Goal: Task Accomplishment & Management: Use online tool/utility

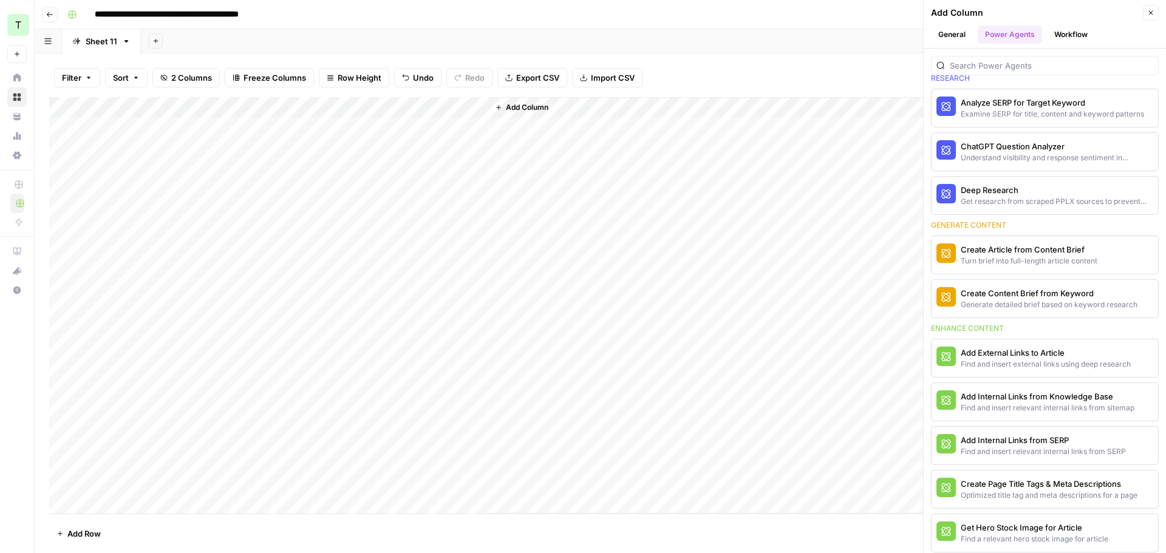
click at [588, 40] on div "Add Sheet" at bounding box center [653, 41] width 1025 height 24
click at [1058, 406] on div "Find and insert relevant internal links from sitemap" at bounding box center [1025, 408] width 128 height 11
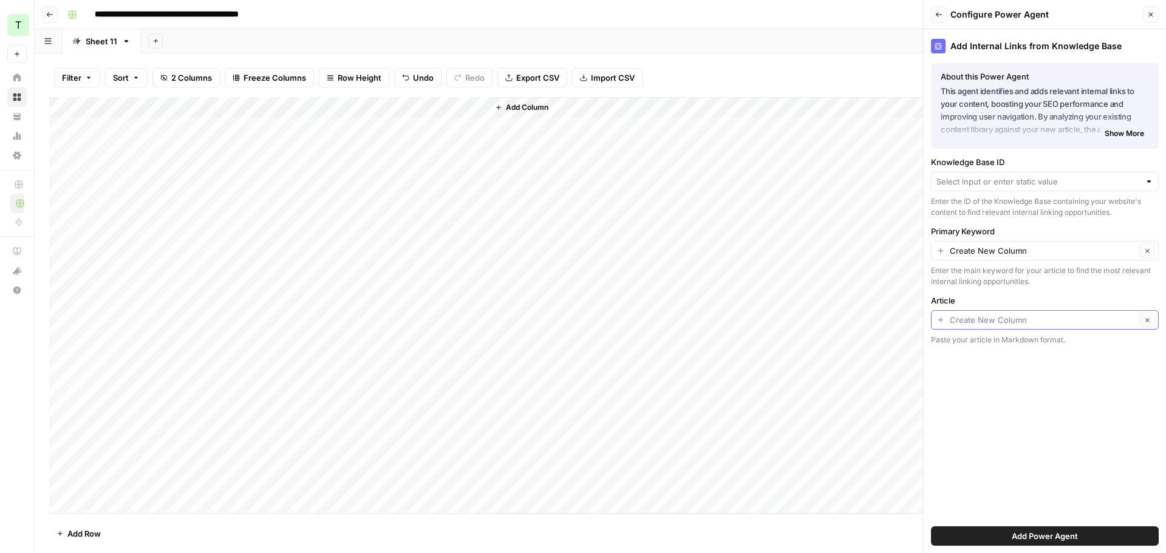
click at [979, 322] on input "Article" at bounding box center [1043, 320] width 186 height 12
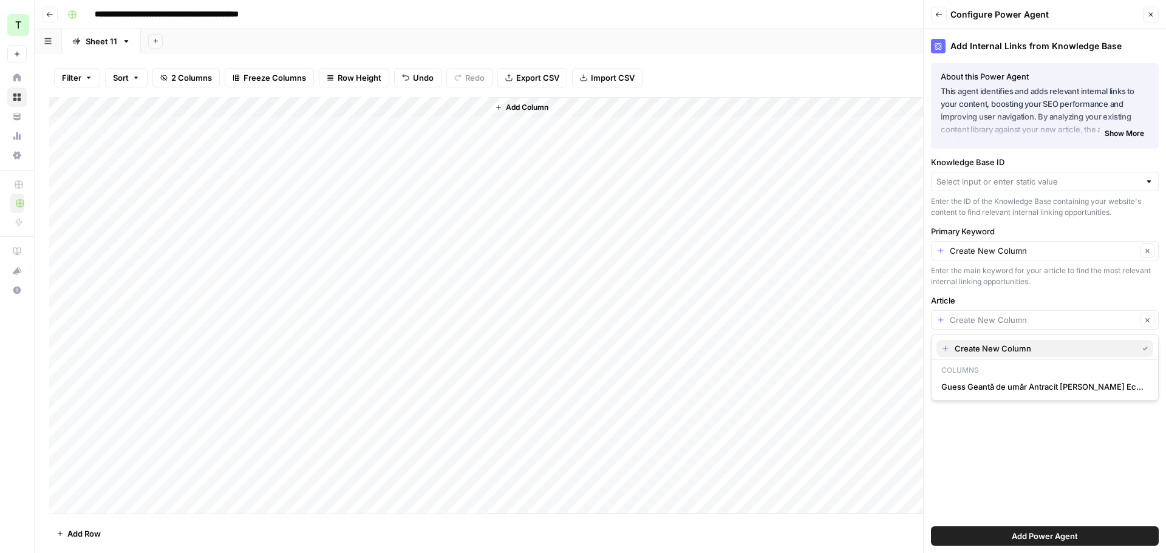
click at [988, 352] on span "Create New Column" at bounding box center [1043, 348] width 178 height 12
type input "Create New Column"
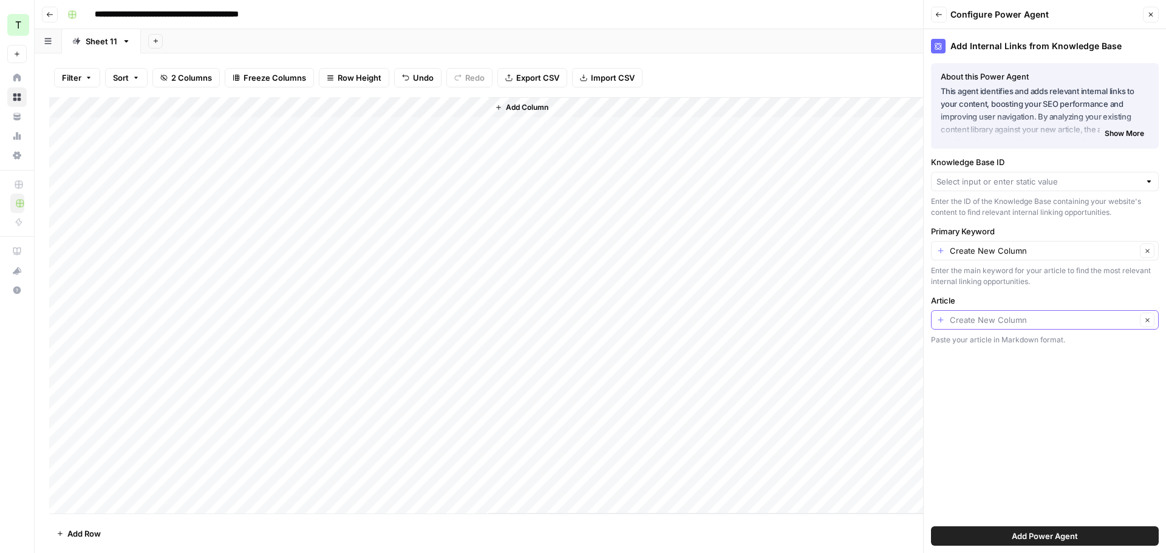
click at [1021, 322] on input "Article" at bounding box center [1043, 320] width 186 height 12
type input "Create New Column"
click at [1002, 251] on input "Primary Keyword" at bounding box center [1043, 251] width 186 height 12
type input "Create New Column"
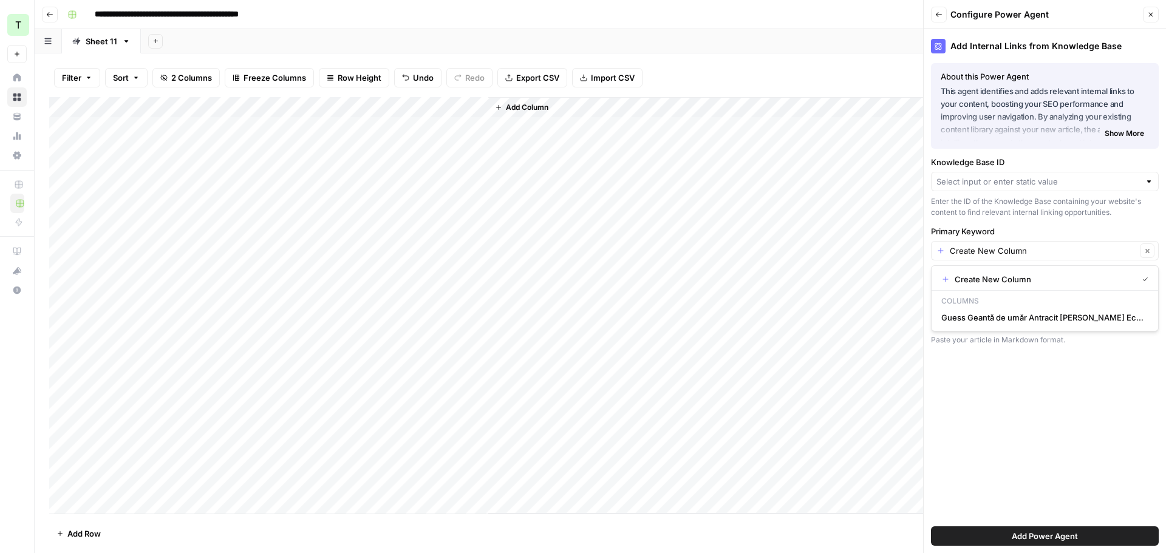
click at [1152, 19] on button "Close" at bounding box center [1151, 15] width 16 height 16
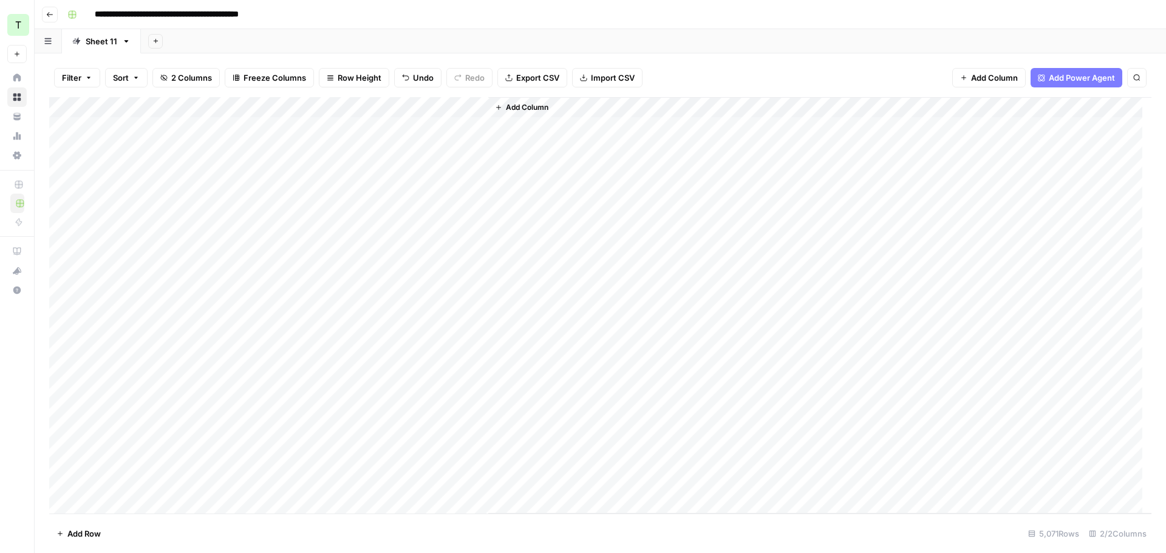
click at [460, 104] on div "Add Column" at bounding box center [600, 305] width 1102 height 417
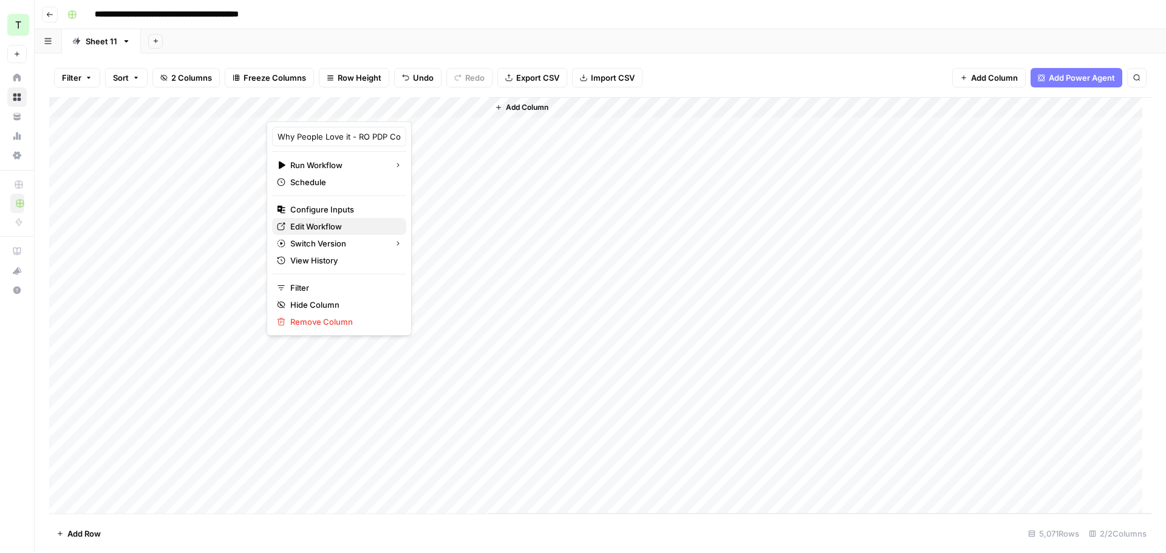
click at [329, 225] on span "Edit Workflow" at bounding box center [343, 226] width 106 height 12
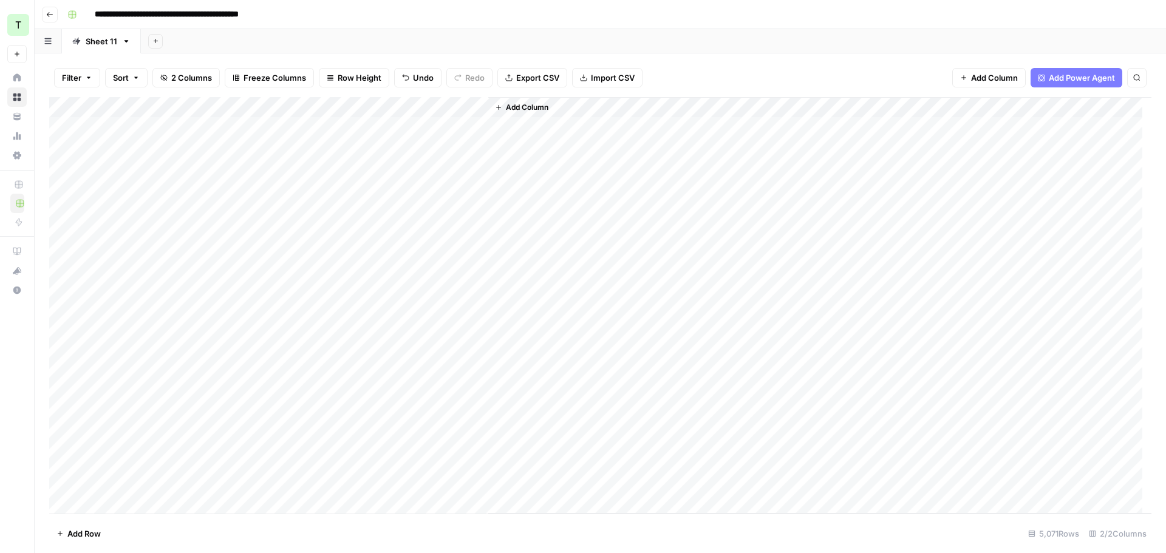
click at [49, 40] on icon "button" at bounding box center [47, 41] width 7 height 7
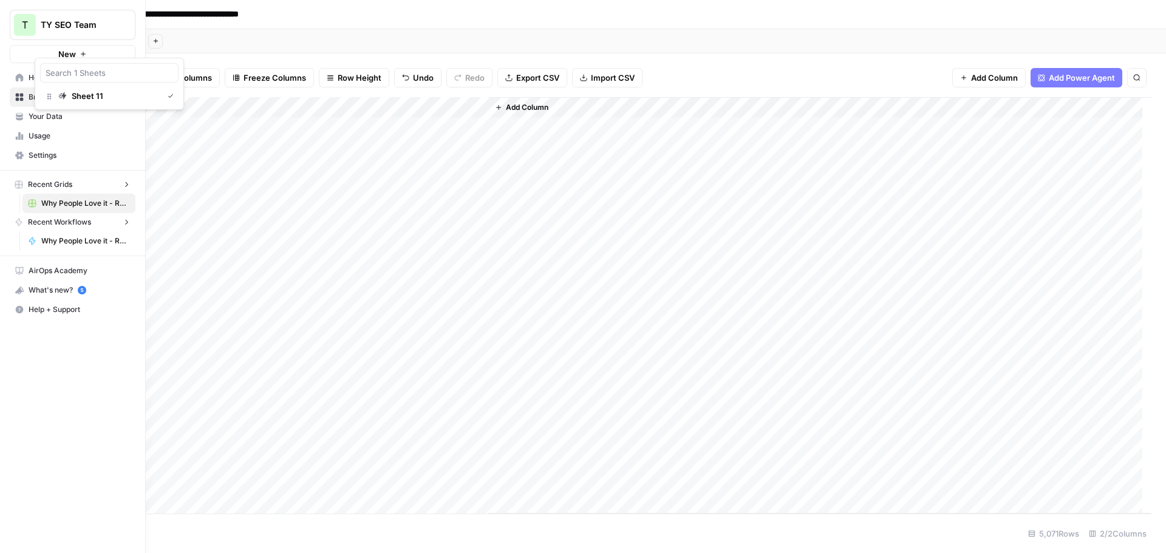
click at [16, 78] on icon at bounding box center [20, 77] width 8 height 8
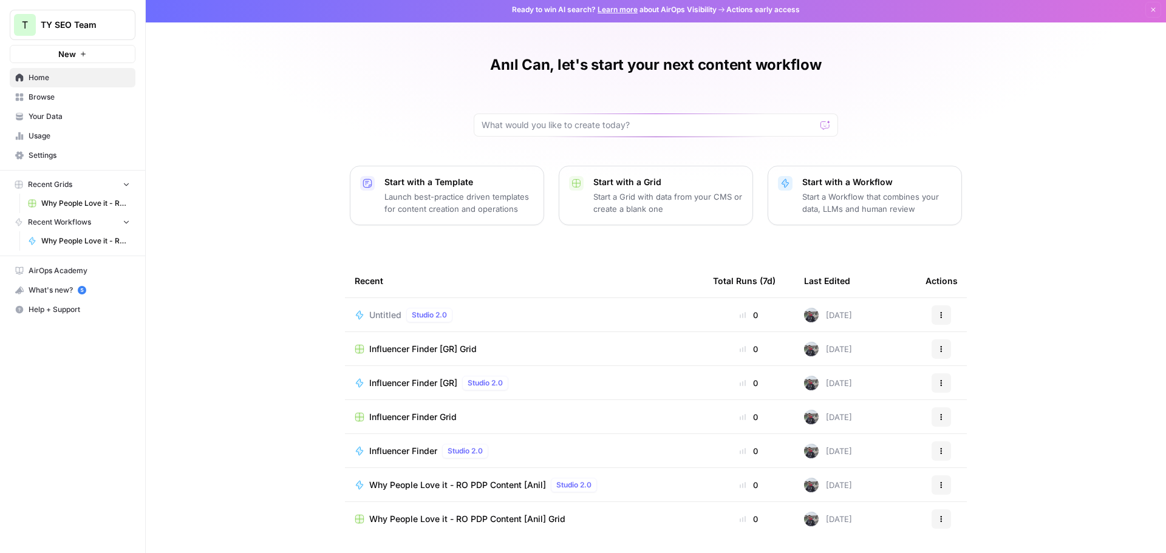
scroll to position [5, 0]
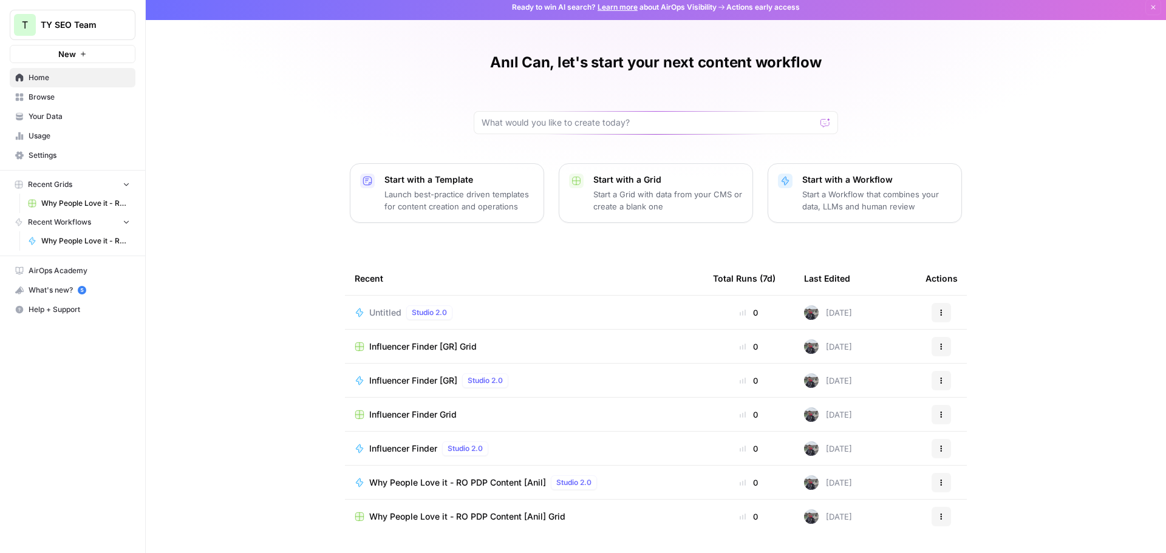
click at [72, 118] on span "Your Data" at bounding box center [79, 116] width 101 height 11
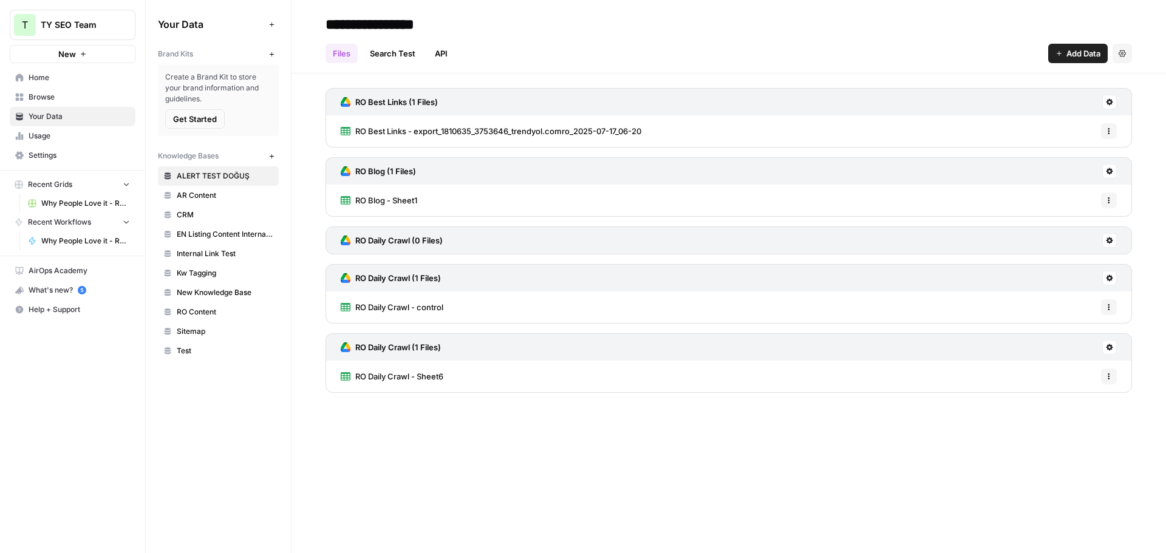
click at [1089, 55] on span "Add Data" at bounding box center [1083, 53] width 34 height 12
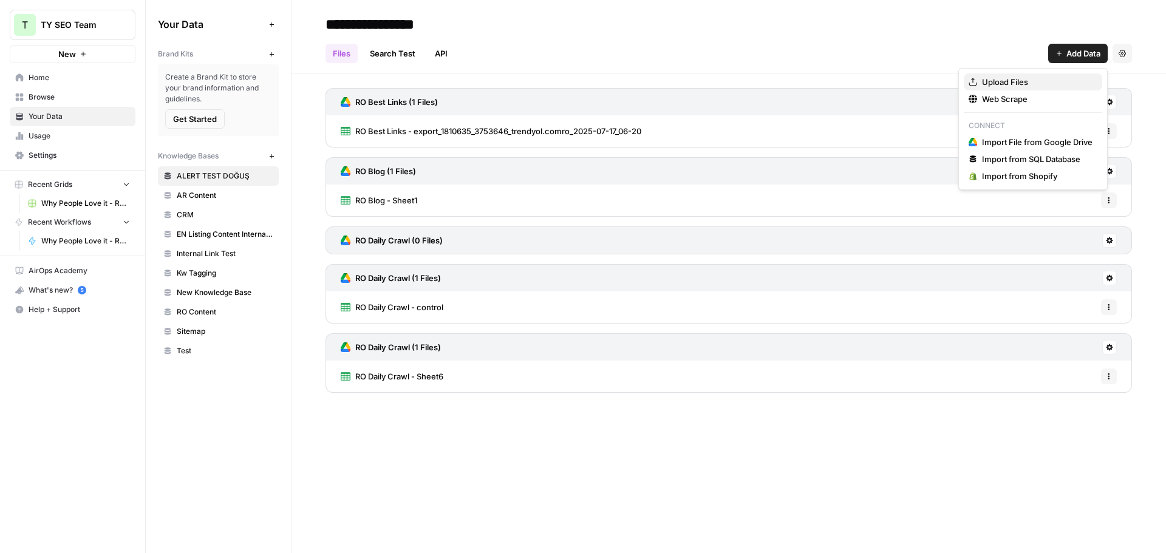
click at [1036, 84] on span "Upload Files" at bounding box center [1037, 82] width 111 height 12
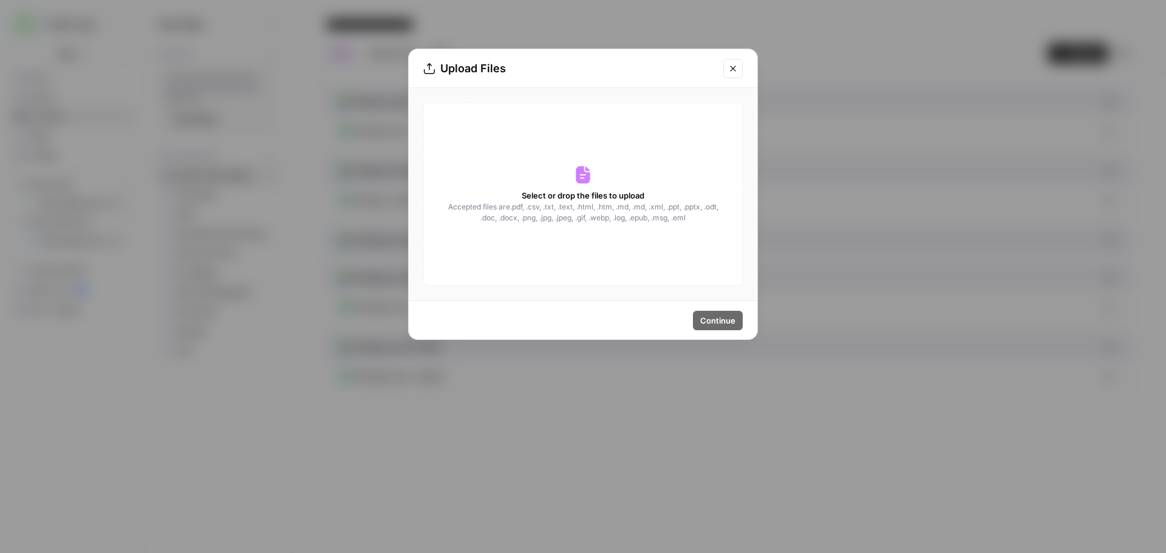
click at [897, 103] on div "Upload Files Select or drop the files to upload Accepted files are .pdf, .csv, …" at bounding box center [583, 276] width 1166 height 553
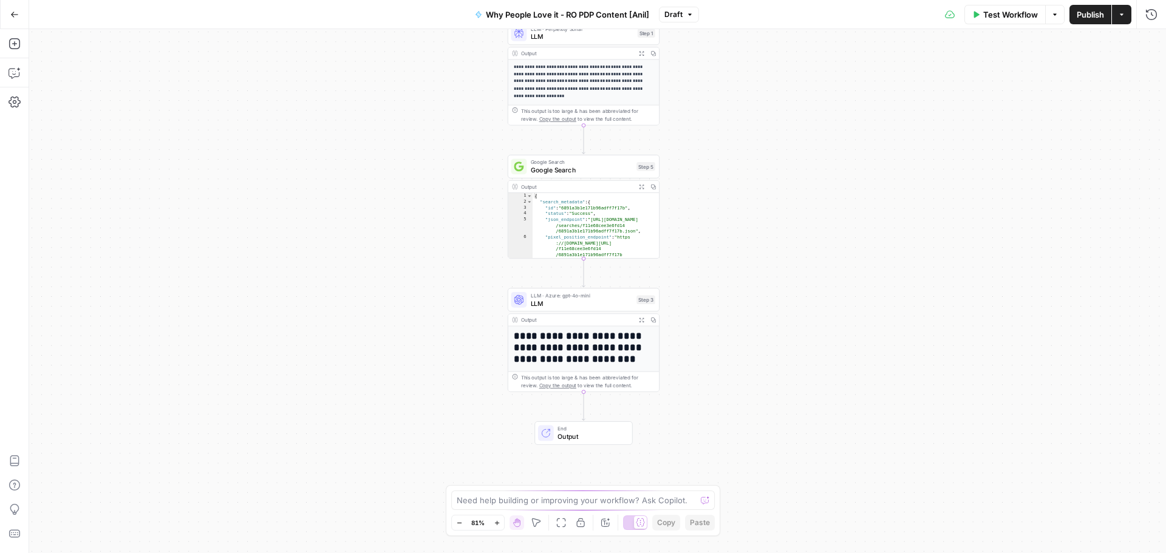
drag, startPoint x: 734, startPoint y: 163, endPoint x: 752, endPoint y: 129, distance: 38.6
click at [752, 129] on div "**********" at bounding box center [597, 291] width 1137 height 524
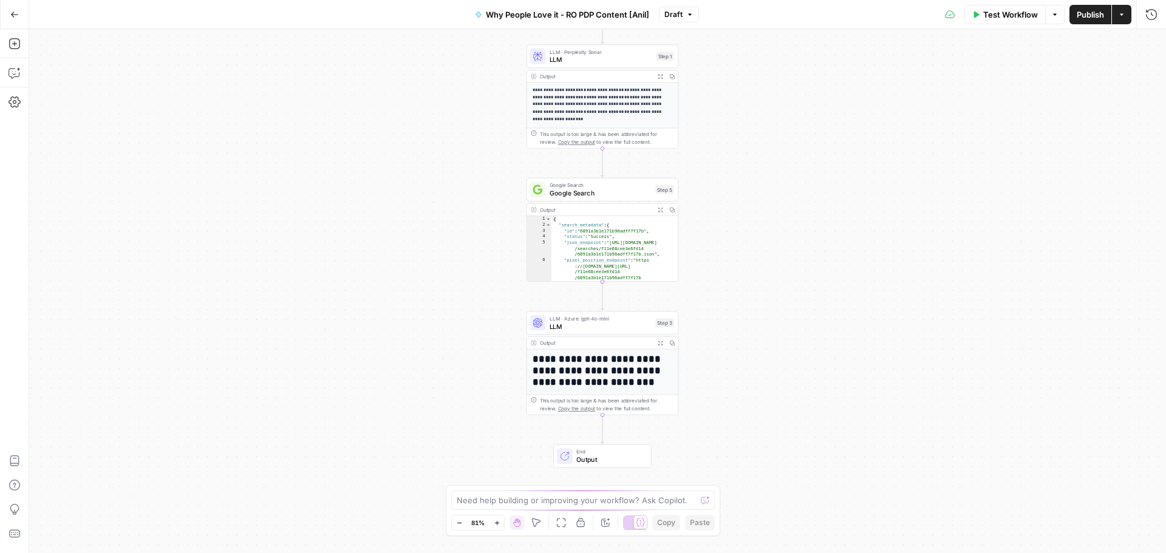
drag, startPoint x: 756, startPoint y: 141, endPoint x: 767, endPoint y: 211, distance: 71.3
click at [781, 165] on div "**********" at bounding box center [597, 291] width 1137 height 524
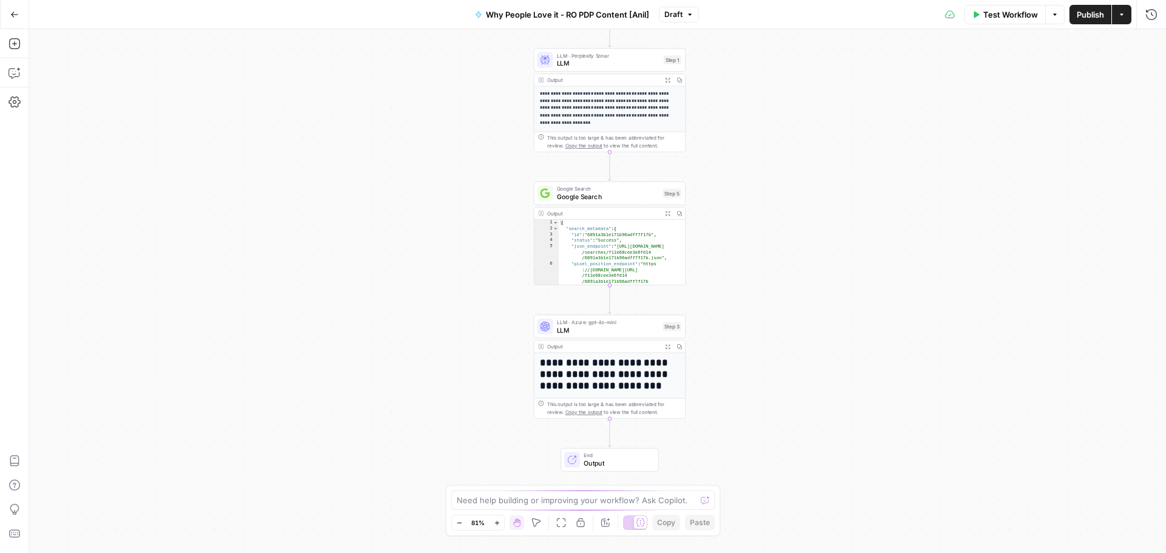
drag, startPoint x: 765, startPoint y: 220, endPoint x: 781, endPoint y: 251, distance: 34.2
click at [781, 251] on div "**********" at bounding box center [597, 291] width 1137 height 524
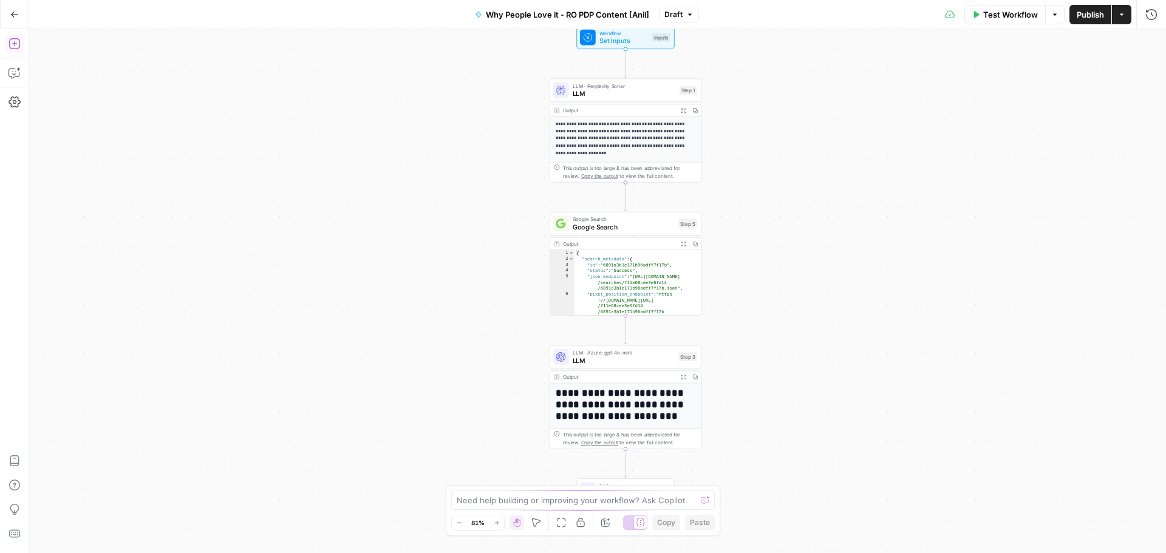
click at [12, 43] on icon "button" at bounding box center [14, 43] width 11 height 11
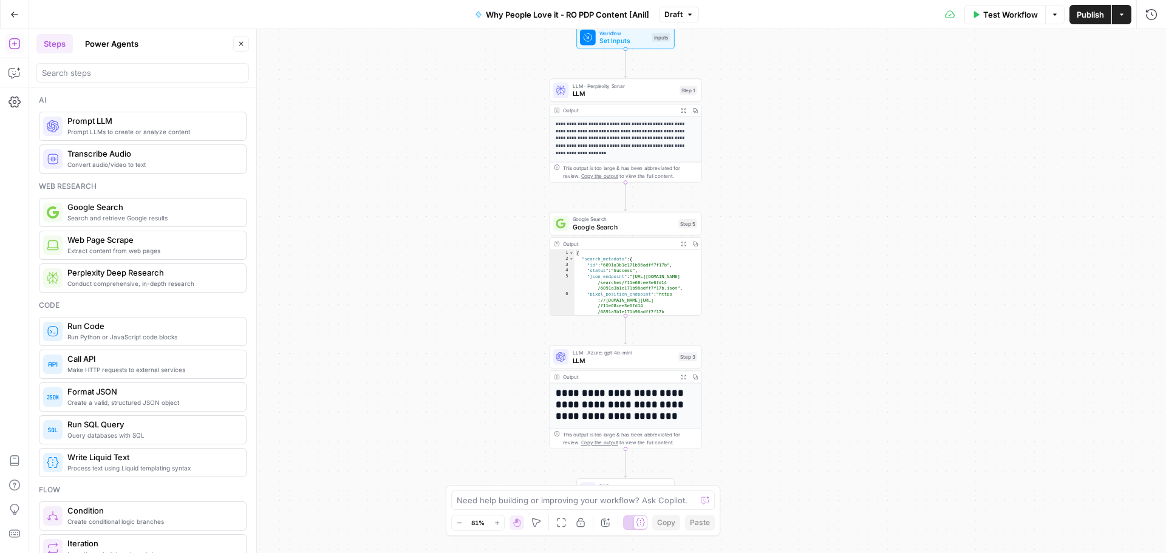
drag, startPoint x: 857, startPoint y: 117, endPoint x: 891, endPoint y: 100, distance: 37.7
click at [857, 117] on div "**********" at bounding box center [597, 291] width 1137 height 524
click at [1118, 17] on icon "button" at bounding box center [1121, 14] width 7 height 7
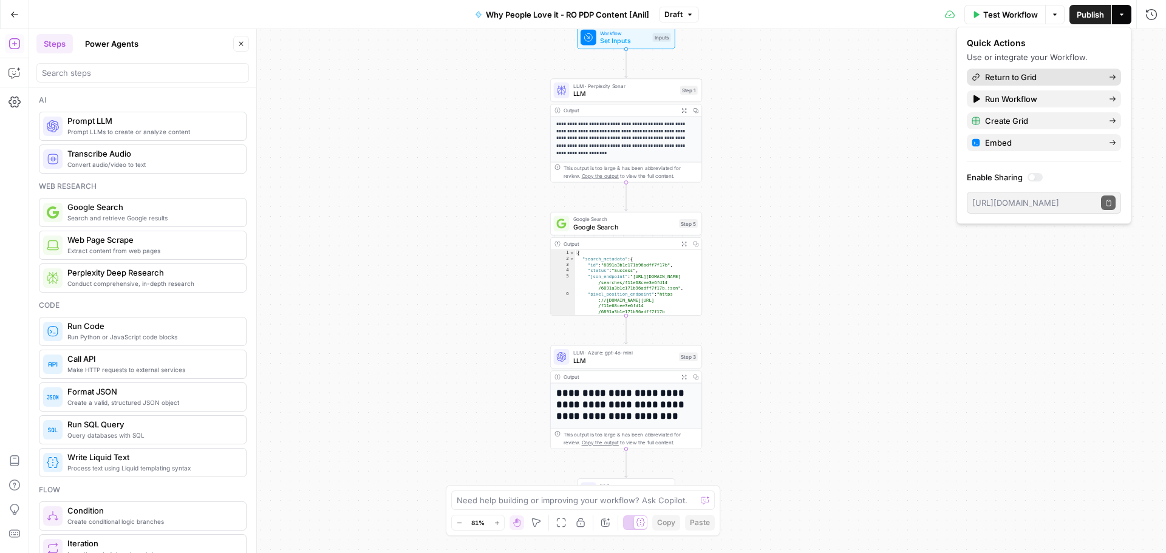
click at [1052, 79] on span "Return to Grid" at bounding box center [1042, 77] width 114 height 12
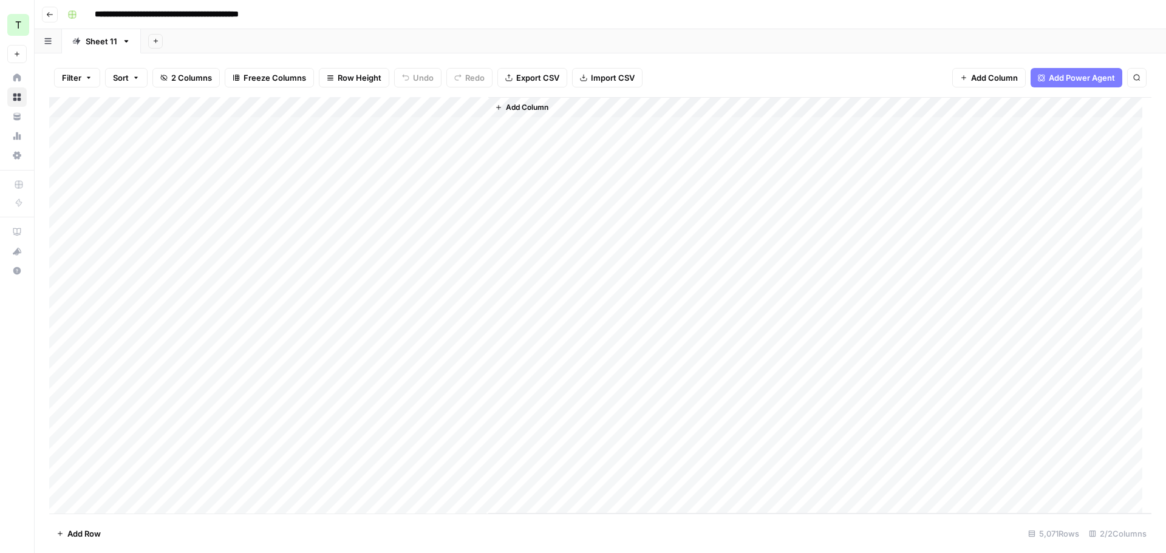
drag, startPoint x: 268, startPoint y: 103, endPoint x: 296, endPoint y: 103, distance: 28.5
click at [296, 103] on div "Add Column" at bounding box center [600, 305] width 1102 height 417
click at [404, 131] on div "Add Column" at bounding box center [600, 305] width 1102 height 417
click at [489, 105] on div "Add Column" at bounding box center [600, 305] width 1102 height 417
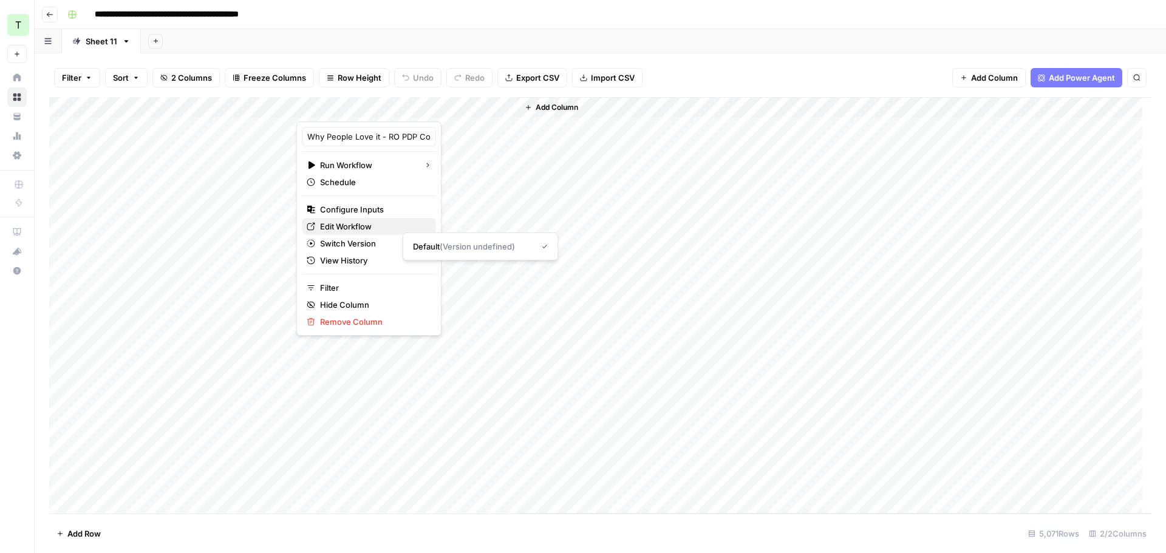
click at [361, 227] on span "Edit Workflow" at bounding box center [373, 226] width 106 height 12
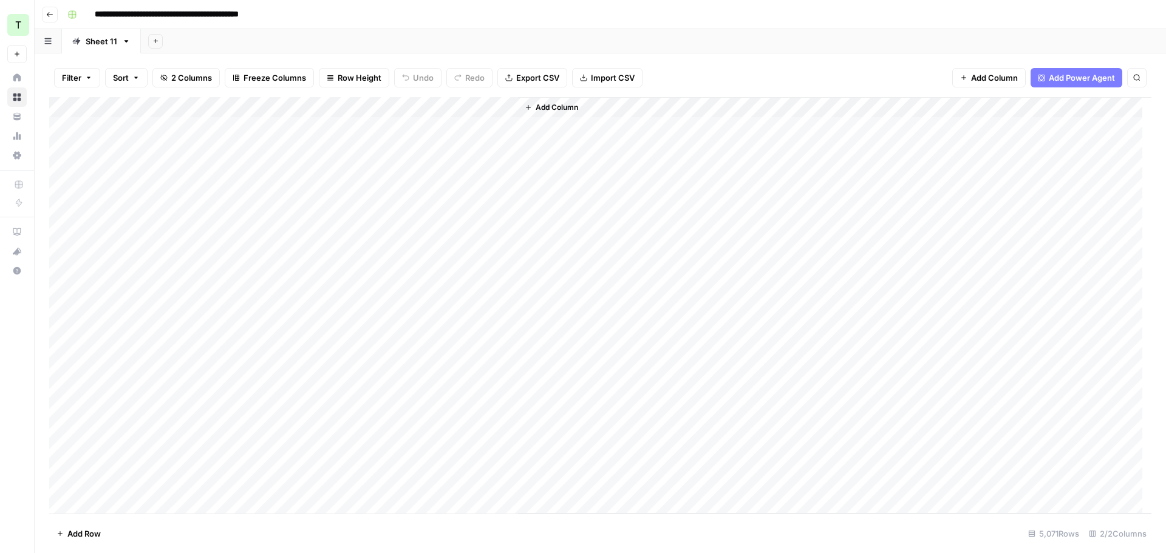
click at [690, 12] on div "**********" at bounding box center [608, 14] width 1091 height 19
click at [565, 33] on div "Add Sheet" at bounding box center [653, 41] width 1025 height 24
click at [565, 34] on div "Add Sheet" at bounding box center [653, 41] width 1025 height 24
click at [545, 38] on div "Add Sheet" at bounding box center [653, 41] width 1025 height 24
click at [702, 186] on div "Add Column" at bounding box center [889, 305] width 524 height 417
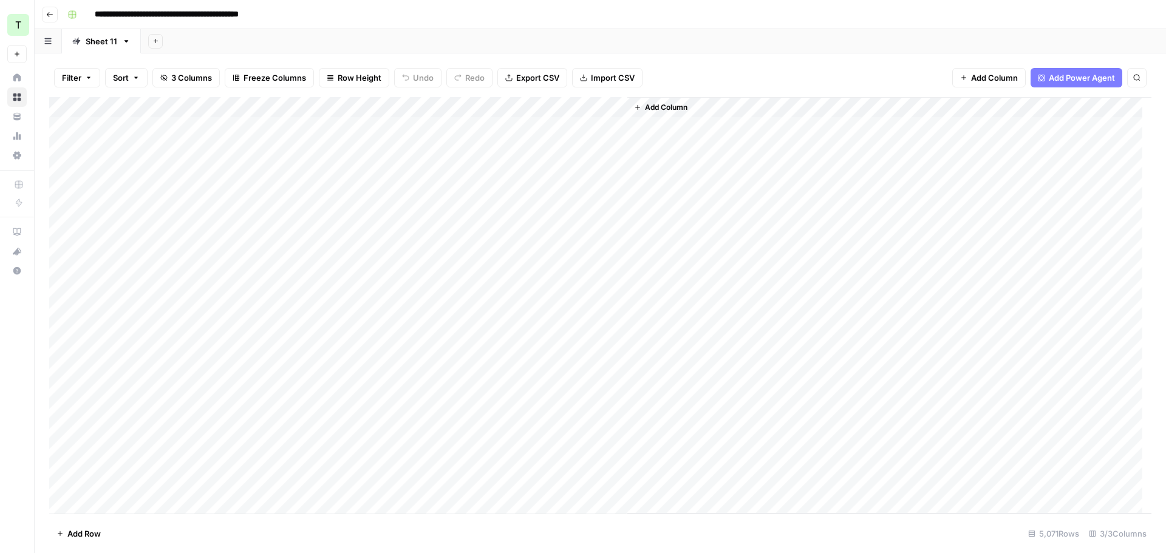
click at [592, 129] on div "Add Column" at bounding box center [600, 305] width 1102 height 417
click at [575, 129] on div "Add Column" at bounding box center [600, 305] width 1102 height 417
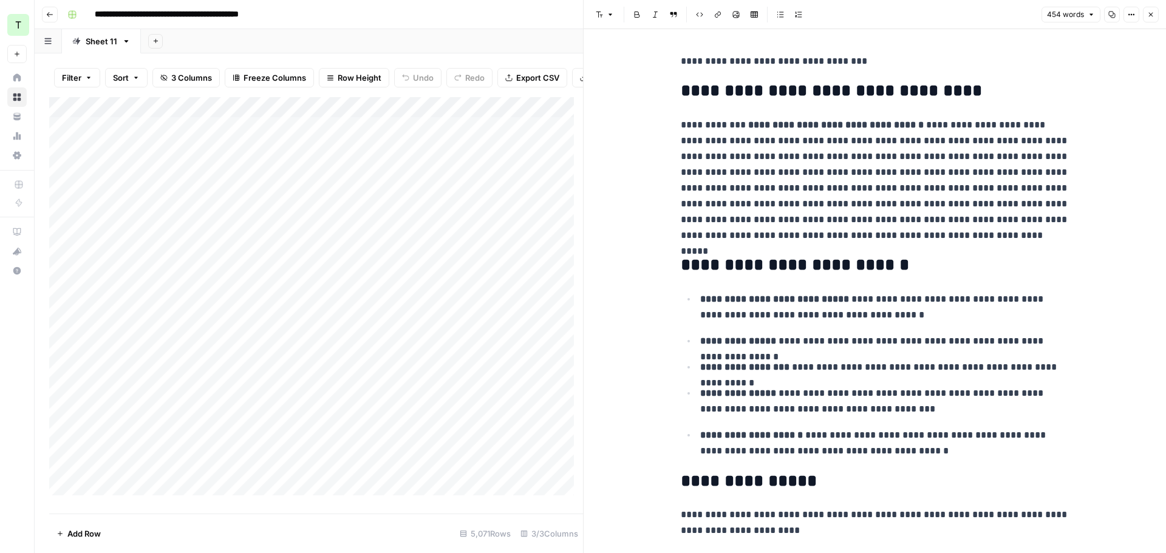
scroll to position [627, 0]
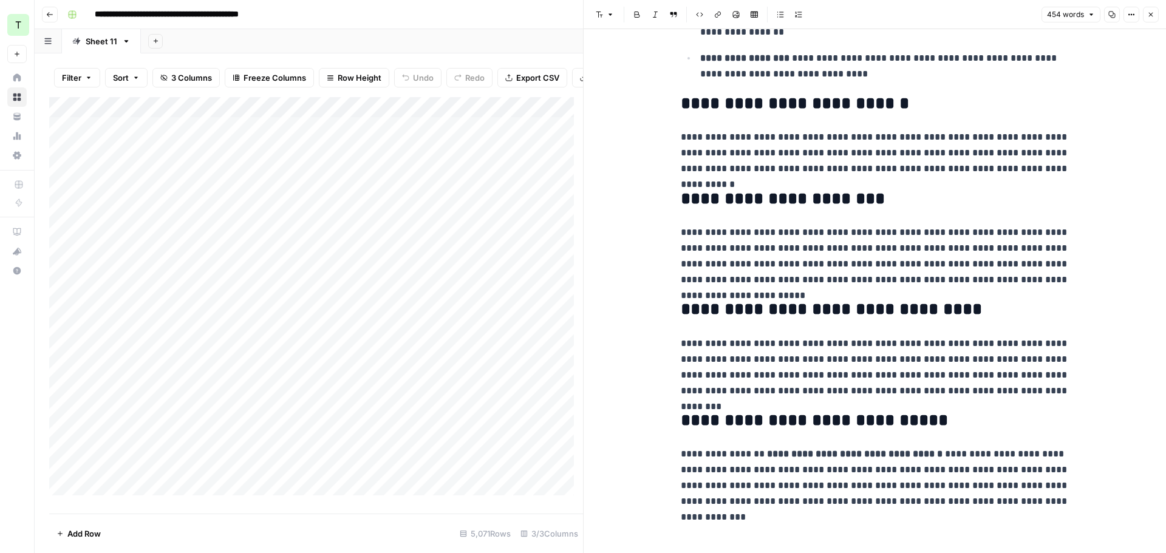
click at [1152, 16] on icon "button" at bounding box center [1150, 14] width 7 height 7
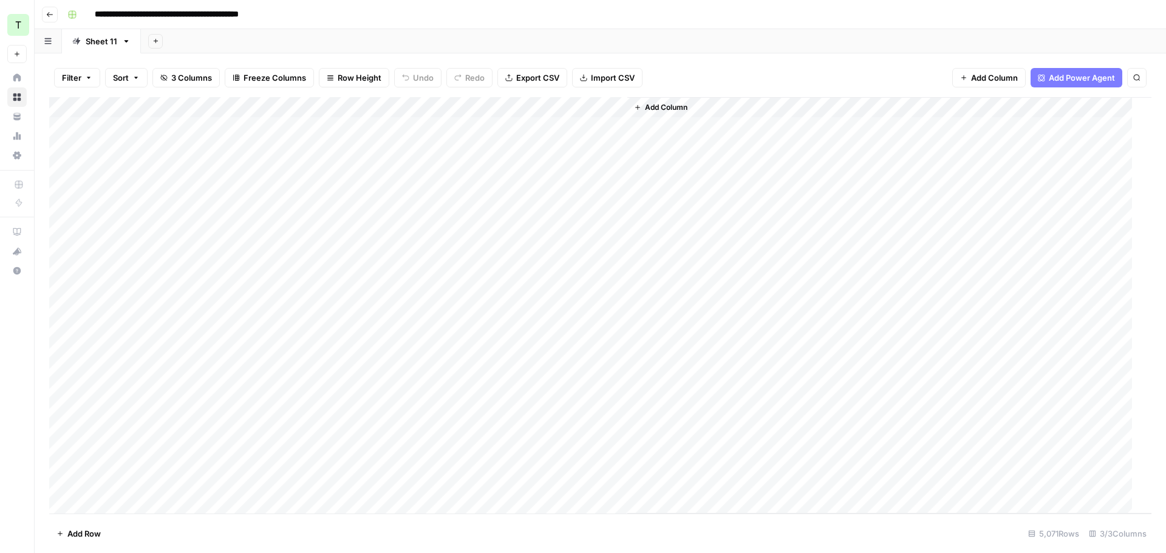
click at [672, 208] on div "Add Column" at bounding box center [896, 305] width 539 height 417
click at [459, 152] on div "Add Column" at bounding box center [600, 305] width 1102 height 417
click at [412, 172] on div "Add Column" at bounding box center [600, 305] width 1102 height 417
click at [410, 196] on div "Add Column" at bounding box center [600, 305] width 1102 height 417
click at [413, 211] on div "Add Column" at bounding box center [600, 305] width 1102 height 417
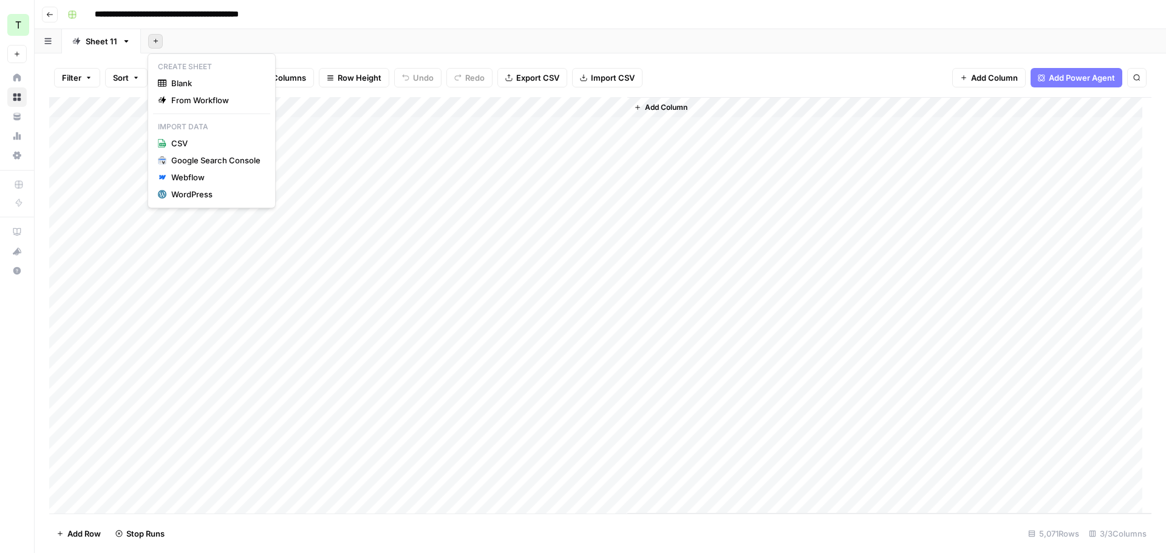
click at [155, 39] on icon "button" at bounding box center [155, 41] width 7 height 7
click at [171, 98] on span "From Workflow" at bounding box center [215, 100] width 89 height 12
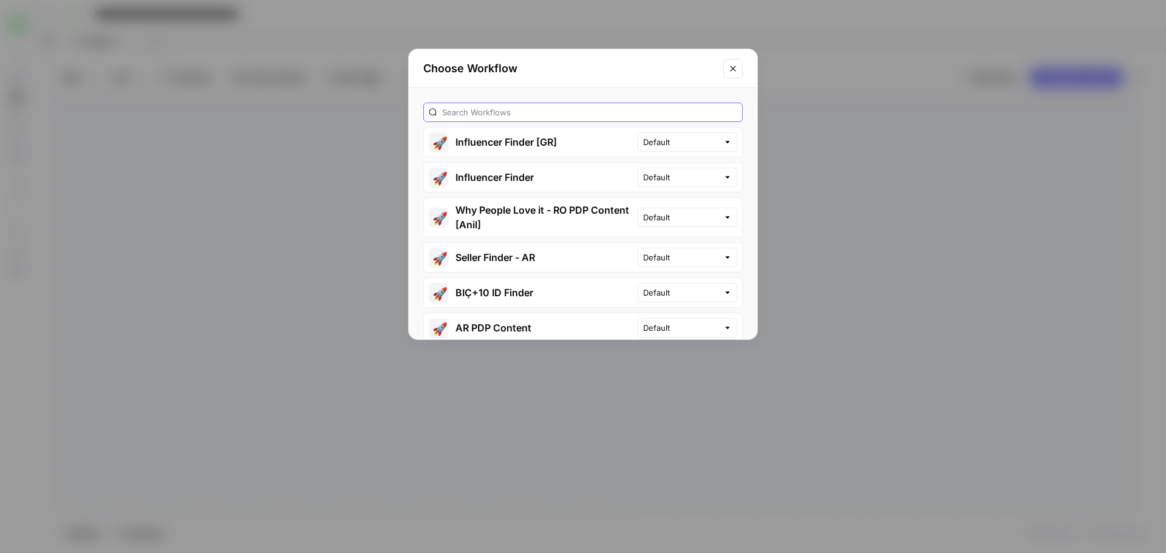
click at [469, 112] on input "text" at bounding box center [589, 112] width 295 height 12
click at [478, 209] on button "🚀 Why People Love it - RO PDP Content [Anil]" at bounding box center [531, 217] width 214 height 39
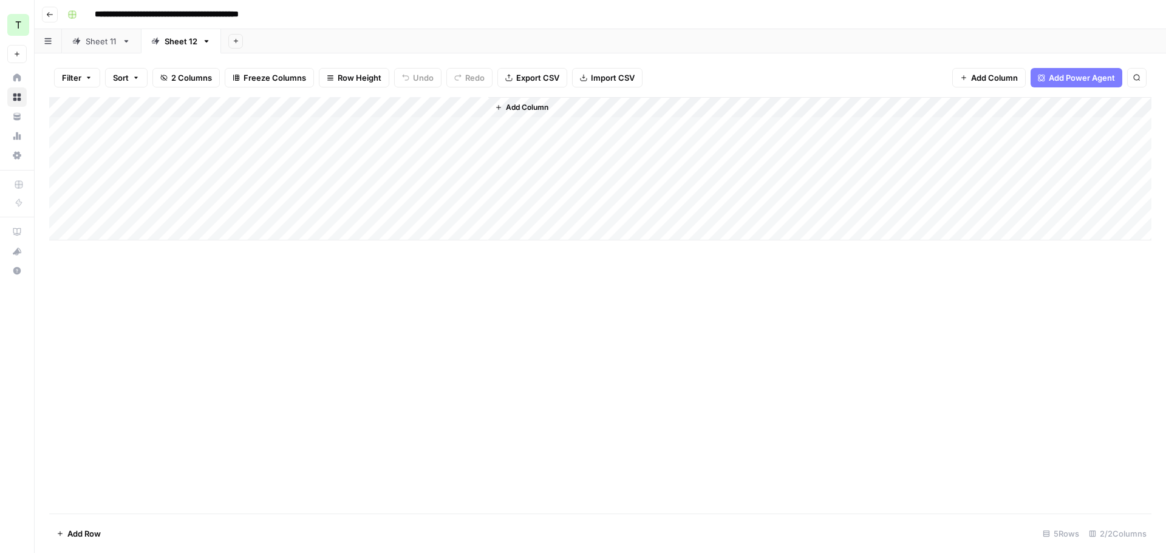
click at [107, 43] on div "Sheet 11" at bounding box center [102, 41] width 32 height 12
click at [172, 44] on div "Sheet 12" at bounding box center [181, 41] width 33 height 12
click at [138, 127] on div "Add Column" at bounding box center [600, 168] width 1102 height 143
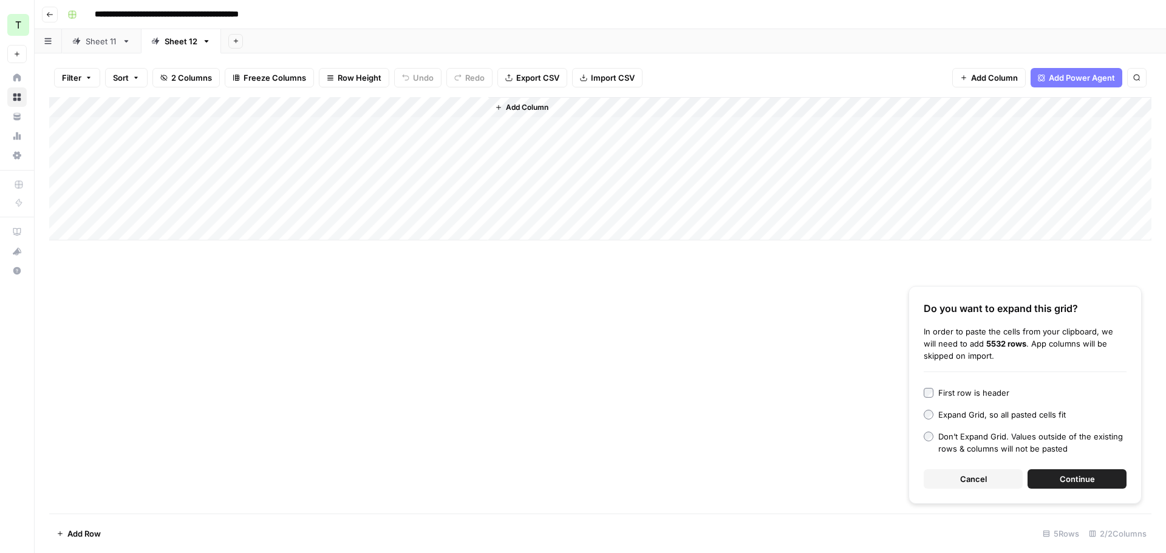
click at [1069, 482] on span "Continue" at bounding box center [1077, 479] width 35 height 12
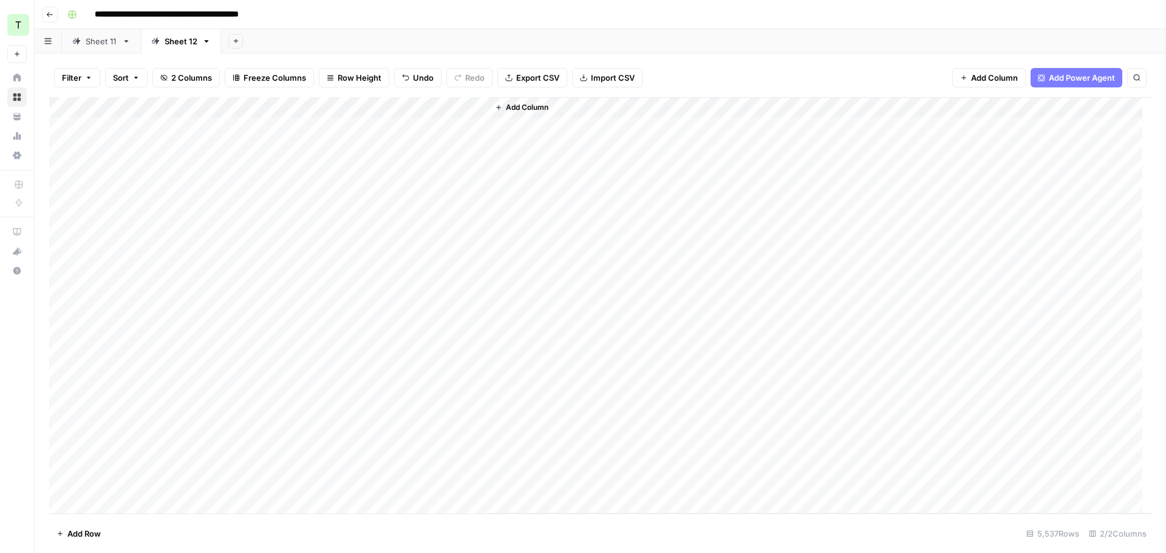
click at [454, 32] on div "Add Sheet" at bounding box center [693, 41] width 945 height 24
click at [98, 36] on div "Sheet 11" at bounding box center [102, 41] width 32 height 12
click at [248, 106] on div "Add Column" at bounding box center [600, 305] width 1102 height 417
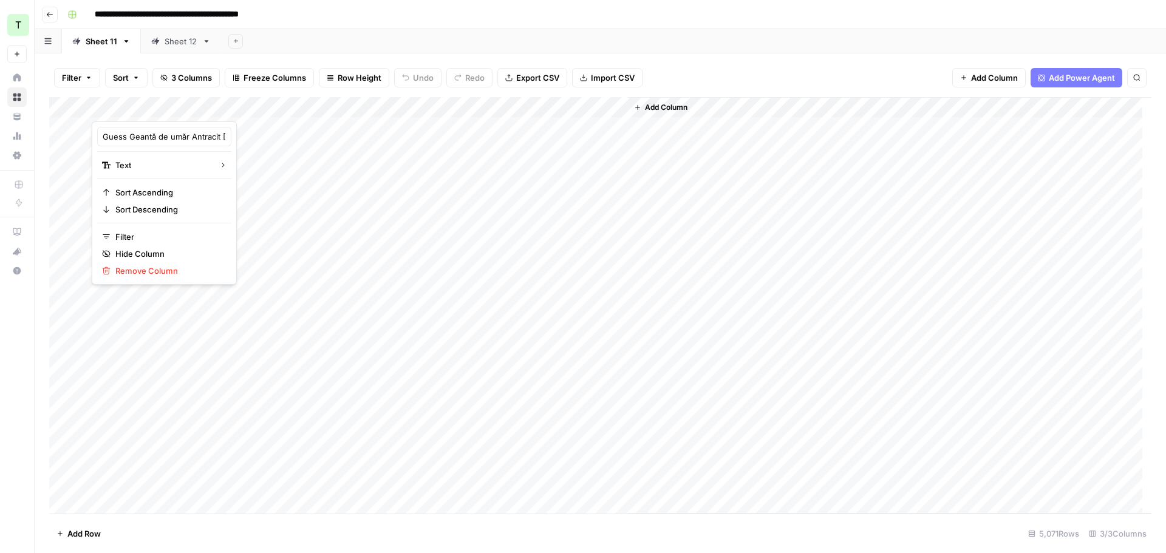
click at [355, 39] on div "Add Sheet" at bounding box center [693, 41] width 945 height 24
click at [154, 43] on icon at bounding box center [155, 41] width 9 height 9
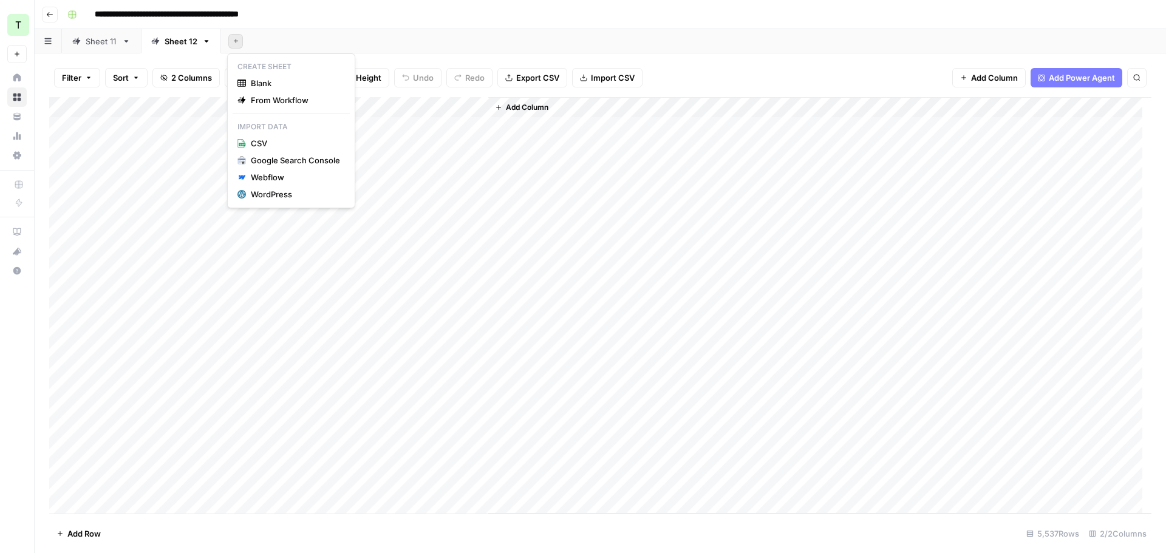
click at [229, 38] on button "Add Sheet" at bounding box center [235, 41] width 15 height 15
click at [273, 98] on span "From Workflow" at bounding box center [295, 100] width 89 height 12
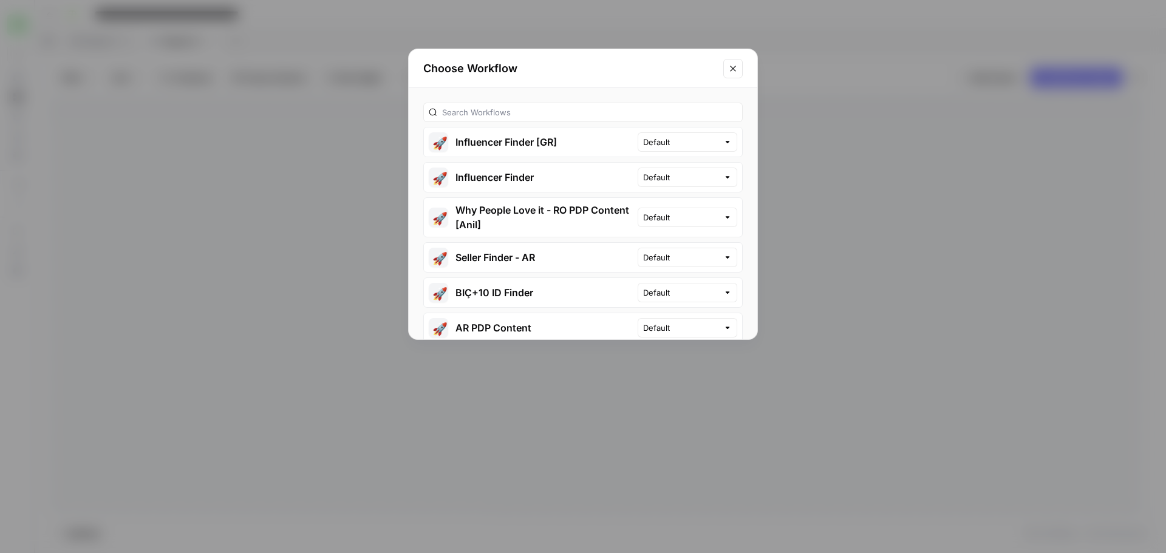
click at [508, 210] on button "🚀 Why People Love it - RO PDP Content [Anil]" at bounding box center [531, 217] width 214 height 39
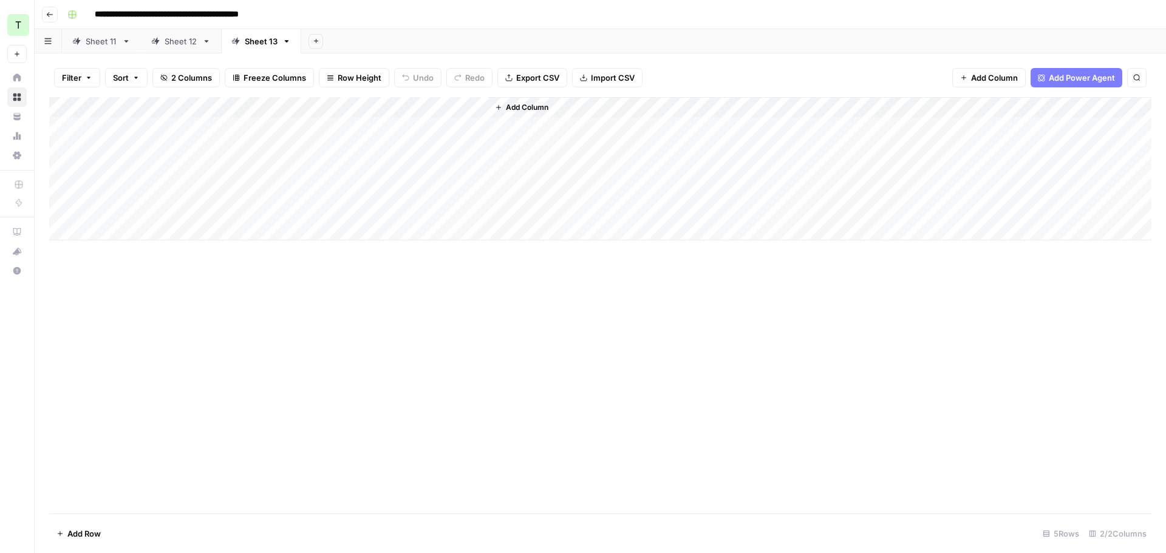
click at [185, 124] on div "Add Column" at bounding box center [600, 168] width 1102 height 143
click at [208, 144] on div "Add Column" at bounding box center [600, 168] width 1102 height 143
click at [206, 123] on div "Add Column" at bounding box center [600, 168] width 1102 height 143
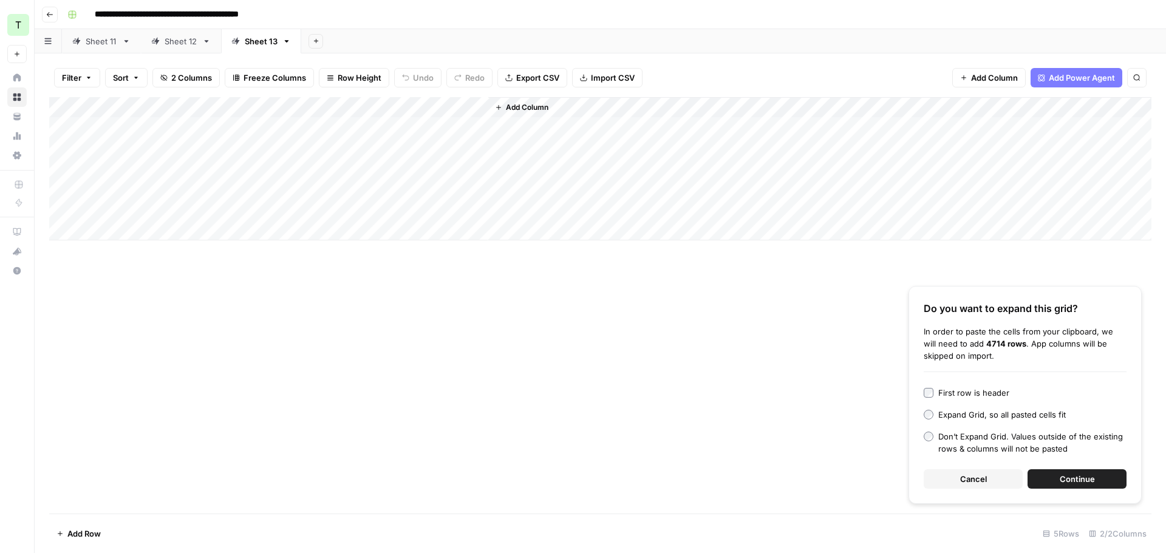
drag, startPoint x: 930, startPoint y: 386, endPoint x: 940, endPoint y: 390, distance: 11.2
click at [930, 387] on label "First row is header" at bounding box center [1025, 393] width 203 height 12
click at [1078, 475] on span "Continue" at bounding box center [1077, 479] width 35 height 12
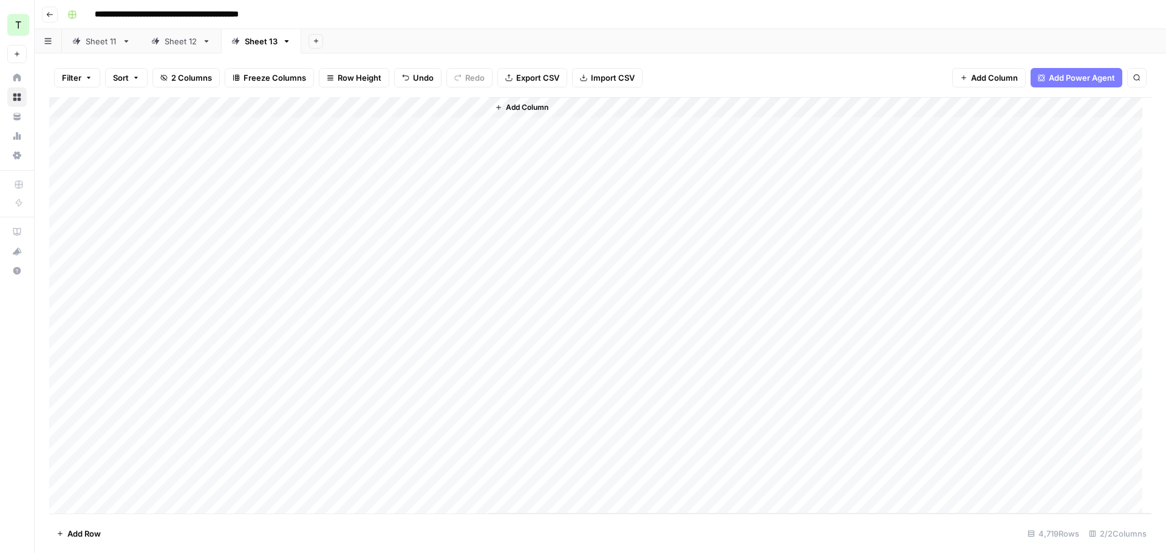
click at [126, 41] on icon at bounding box center [126, 41] width 4 height 2
click at [126, 41] on icon "button" at bounding box center [126, 41] width 4 height 2
click at [162, 108] on span "Delete Sheet" at bounding box center [174, 109] width 58 height 12
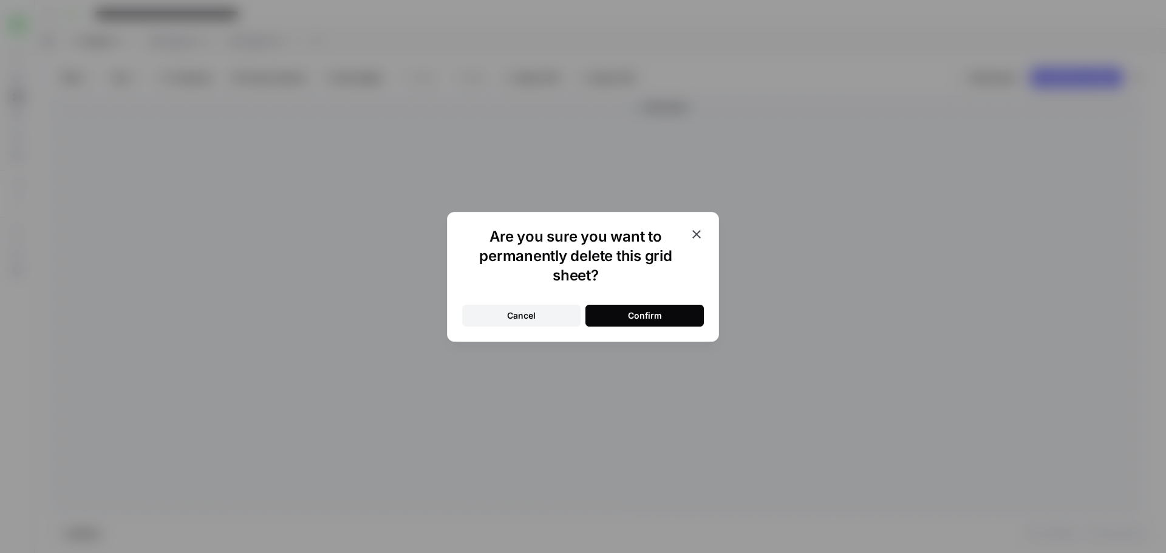
click at [614, 310] on button "Confirm" at bounding box center [644, 316] width 118 height 22
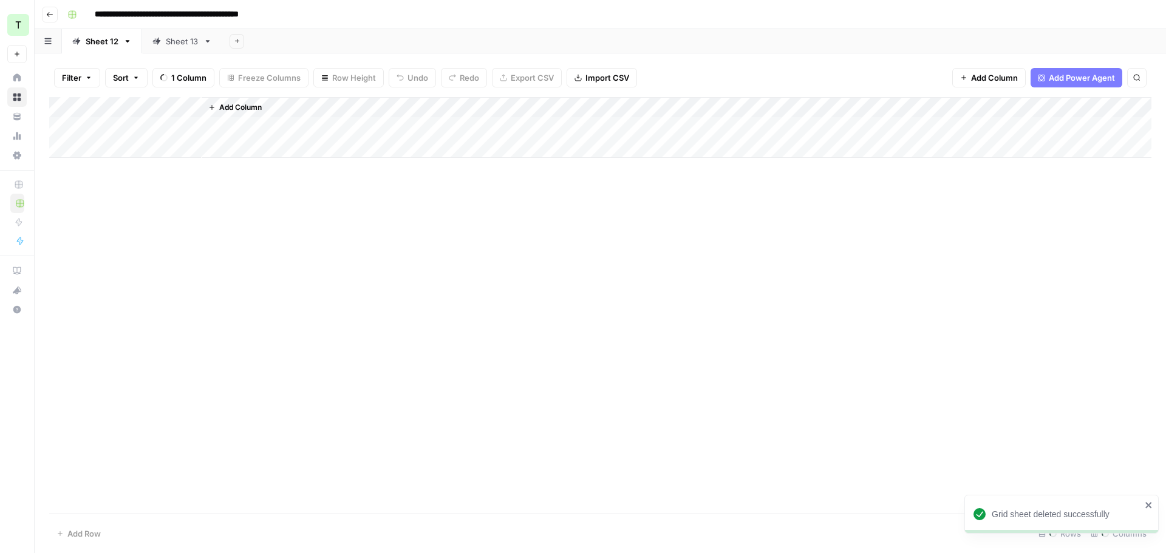
click at [115, 45] on div "Sheet 12" at bounding box center [102, 41] width 33 height 12
click at [128, 44] on icon "button" at bounding box center [127, 41] width 9 height 9
click at [150, 109] on span "Delete Sheet" at bounding box center [175, 109] width 58 height 12
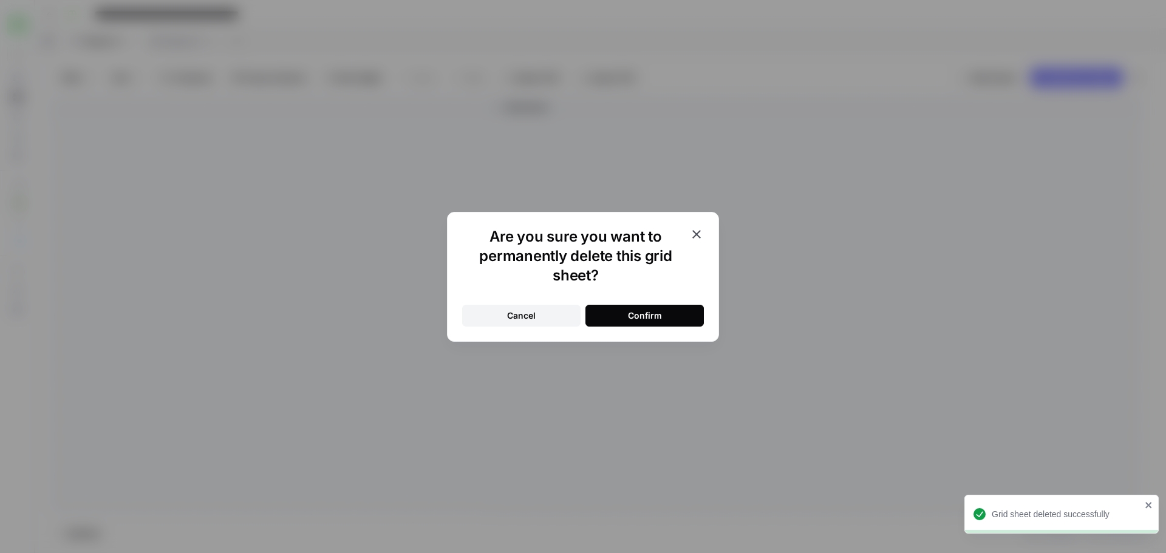
click at [622, 313] on button "Confirm" at bounding box center [644, 316] width 118 height 22
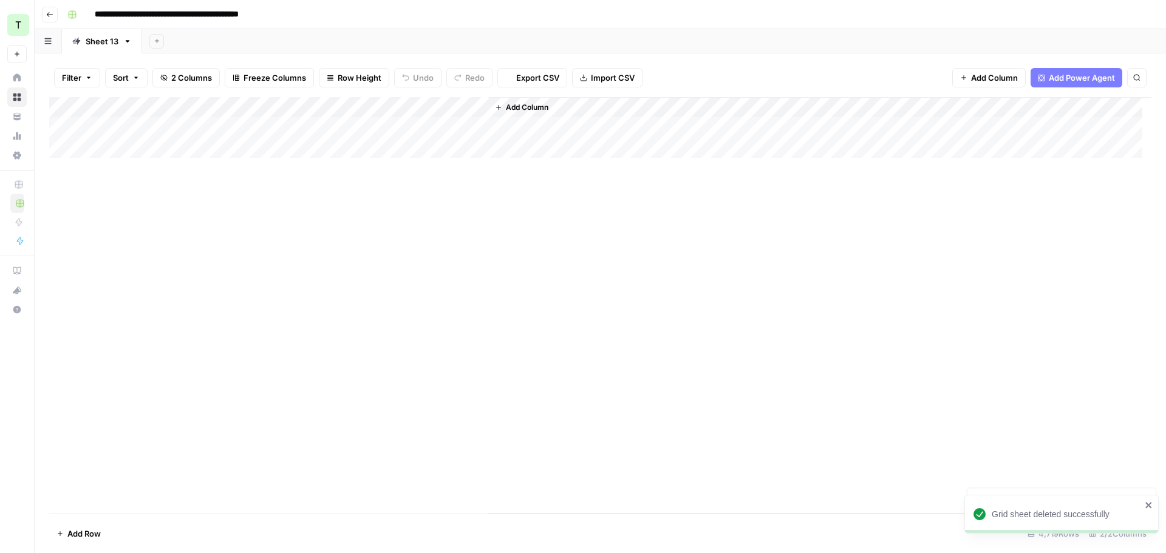
click at [158, 41] on icon "button" at bounding box center [156, 41] width 4 height 4
click at [234, 102] on span "From Workflow" at bounding box center [216, 100] width 89 height 12
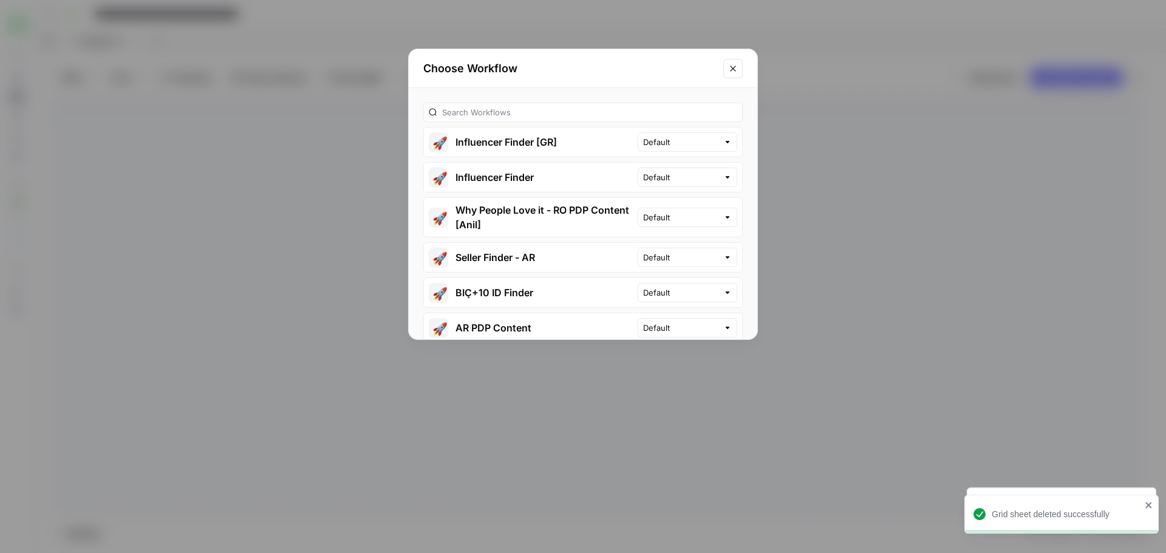
click at [491, 213] on button "🚀 Why People Love it - RO PDP Content [Anil]" at bounding box center [531, 217] width 214 height 39
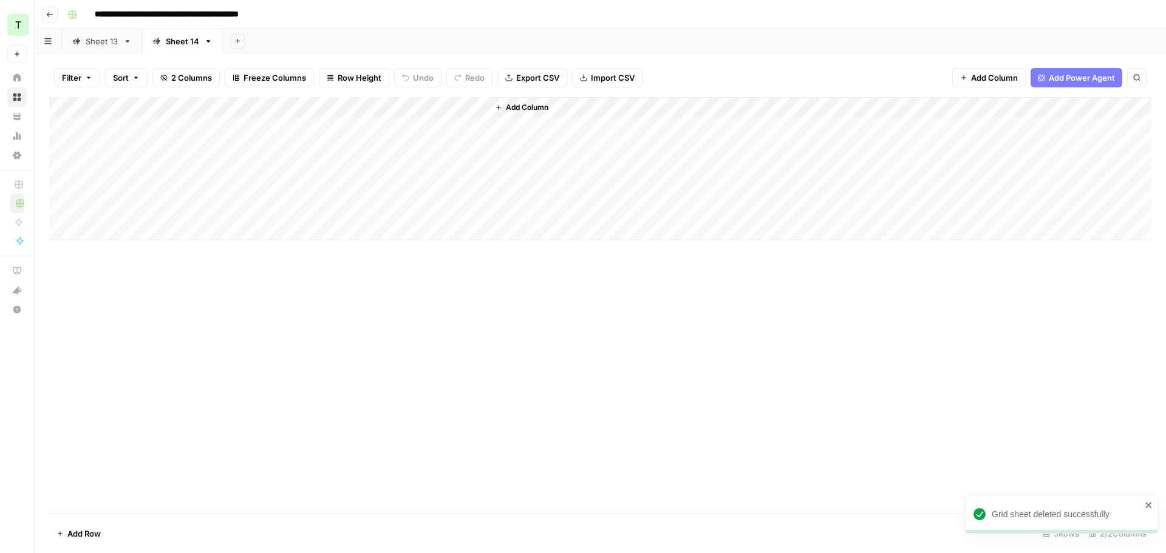
click at [89, 35] on div "Sheet 13" at bounding box center [102, 41] width 33 height 12
click at [168, 40] on div "Sheet 14" at bounding box center [182, 41] width 33 height 12
click at [149, 128] on div "Add Column" at bounding box center [600, 168] width 1102 height 143
click at [199, 151] on div "Add Column" at bounding box center [600, 168] width 1102 height 143
click at [201, 131] on div "Add Column" at bounding box center [600, 168] width 1102 height 143
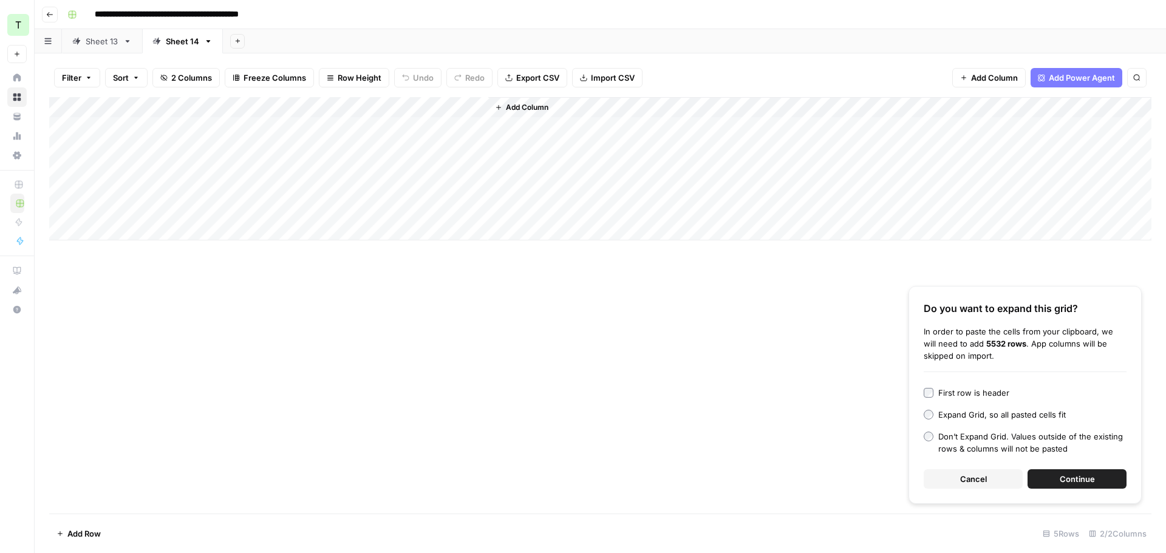
click at [949, 394] on div "First row is header" at bounding box center [973, 393] width 71 height 12
click at [1054, 474] on button "Continue" at bounding box center [1076, 478] width 99 height 19
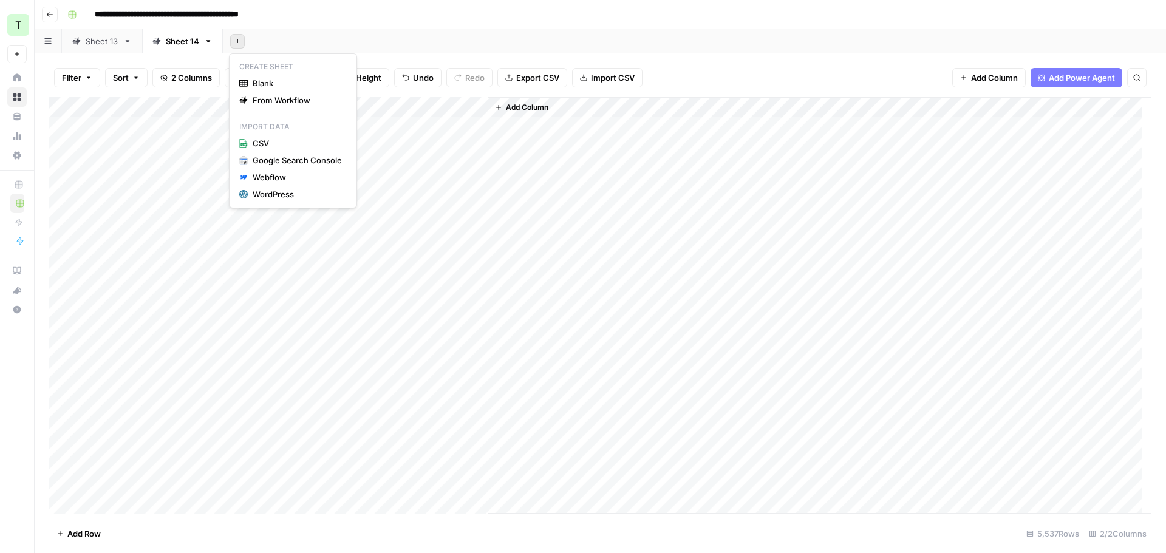
click at [234, 44] on icon "button" at bounding box center [237, 41] width 7 height 7
click at [253, 99] on span "From Workflow" at bounding box center [297, 100] width 89 height 12
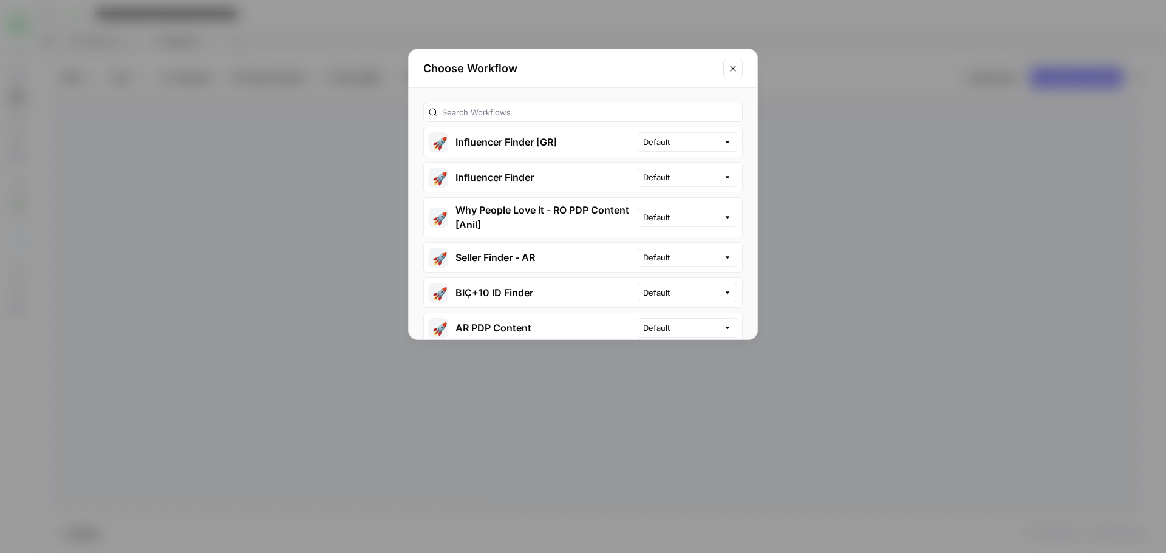
click at [506, 220] on button "🚀 Why People Love it - RO PDP Content [Anil]" at bounding box center [531, 217] width 214 height 39
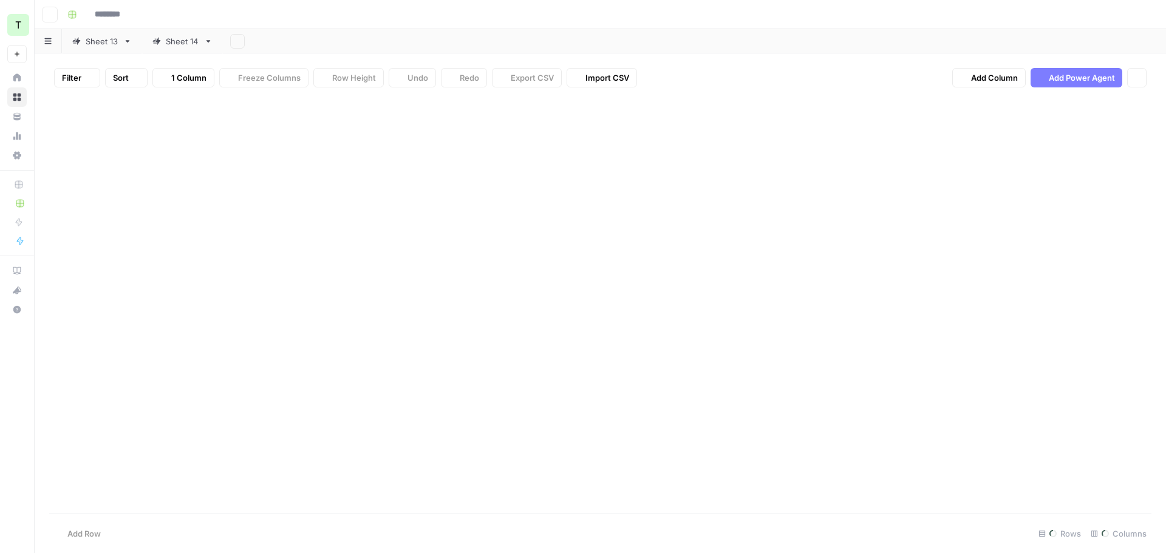
type input "**********"
click at [176, 129] on div "Add Column" at bounding box center [600, 168] width 1102 height 143
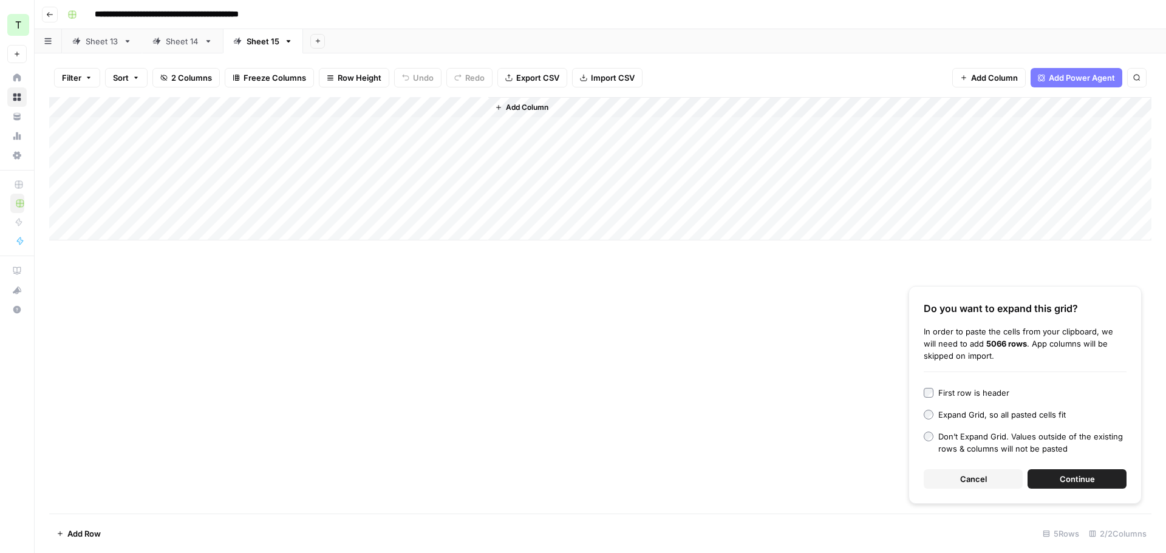
click at [978, 393] on div "First row is header" at bounding box center [973, 393] width 71 height 12
click at [1058, 476] on button "Continue" at bounding box center [1076, 478] width 99 height 19
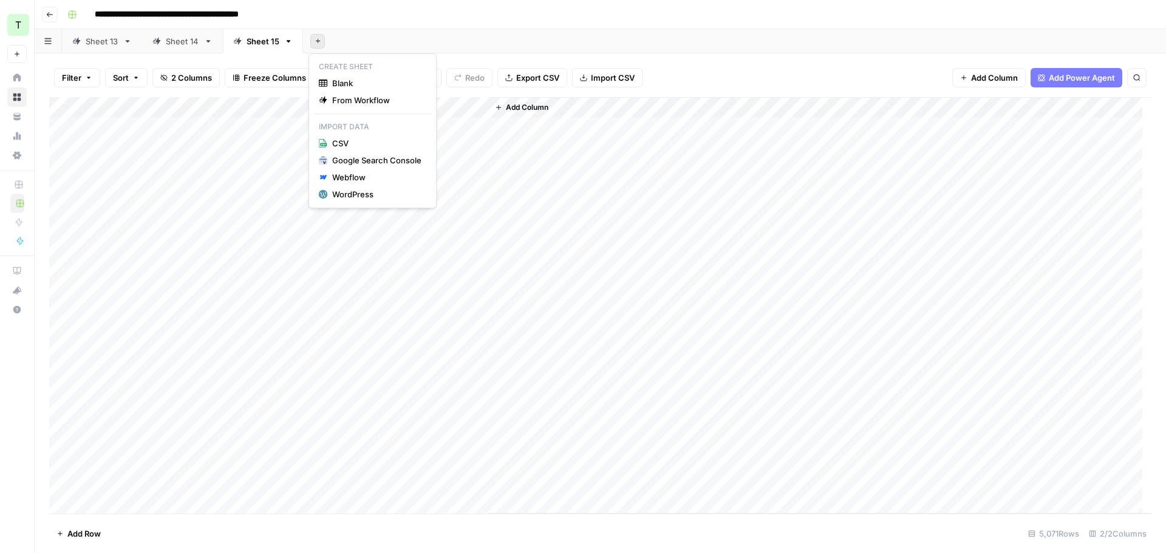
click at [315, 43] on icon "button" at bounding box center [318, 41] width 7 height 7
click at [345, 94] on span "From Workflow" at bounding box center [376, 100] width 89 height 12
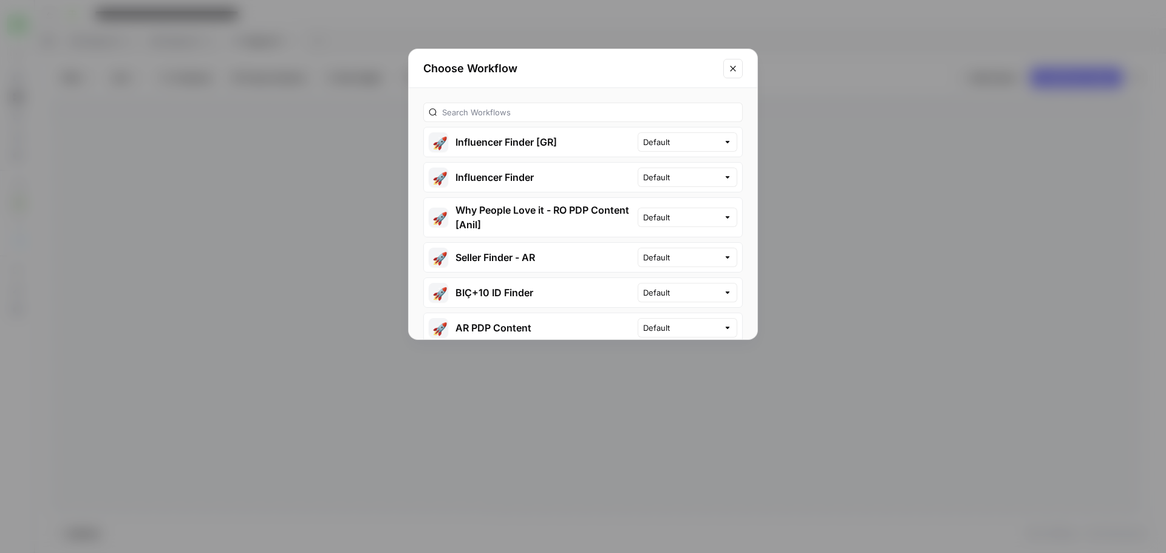
click at [540, 218] on button "🚀 Why People Love it - RO PDP Content [Anil]" at bounding box center [531, 217] width 214 height 39
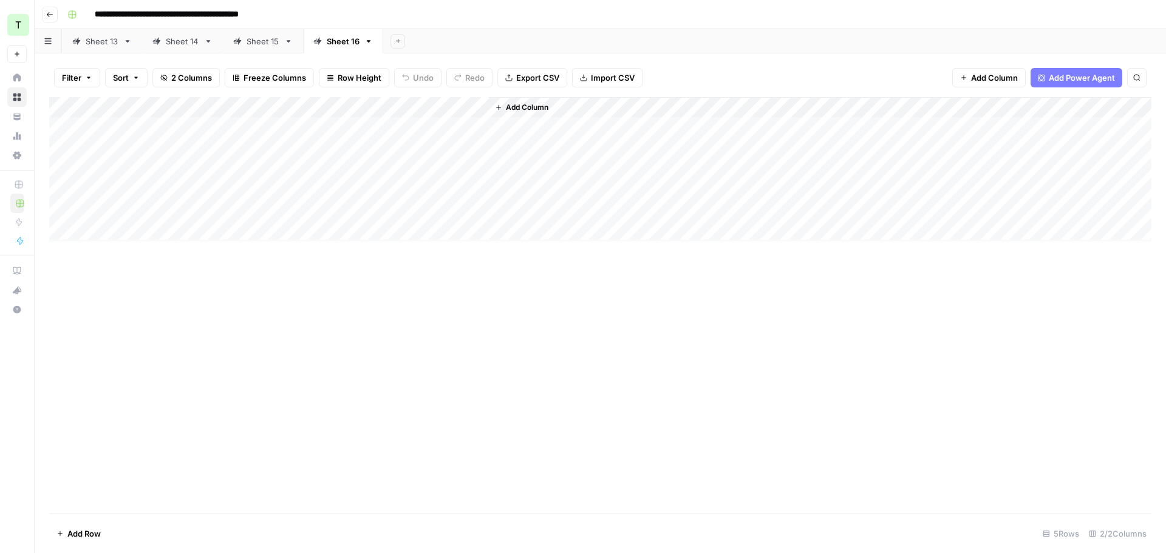
click at [124, 125] on div "Add Column" at bounding box center [600, 168] width 1102 height 143
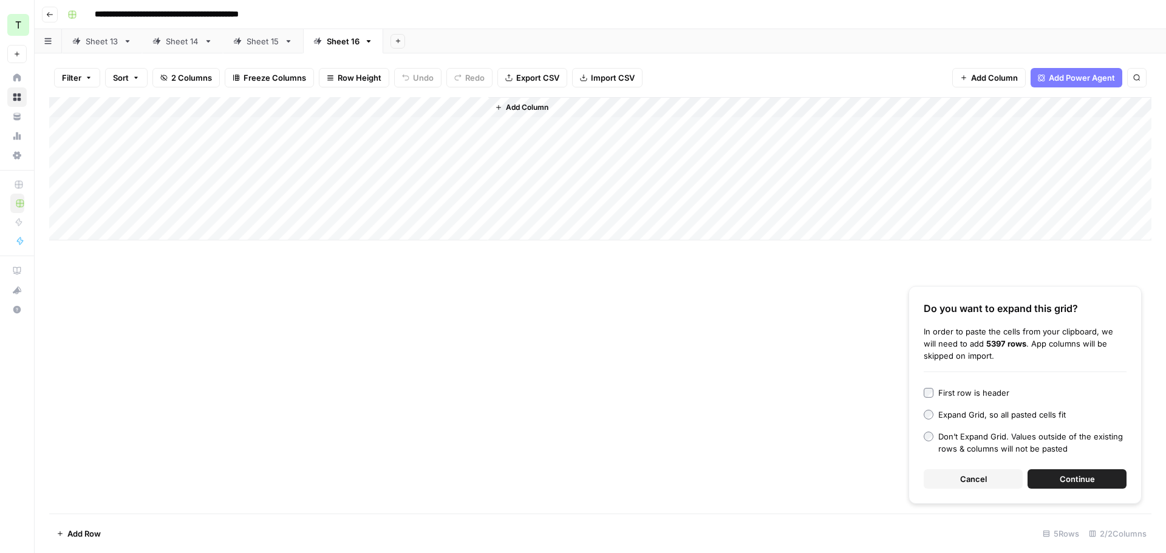
click at [945, 390] on div "First row is header" at bounding box center [973, 393] width 71 height 12
click at [1067, 472] on button "Continue" at bounding box center [1076, 478] width 99 height 19
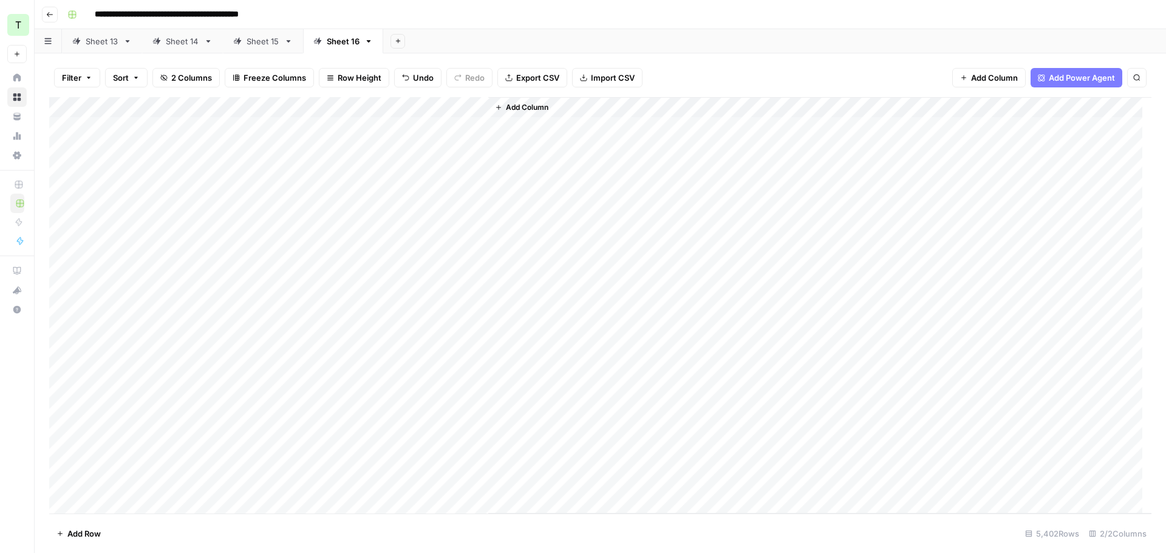
click at [396, 39] on icon "button" at bounding box center [397, 41] width 4 height 4
click at [420, 100] on span "From Workflow" at bounding box center [456, 100] width 89 height 12
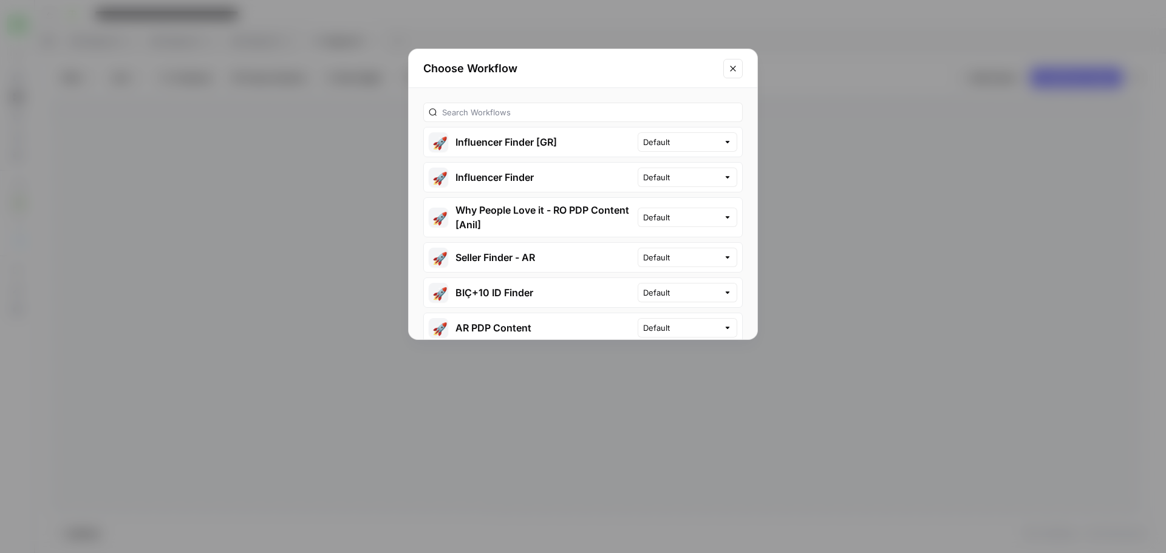
click at [488, 209] on button "🚀 Why People Love it - RO PDP Content [Anil]" at bounding box center [531, 217] width 214 height 39
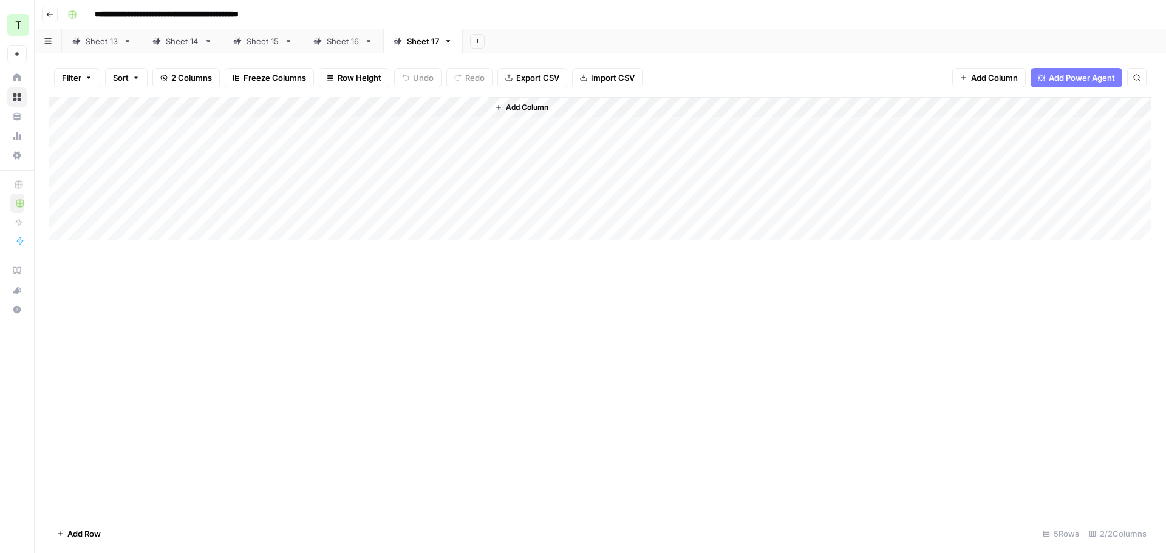
click at [203, 131] on div "Add Column" at bounding box center [600, 168] width 1102 height 143
click at [190, 146] on div "Add Column" at bounding box center [600, 168] width 1102 height 143
click at [192, 133] on div "Add Column" at bounding box center [600, 168] width 1102 height 143
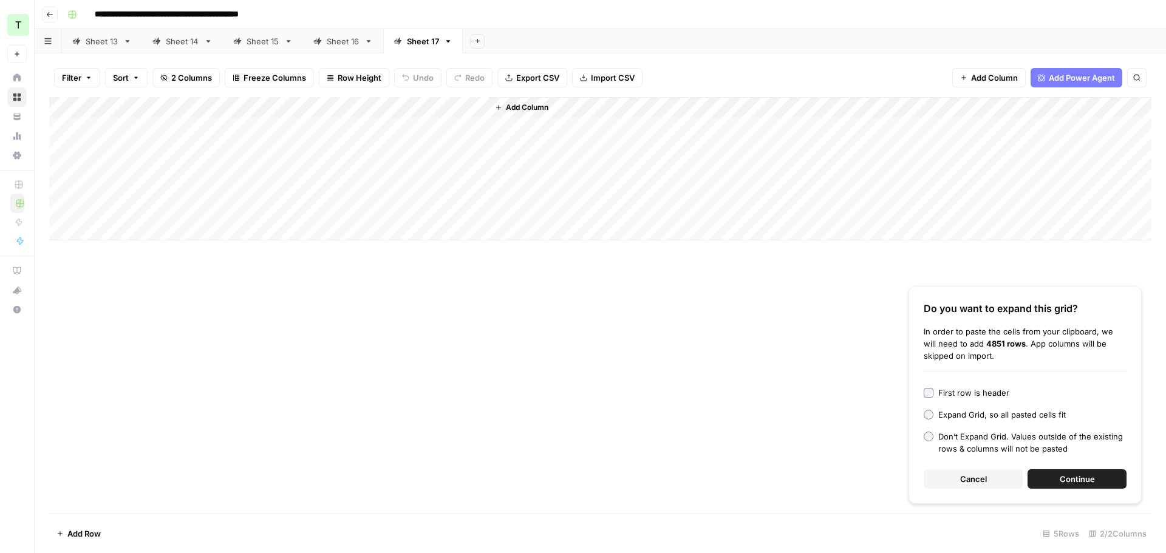
click at [945, 390] on div "First row is header" at bounding box center [973, 393] width 71 height 12
click at [1061, 475] on span "Continue" at bounding box center [1077, 479] width 35 height 12
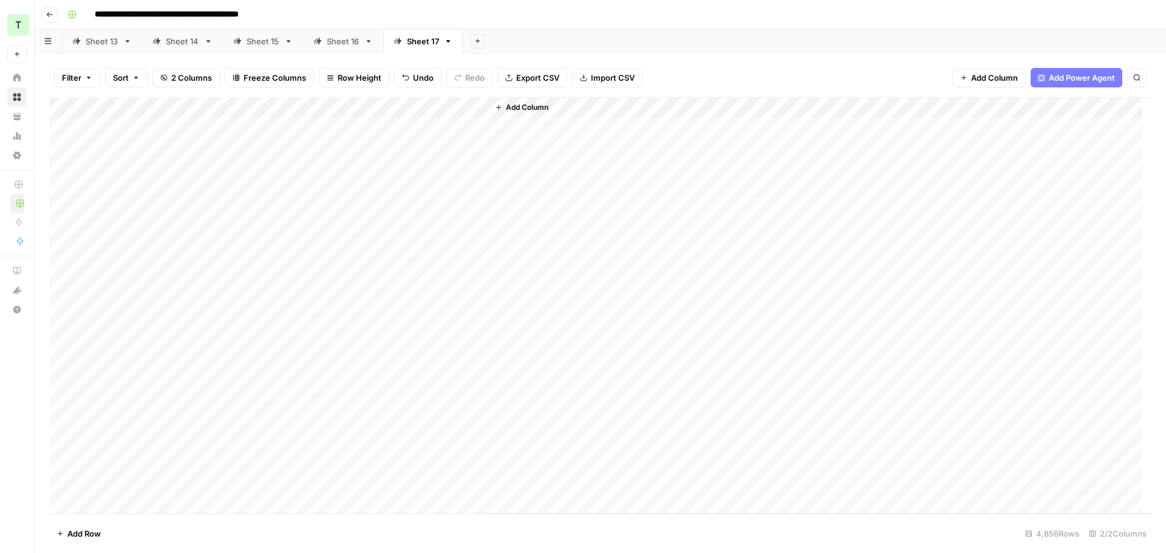
click at [474, 43] on icon "button" at bounding box center [477, 41] width 7 height 7
click at [502, 97] on span "From Workflow" at bounding box center [536, 100] width 89 height 12
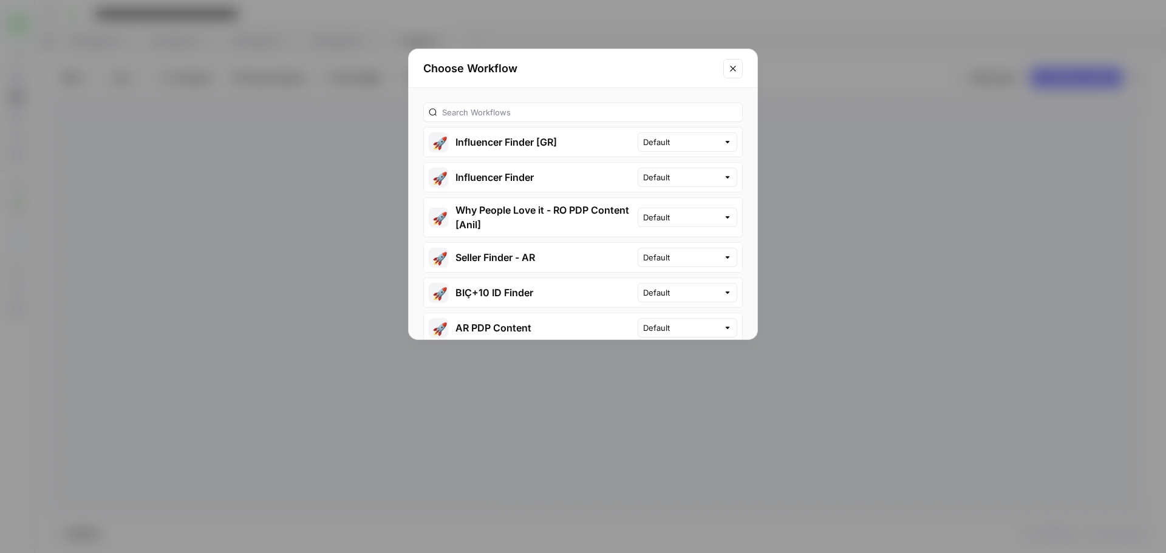
click at [520, 212] on button "🚀 Why People Love it - RO PDP Content [Anil]" at bounding box center [531, 217] width 214 height 39
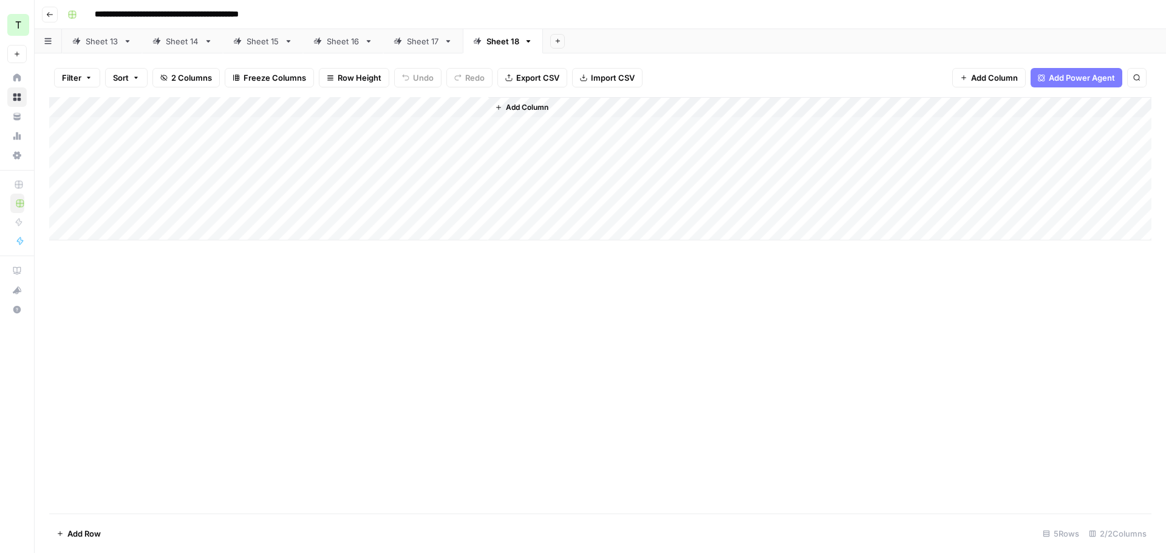
click at [170, 129] on div "Add Column" at bounding box center [600, 168] width 1102 height 143
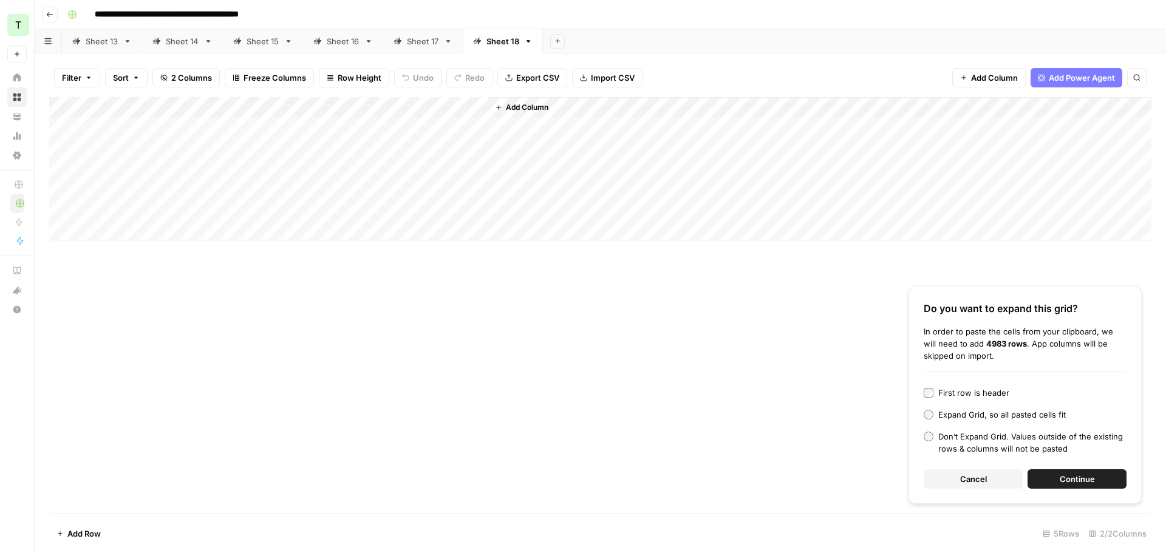
click at [1046, 470] on button "Continue" at bounding box center [1076, 478] width 99 height 19
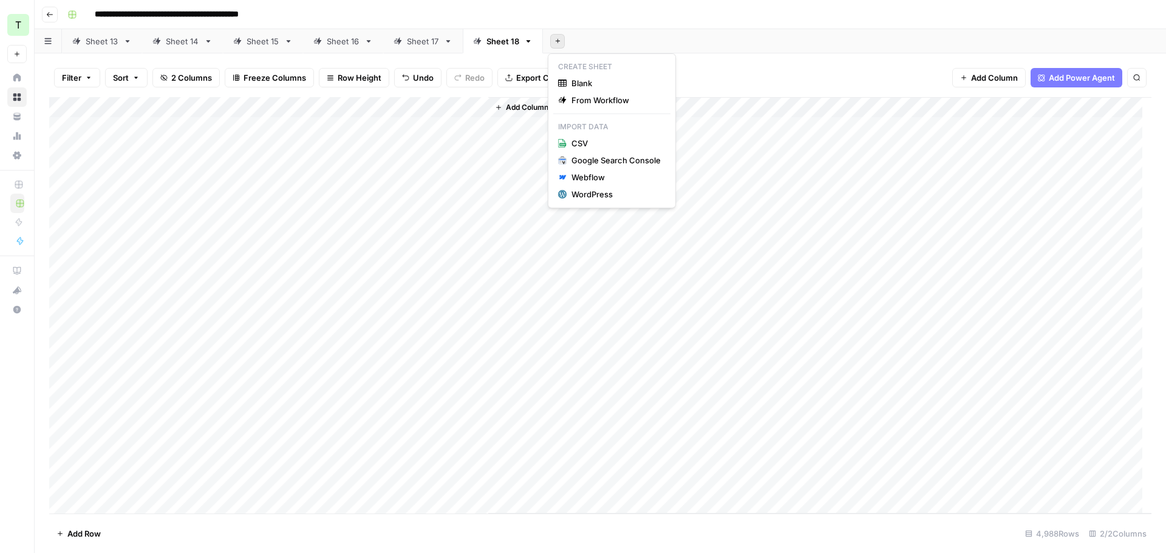
click at [553, 46] on button "Add Sheet" at bounding box center [557, 41] width 15 height 15
click at [576, 94] on span "From Workflow" at bounding box center [615, 100] width 89 height 12
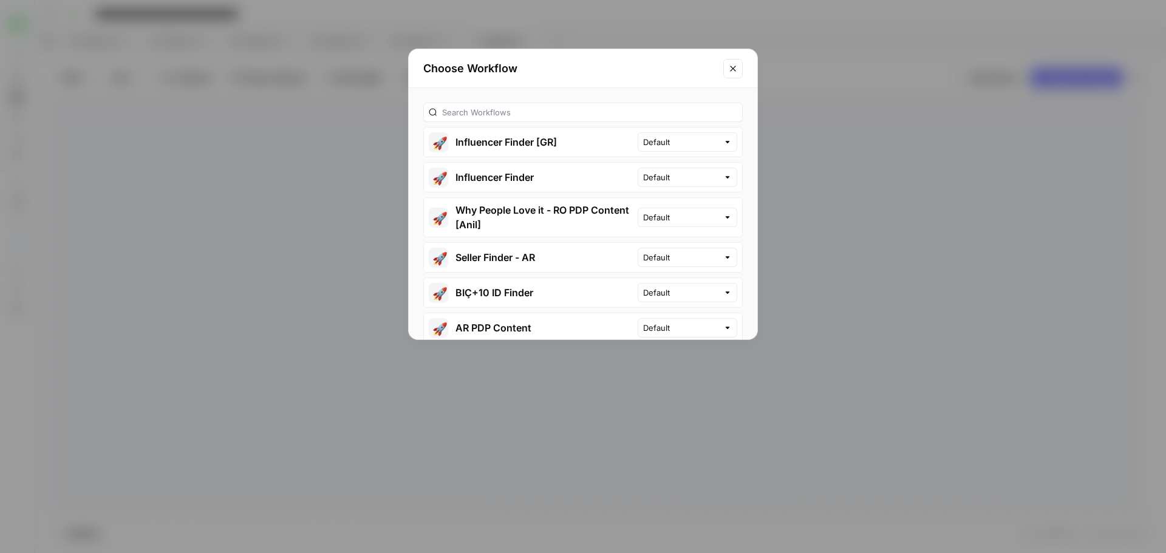
click at [566, 206] on button "🚀 Why People Love it - RO PDP Content [Anil]" at bounding box center [531, 217] width 214 height 39
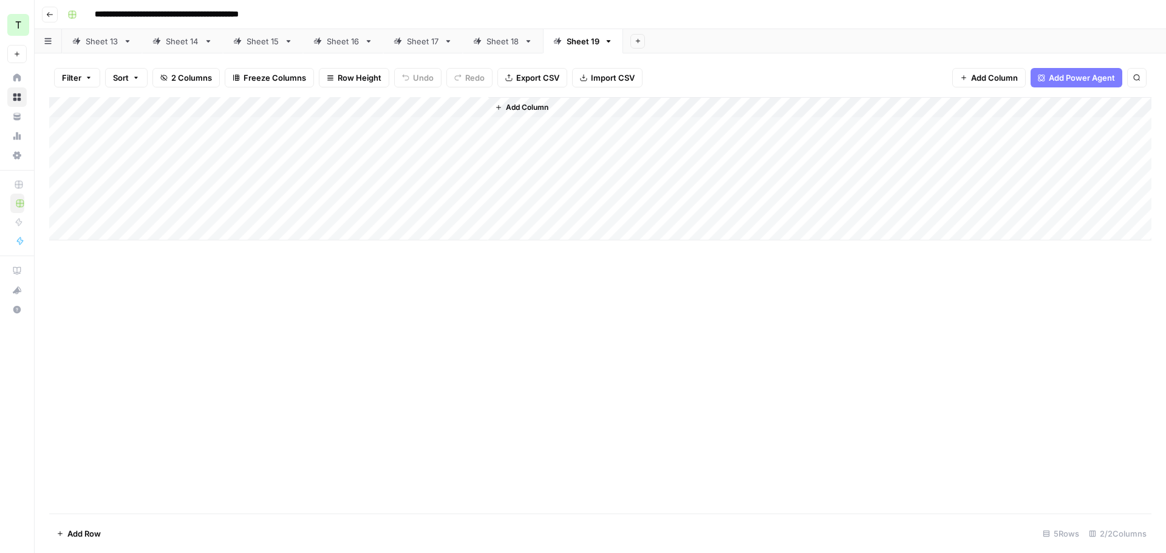
click at [206, 129] on div "Add Column" at bounding box center [600, 168] width 1102 height 143
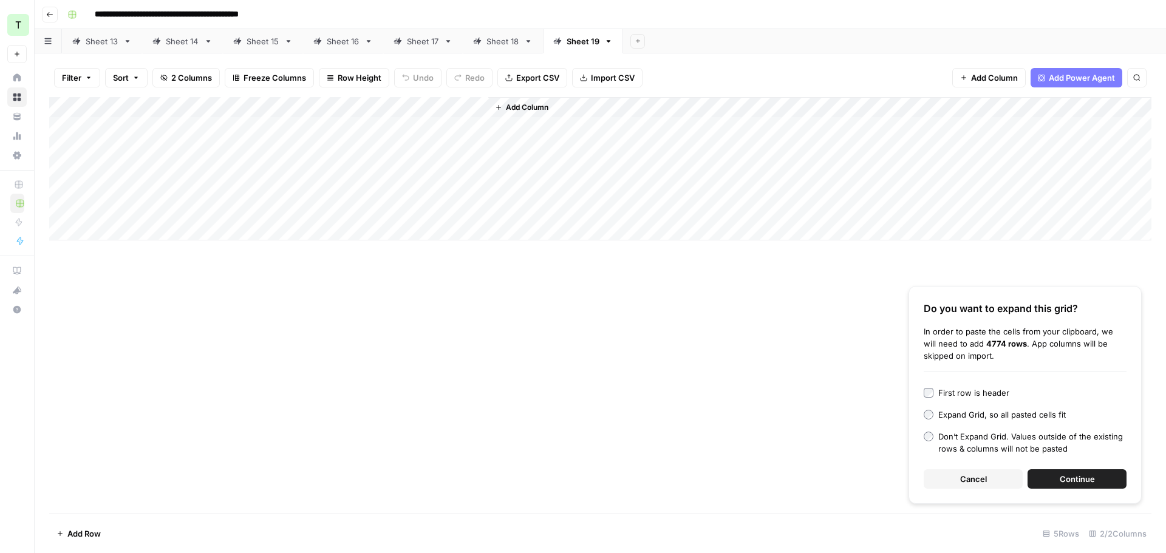
click at [966, 392] on div "First row is header" at bounding box center [973, 393] width 71 height 12
drag, startPoint x: 1081, startPoint y: 474, endPoint x: 1066, endPoint y: 451, distance: 27.6
click at [1081, 474] on span "Continue" at bounding box center [1077, 479] width 35 height 12
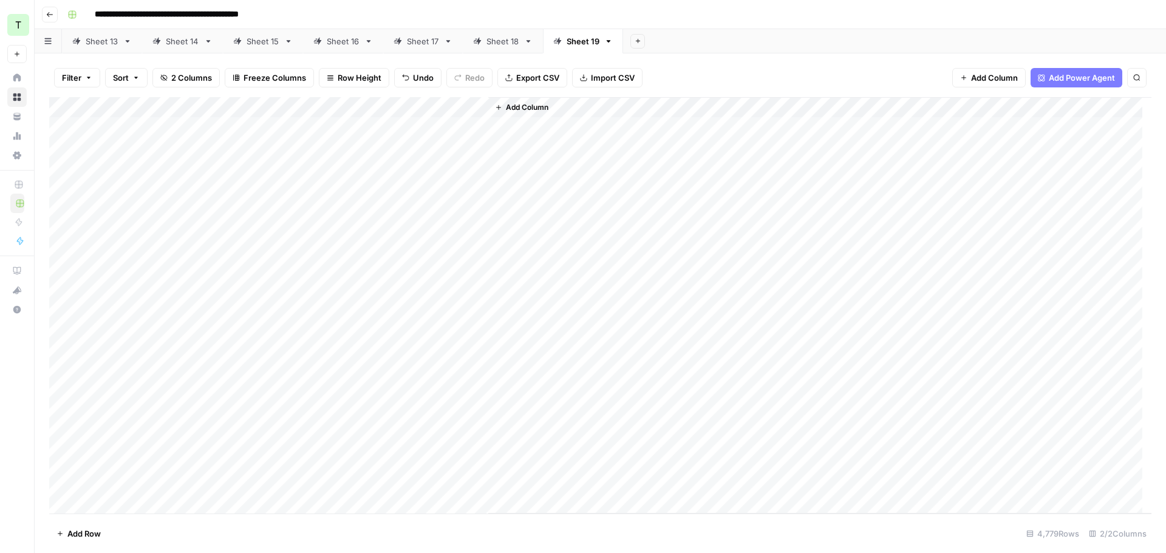
click at [634, 41] on icon "button" at bounding box center [637, 41] width 7 height 7
click at [665, 103] on span "From Workflow" at bounding box center [695, 100] width 89 height 12
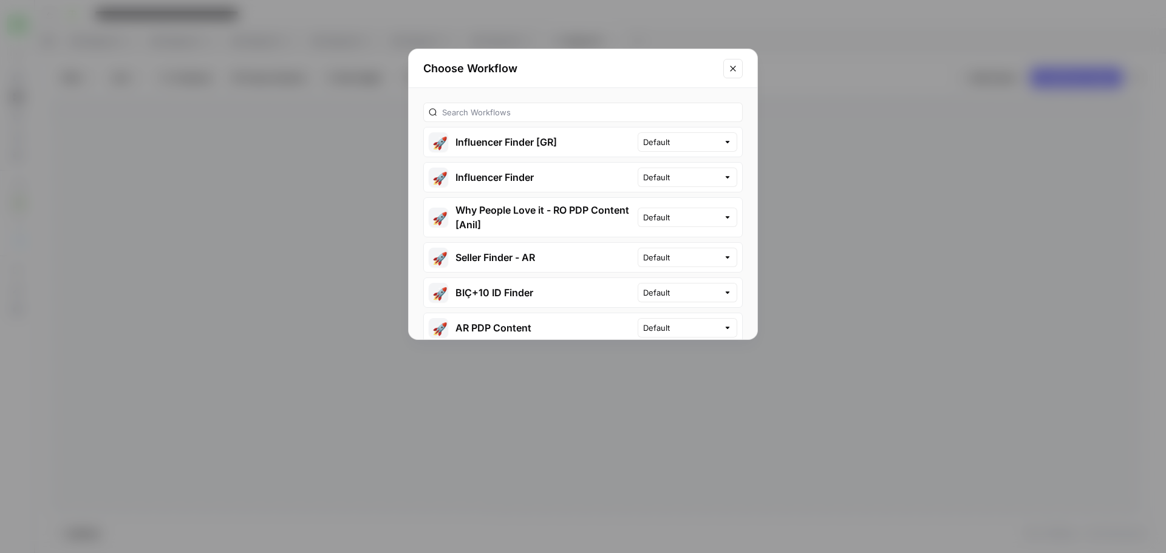
click at [546, 214] on button "🚀 Why People Love it - RO PDP Content [Anil]" at bounding box center [531, 217] width 214 height 39
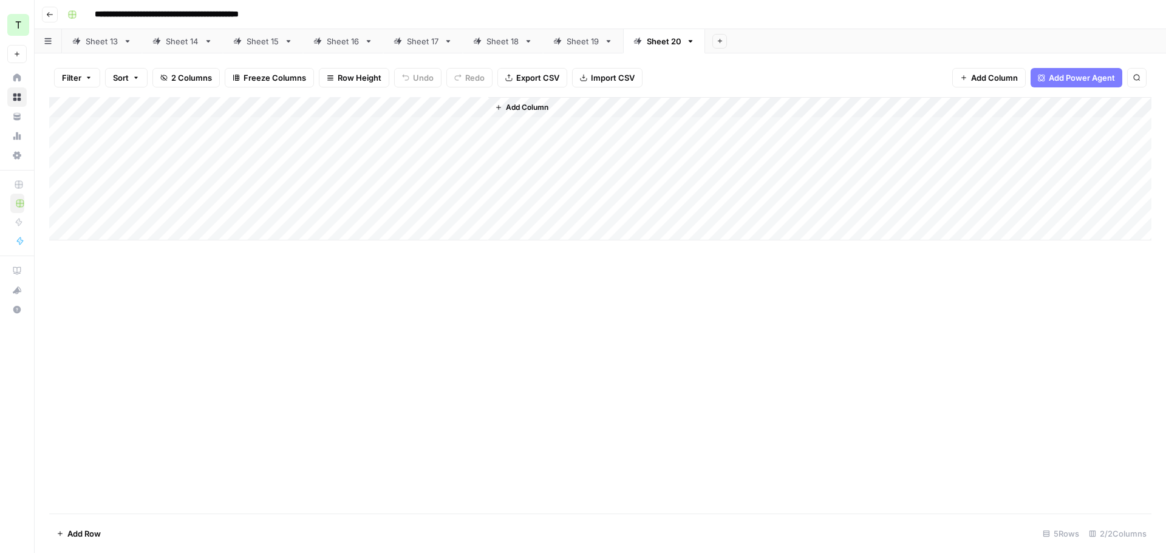
click at [171, 126] on div "Add Column" at bounding box center [600, 168] width 1102 height 143
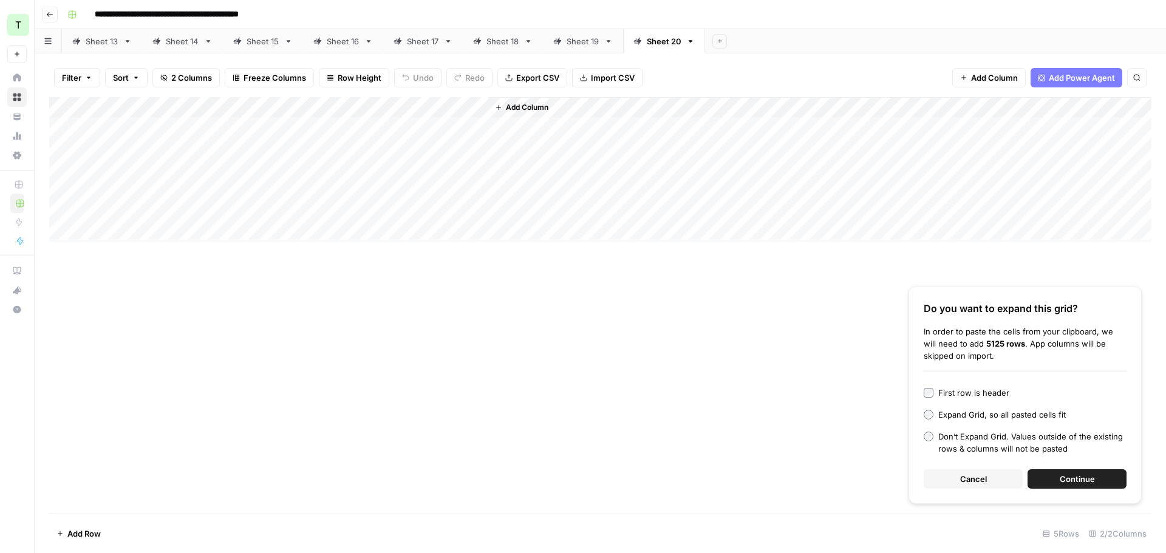
click at [941, 392] on div "First row is header" at bounding box center [973, 393] width 71 height 12
click at [1055, 469] on button "Continue" at bounding box center [1076, 478] width 99 height 19
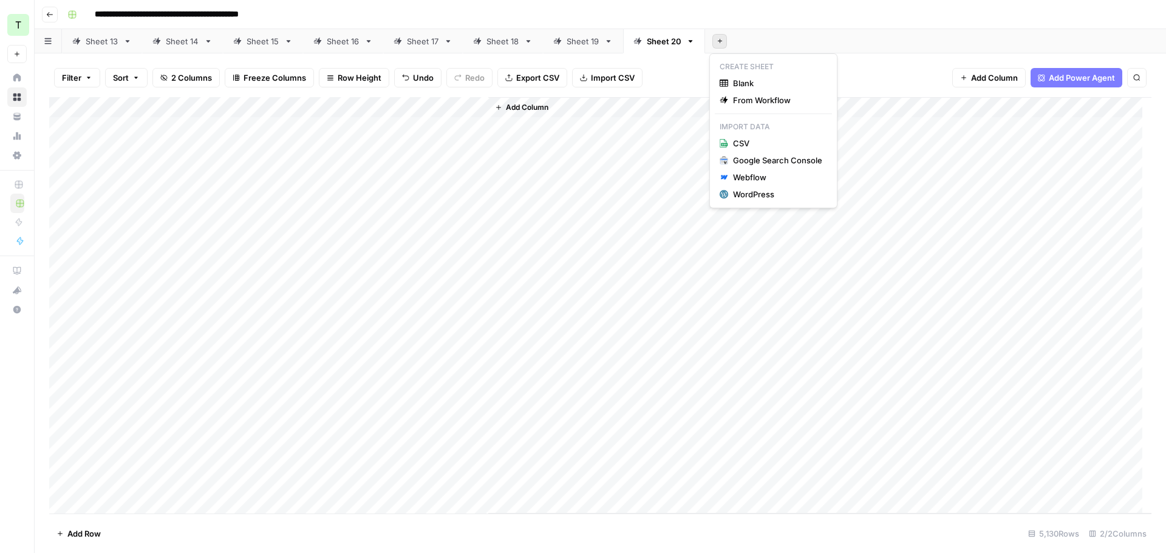
click at [714, 44] on button "Add Sheet" at bounding box center [719, 41] width 15 height 15
click at [743, 97] on span "From Workflow" at bounding box center [777, 100] width 89 height 12
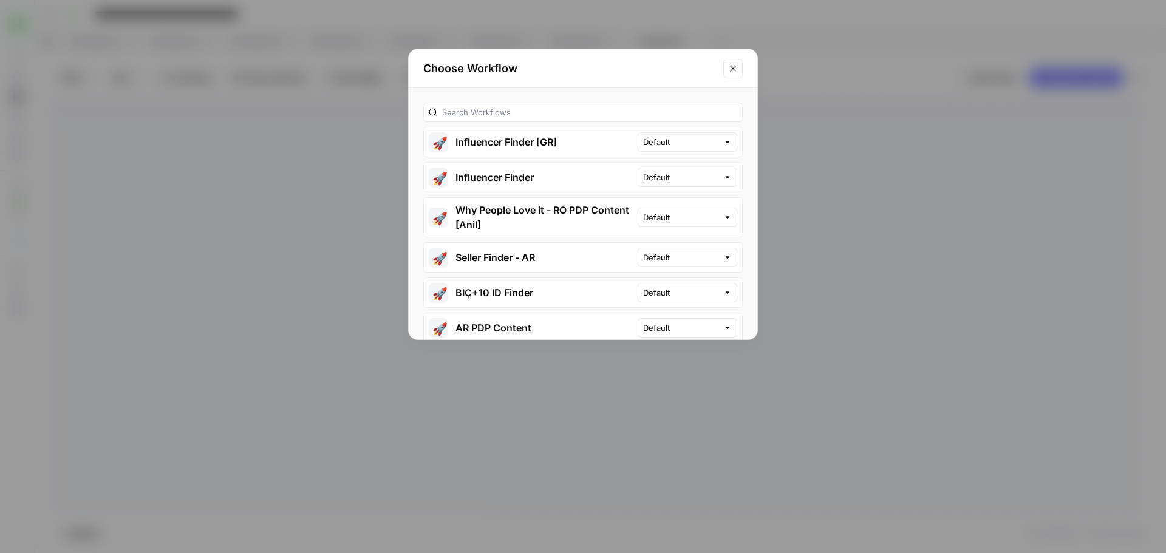
click at [609, 212] on button "🚀 Why People Love it - RO PDP Content [Anil]" at bounding box center [531, 217] width 214 height 39
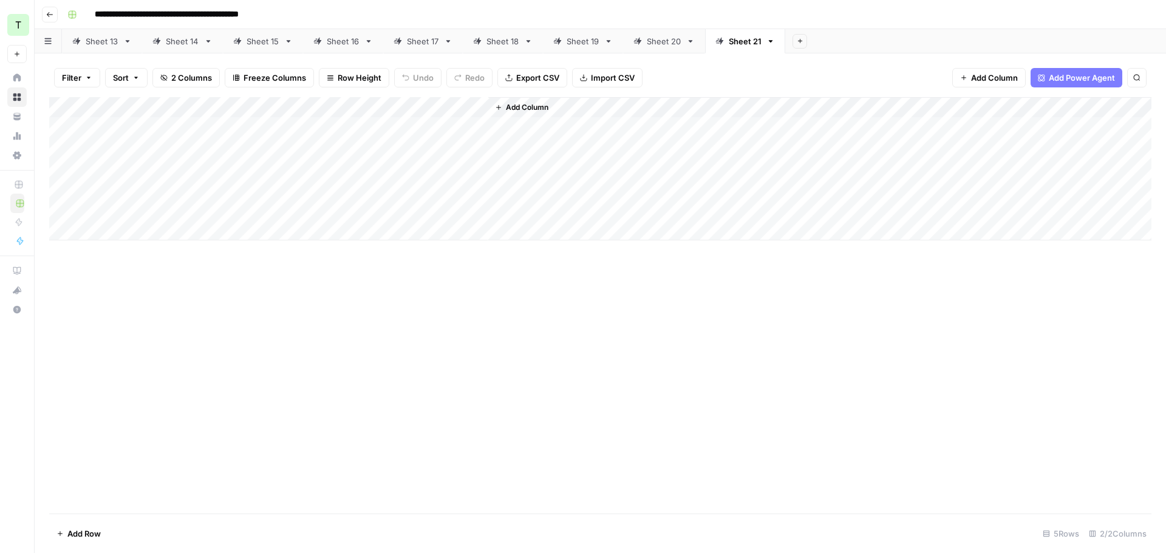
click at [231, 120] on div "Add Column" at bounding box center [600, 168] width 1102 height 143
click at [146, 152] on div "Add Column" at bounding box center [600, 168] width 1102 height 143
click at [150, 135] on div "Add Column" at bounding box center [600, 168] width 1102 height 143
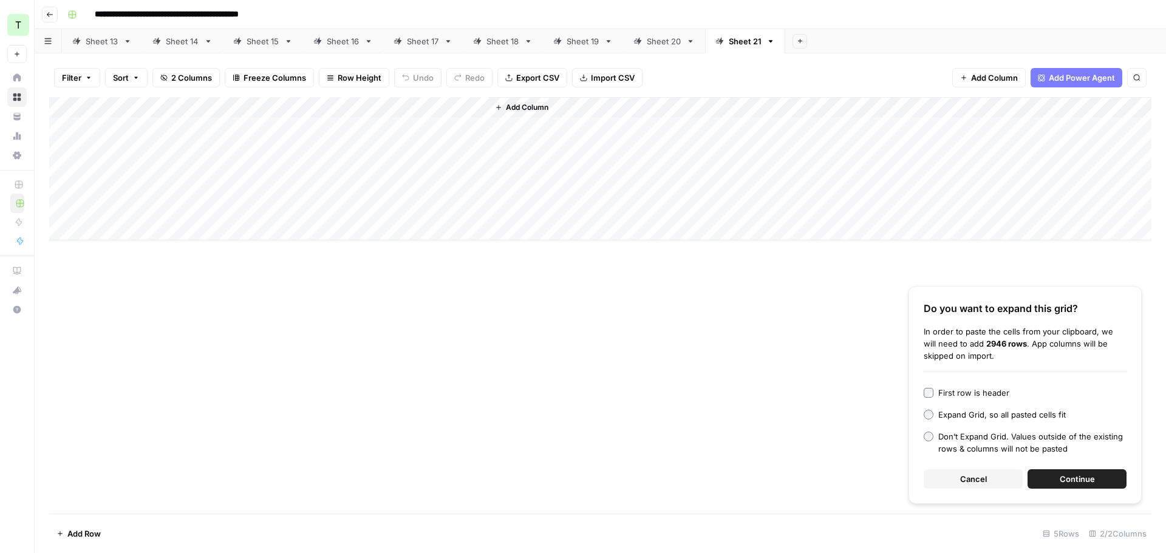
click at [947, 393] on div "First row is header" at bounding box center [973, 393] width 71 height 12
click at [1056, 472] on button "Continue" at bounding box center [1076, 478] width 99 height 19
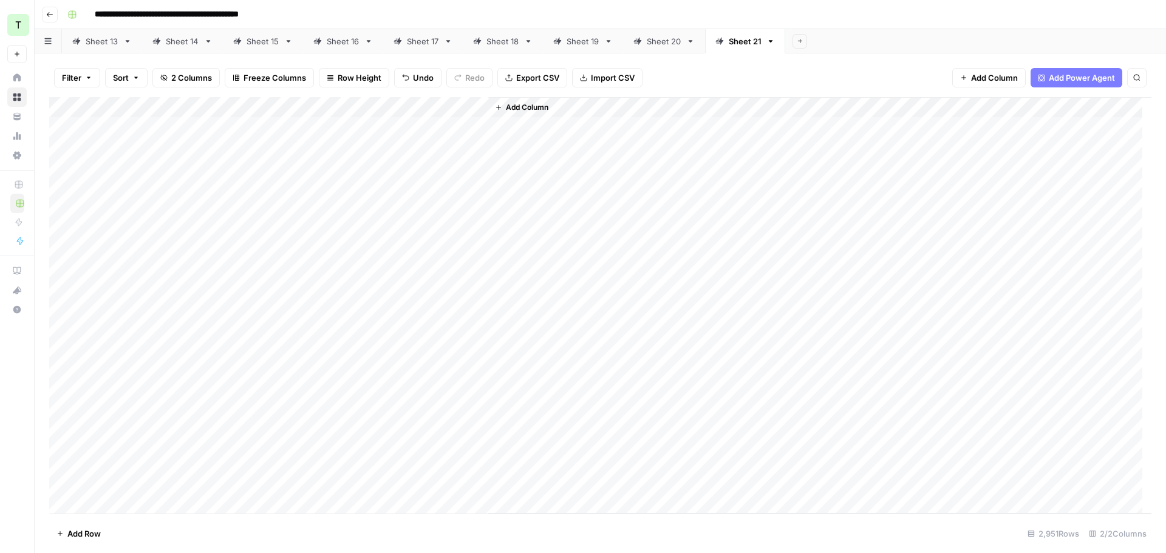
click at [96, 46] on div "Sheet 13" at bounding box center [102, 41] width 33 height 12
click at [349, 128] on div "Add Column" at bounding box center [600, 305] width 1102 height 417
click at [366, 153] on div "Add Column" at bounding box center [600, 305] width 1102 height 417
click at [367, 169] on div "Add Column" at bounding box center [600, 305] width 1102 height 417
click at [369, 186] on div "Add Column" at bounding box center [600, 305] width 1102 height 417
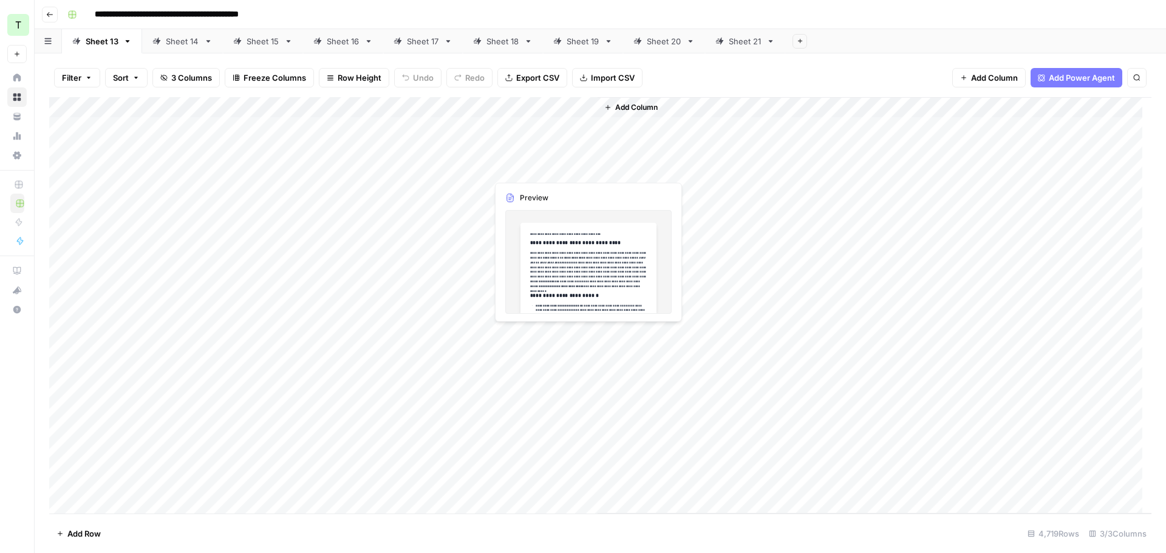
click at [538, 128] on div "Add Column" at bounding box center [600, 305] width 1102 height 417
click at [540, 148] on div "Add Column" at bounding box center [600, 305] width 1102 height 417
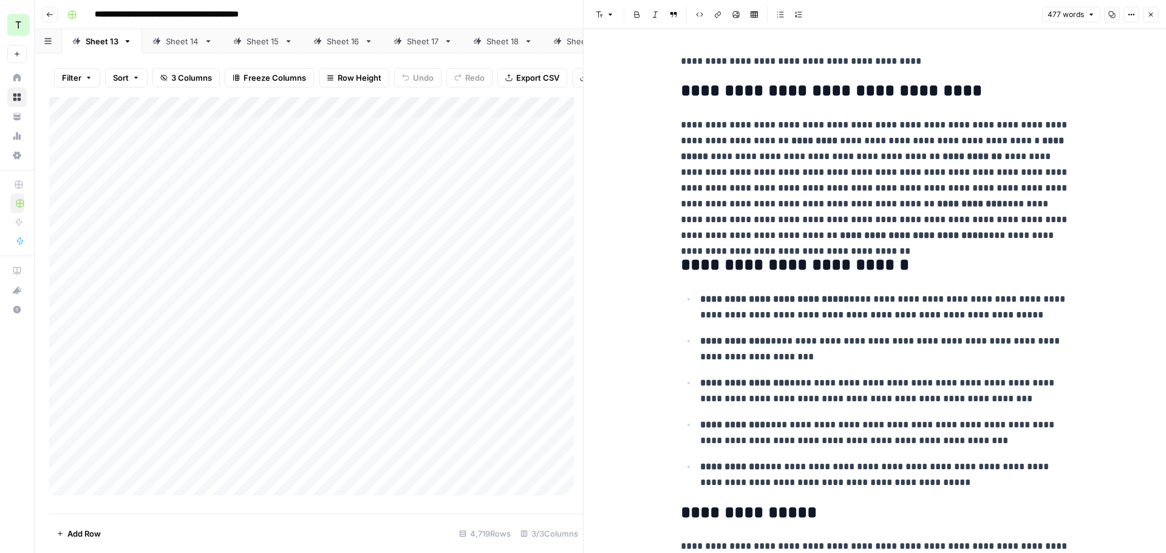
click at [523, 180] on div "Add Column" at bounding box center [316, 300] width 534 height 407
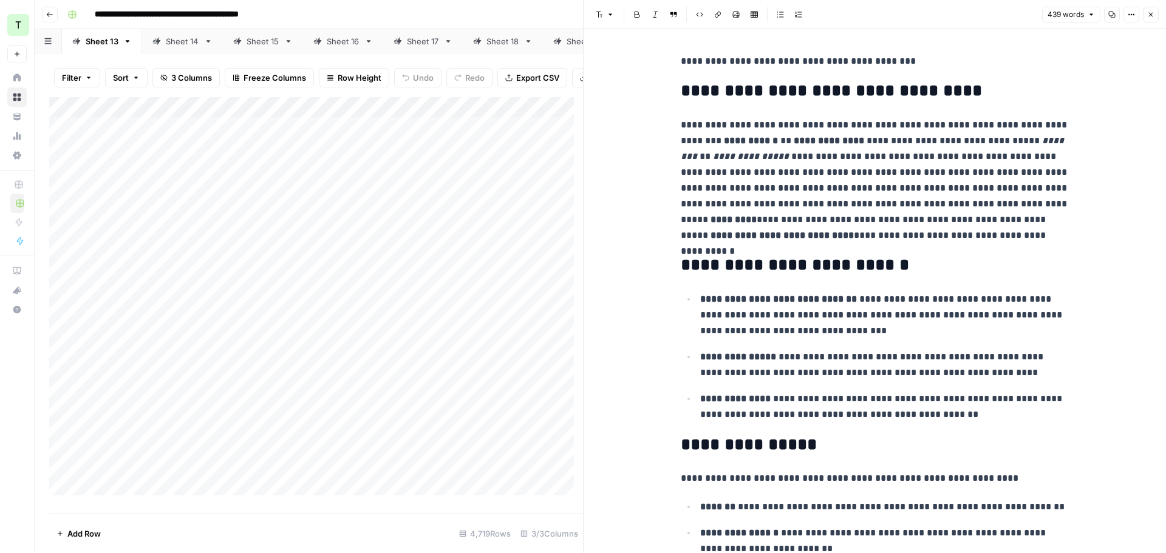
click at [512, 196] on div "Add Column" at bounding box center [316, 300] width 534 height 407
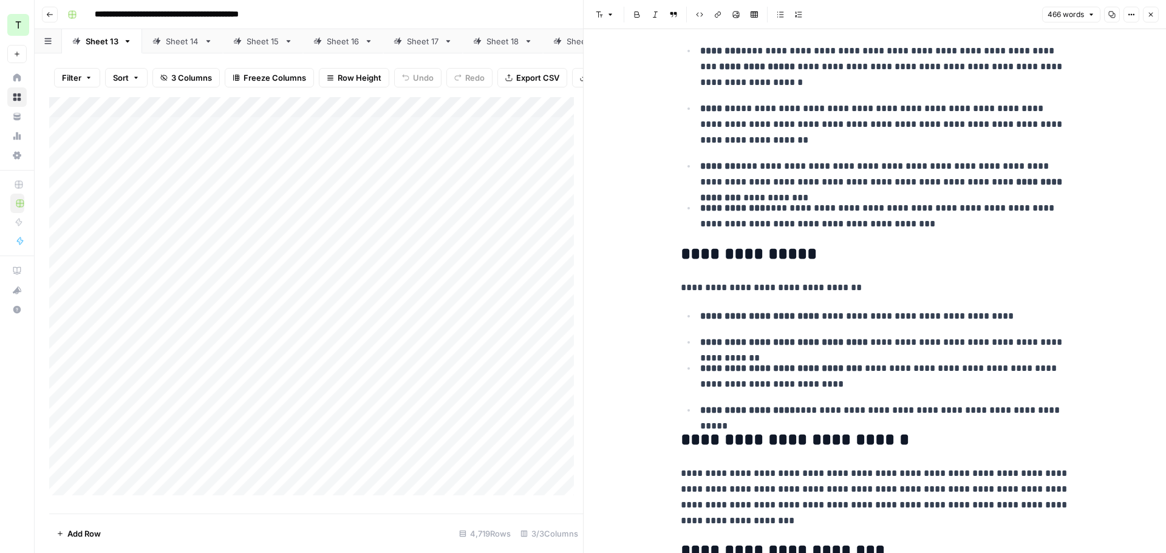
scroll to position [600, 0]
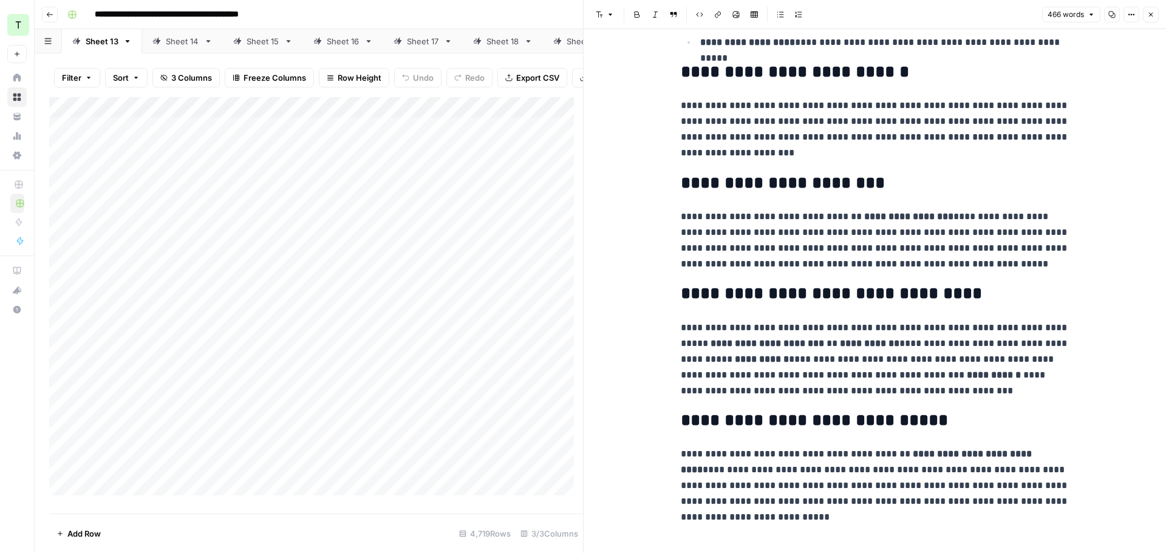
click at [1150, 20] on button "Close" at bounding box center [1151, 15] width 16 height 16
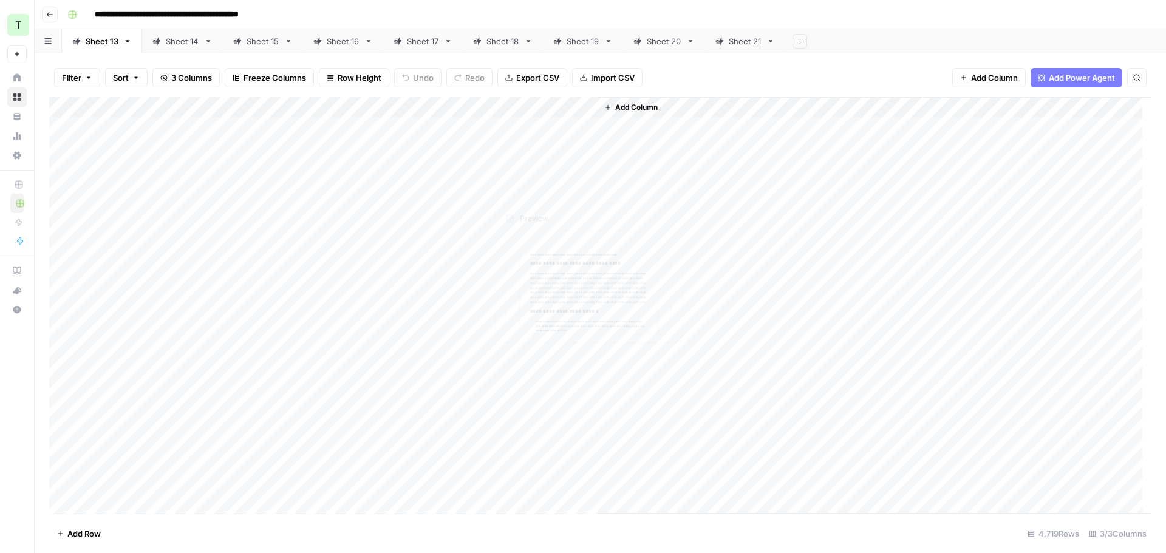
click at [539, 187] on div "Add Column" at bounding box center [600, 305] width 1102 height 417
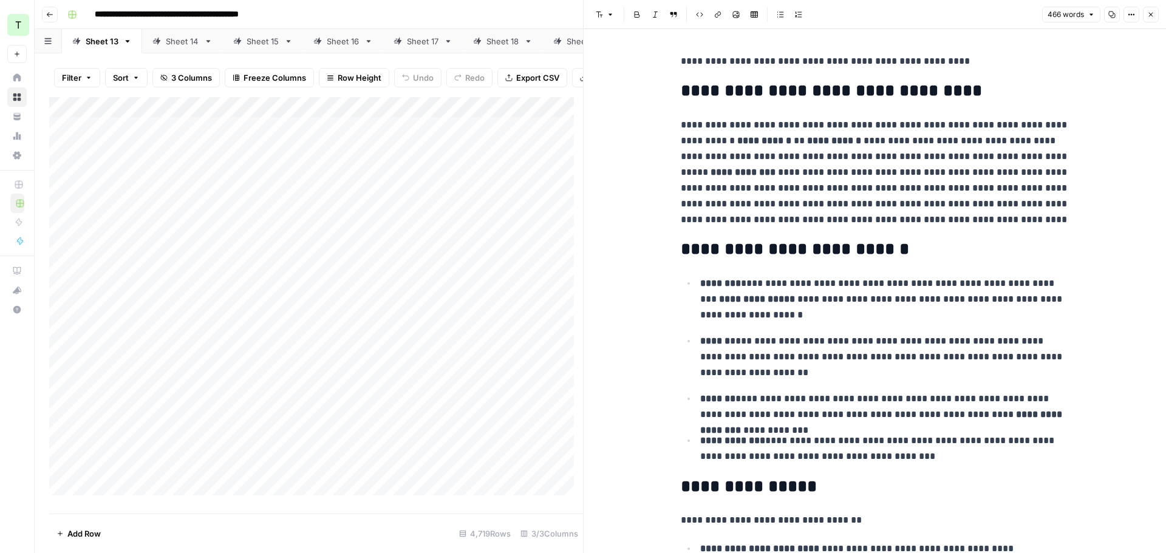
click at [1149, 16] on icon "button" at bounding box center [1151, 15] width 4 height 4
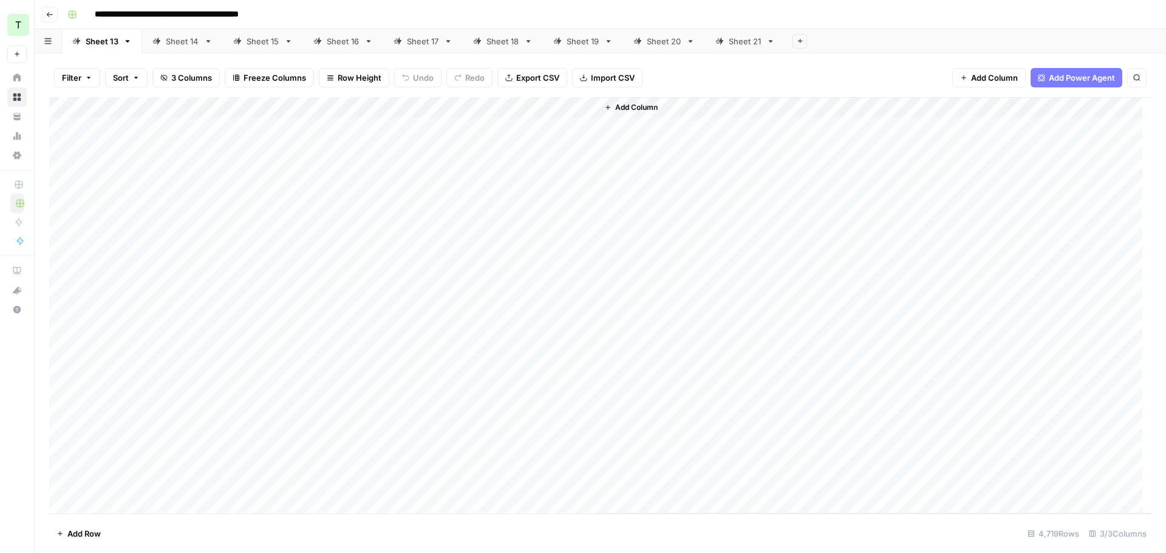
click at [461, 109] on div "Add Column" at bounding box center [600, 305] width 1102 height 417
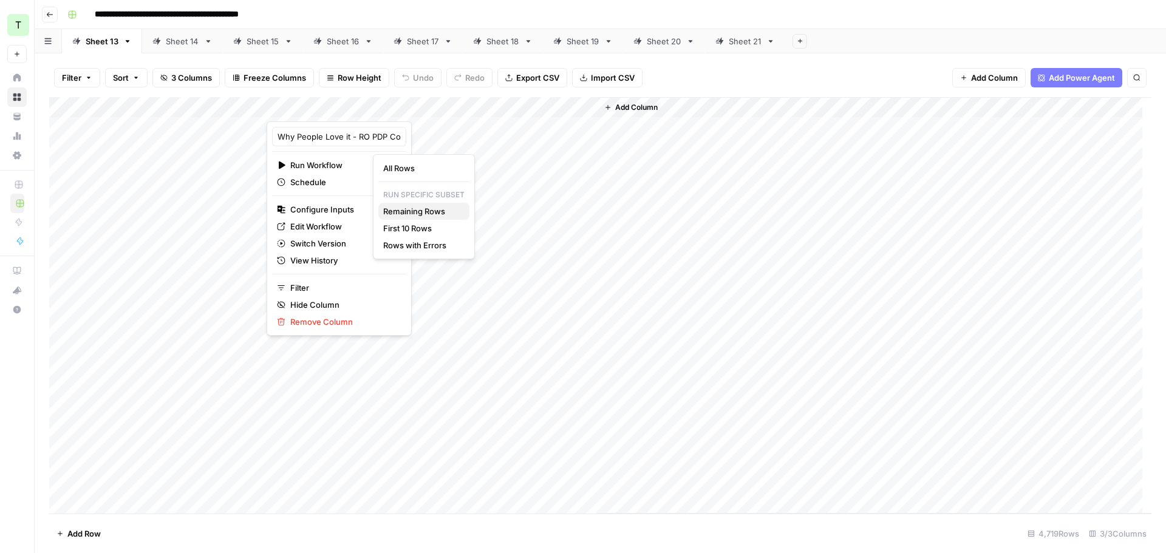
click at [409, 210] on span "Remaining Rows" at bounding box center [421, 211] width 77 height 12
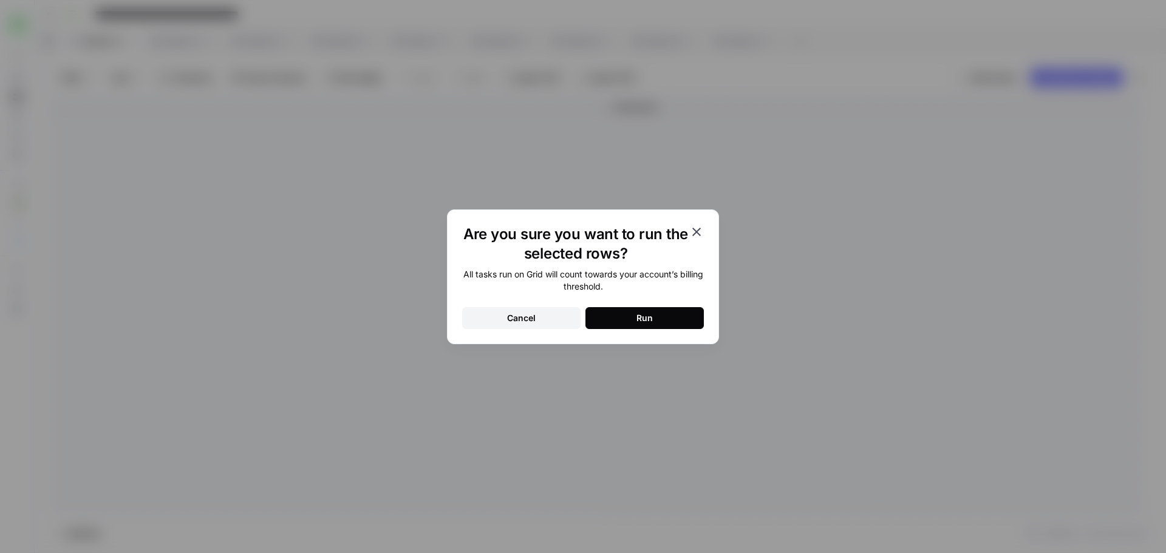
click at [604, 313] on button "Run" at bounding box center [644, 318] width 118 height 22
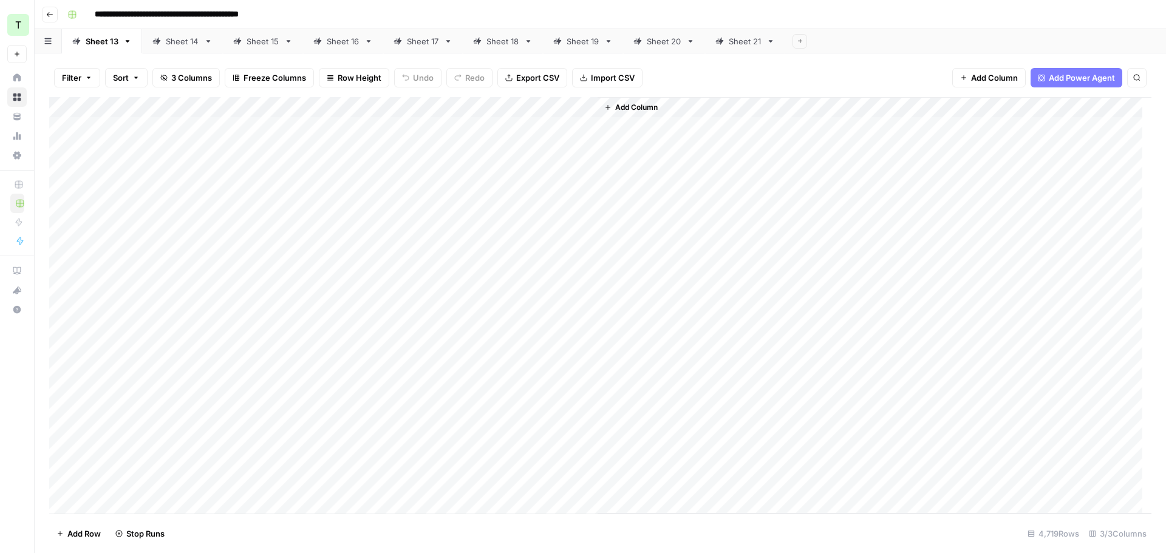
click at [171, 38] on div "Sheet 14" at bounding box center [182, 41] width 33 height 12
click at [106, 44] on div "Sheet 13" at bounding box center [102, 41] width 33 height 12
click at [540, 265] on div "Add Column" at bounding box center [600, 305] width 1102 height 417
click at [547, 265] on div "Add Column" at bounding box center [600, 305] width 1102 height 417
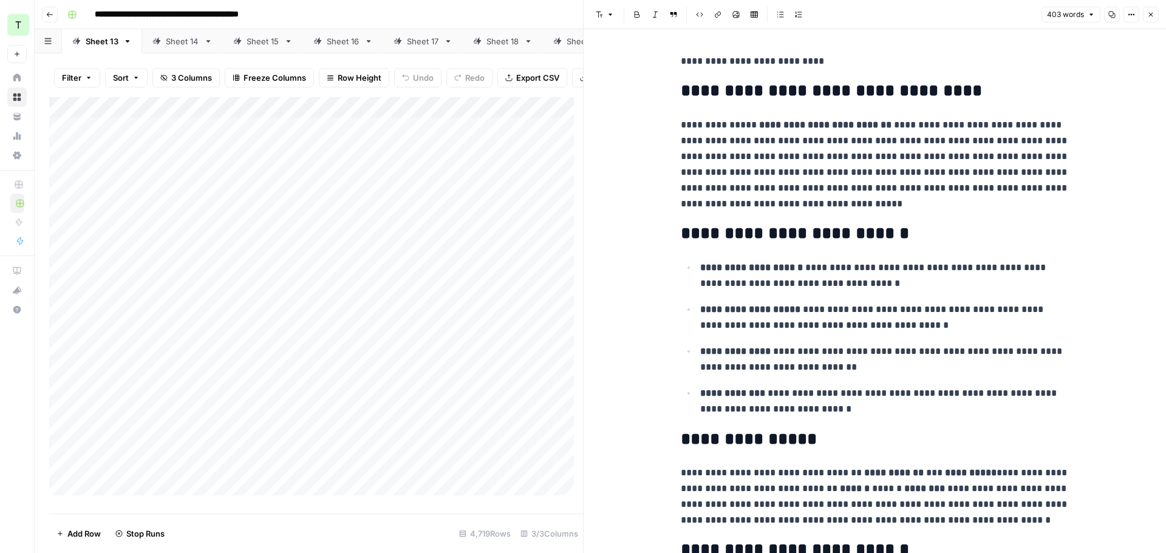
click at [515, 156] on div "Add Column" at bounding box center [316, 300] width 534 height 407
click at [521, 154] on div "Add Column" at bounding box center [316, 300] width 534 height 407
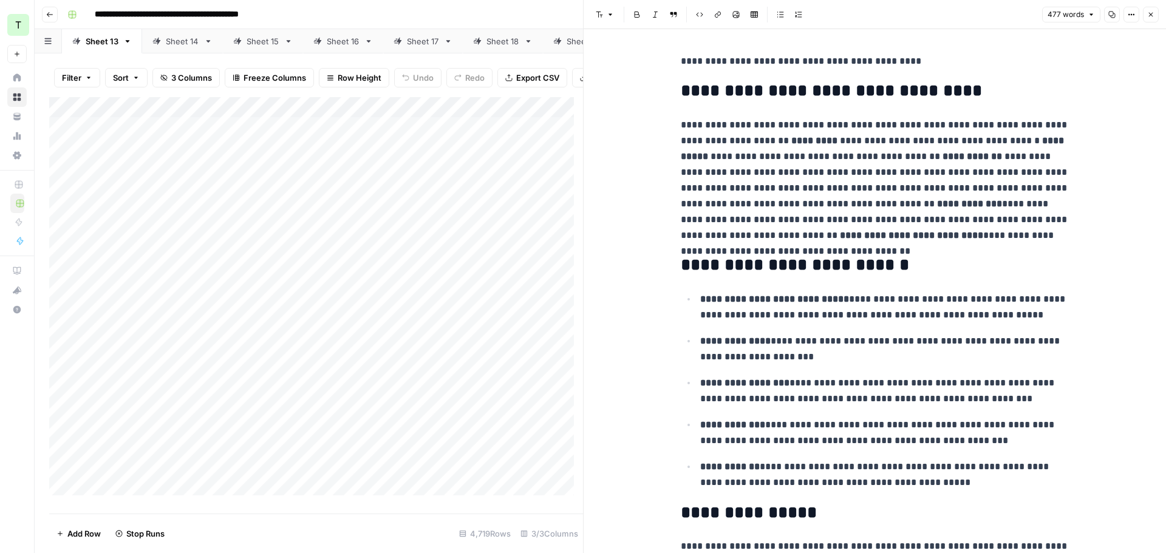
click at [1152, 11] on icon "button" at bounding box center [1150, 14] width 7 height 7
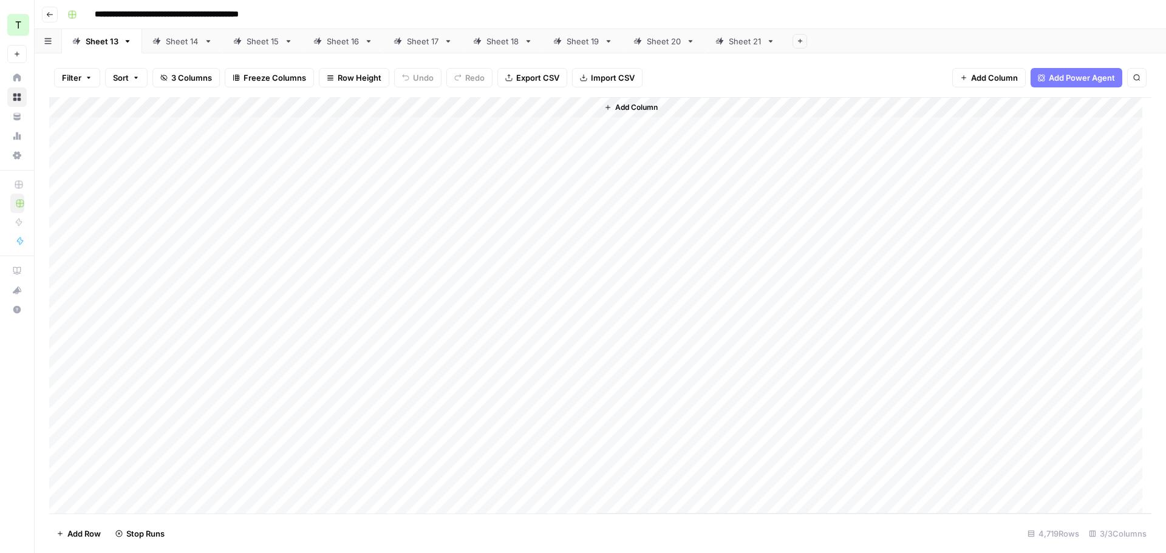
click at [537, 128] on div "Add Column" at bounding box center [600, 305] width 1102 height 417
click at [538, 126] on div "Add Column" at bounding box center [600, 305] width 1102 height 417
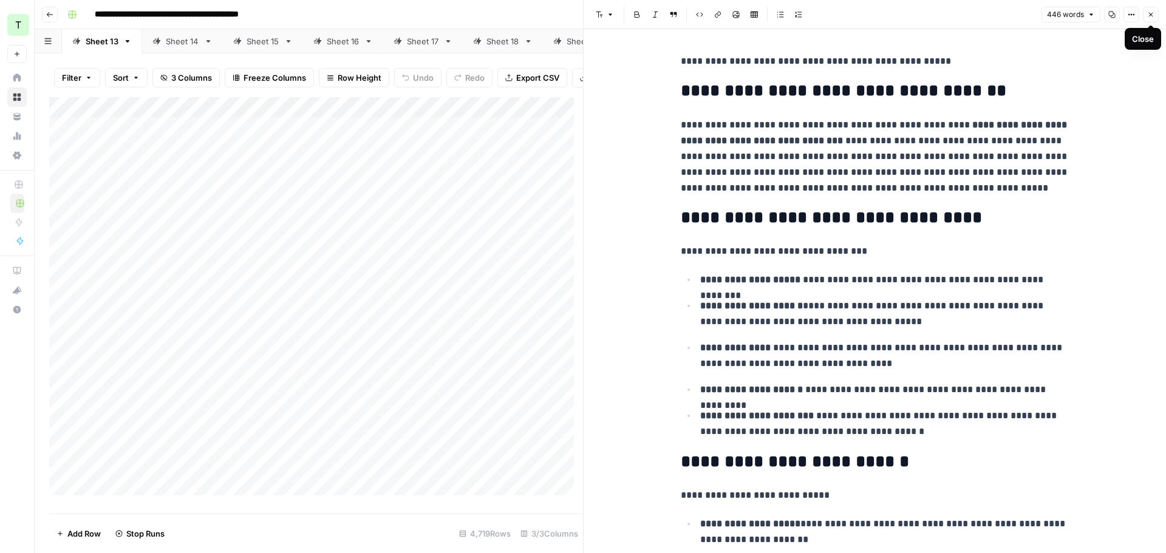
click at [1151, 14] on icon "button" at bounding box center [1150, 14] width 7 height 7
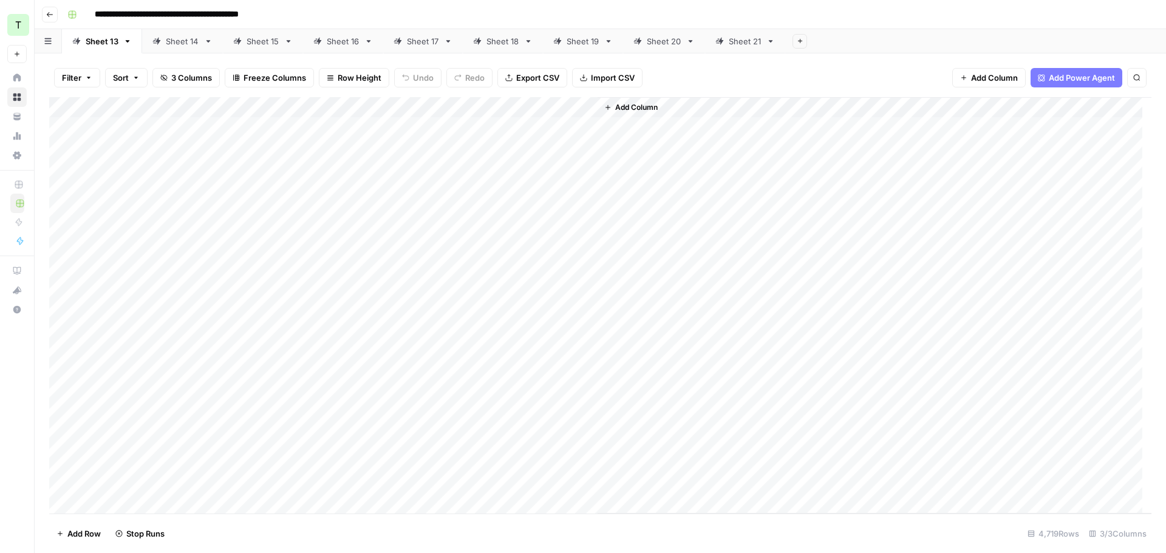
click at [175, 41] on div "Sheet 14" at bounding box center [182, 41] width 33 height 12
click at [474, 106] on div "Add Column" at bounding box center [600, 305] width 1102 height 417
click at [497, 137] on span "All Rows" at bounding box center [520, 135] width 77 height 12
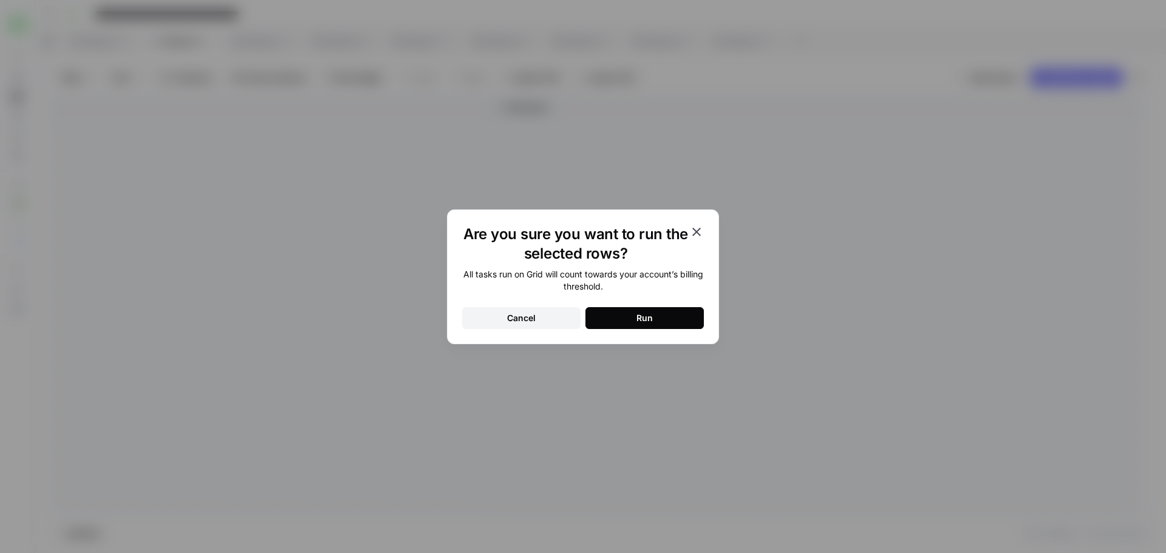
click at [645, 322] on div "Run" at bounding box center [644, 318] width 16 height 12
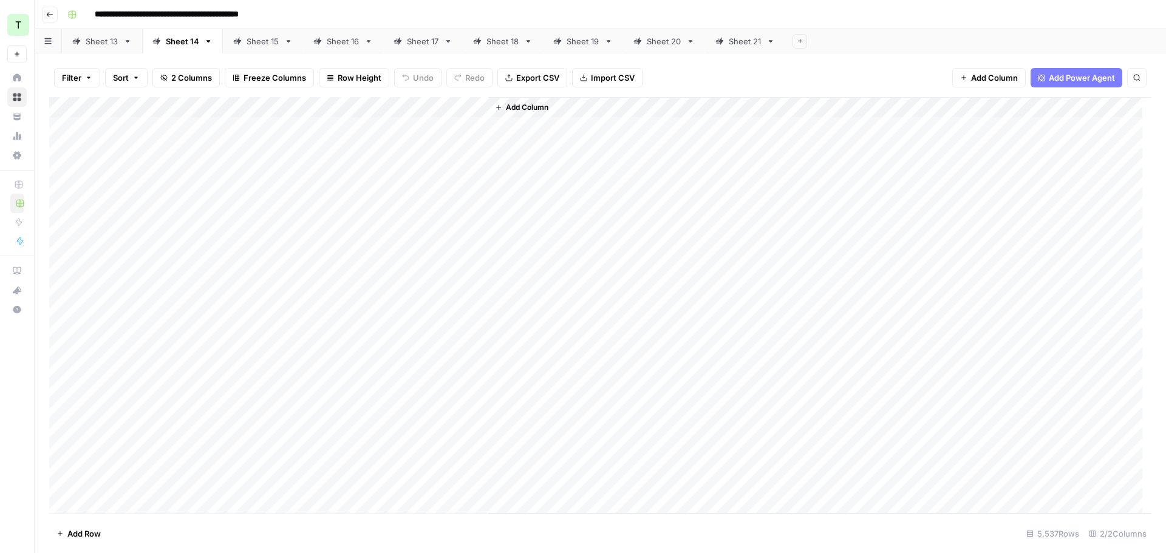
click at [253, 39] on div "Sheet 15" at bounding box center [263, 41] width 33 height 12
click at [476, 109] on div "Add Column" at bounding box center [600, 305] width 1102 height 417
click at [499, 137] on span "All Rows" at bounding box center [520, 135] width 77 height 12
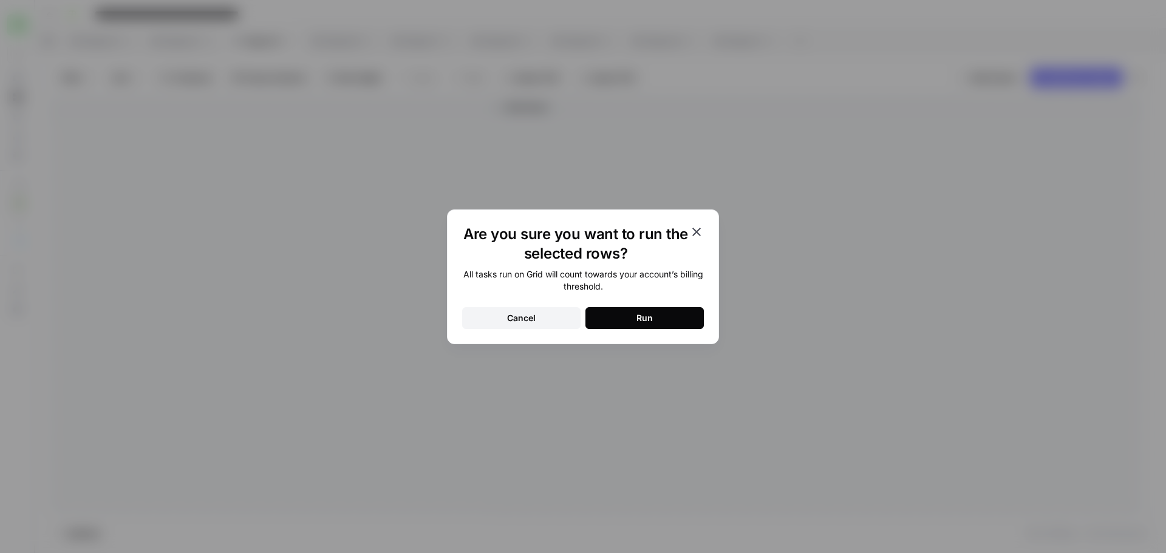
click at [602, 316] on button "Run" at bounding box center [644, 318] width 118 height 22
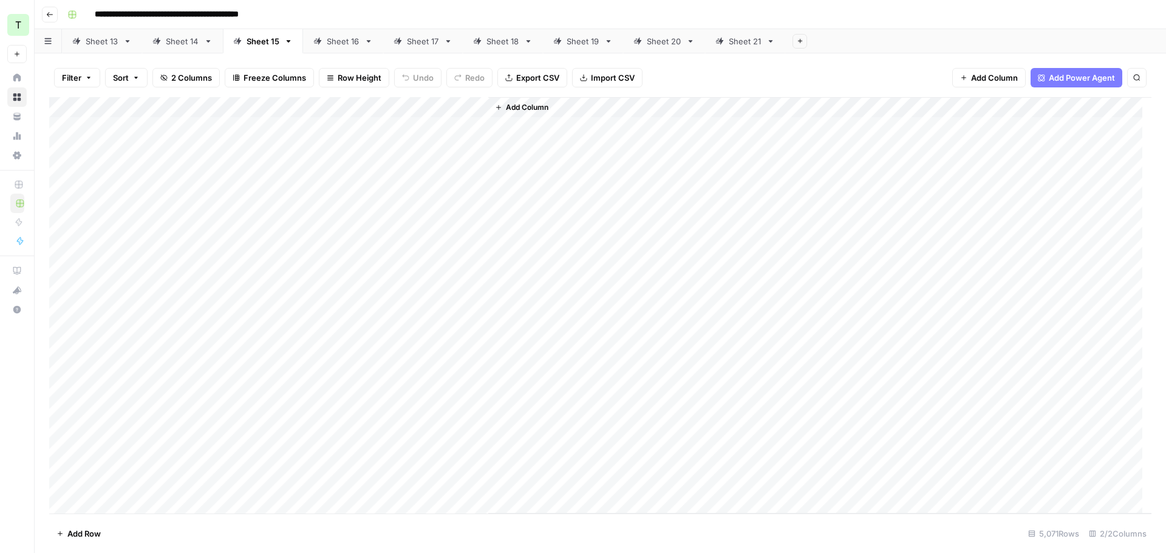
click at [327, 39] on div "Sheet 16" at bounding box center [343, 41] width 33 height 12
click at [474, 111] on div "Add Column" at bounding box center [600, 305] width 1102 height 417
click at [508, 175] on span "Remaining Rows" at bounding box center [520, 178] width 77 height 12
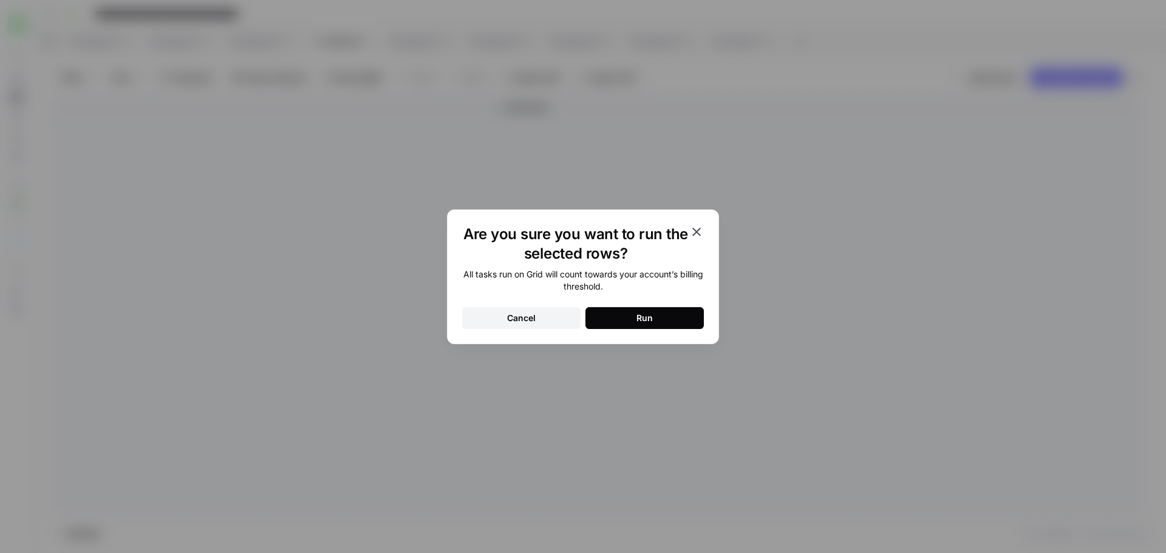
drag, startPoint x: 693, startPoint y: 191, endPoint x: 685, endPoint y: 188, distance: 9.0
click at [692, 191] on div "Are you sure you want to run the selected rows? All tasks run on Grid will coun…" at bounding box center [583, 276] width 1166 height 553
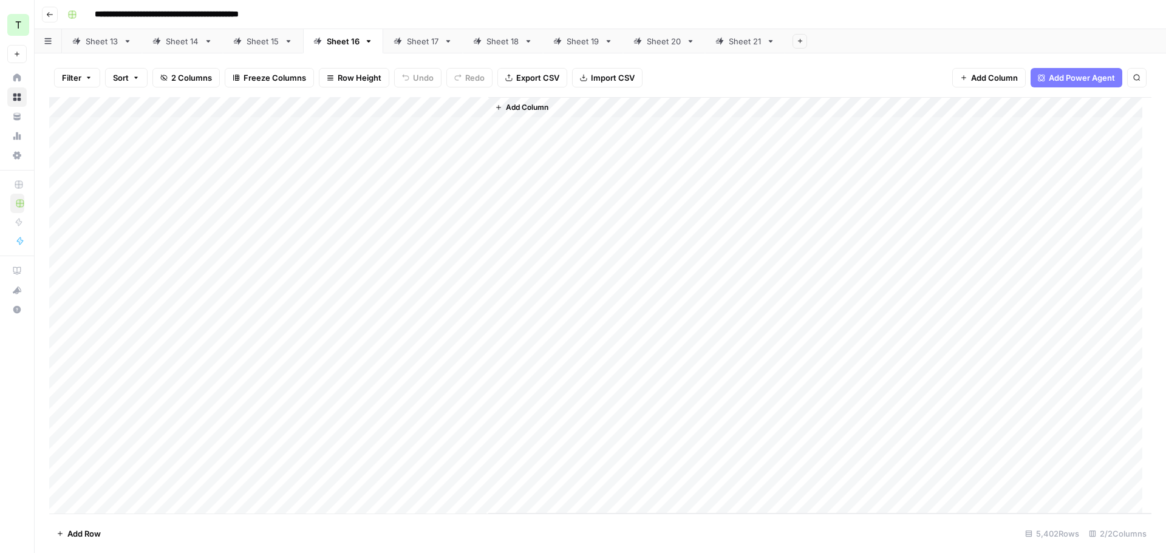
click at [476, 111] on div "Add Column" at bounding box center [600, 305] width 1102 height 417
click at [497, 134] on span "All Rows" at bounding box center [520, 135] width 77 height 12
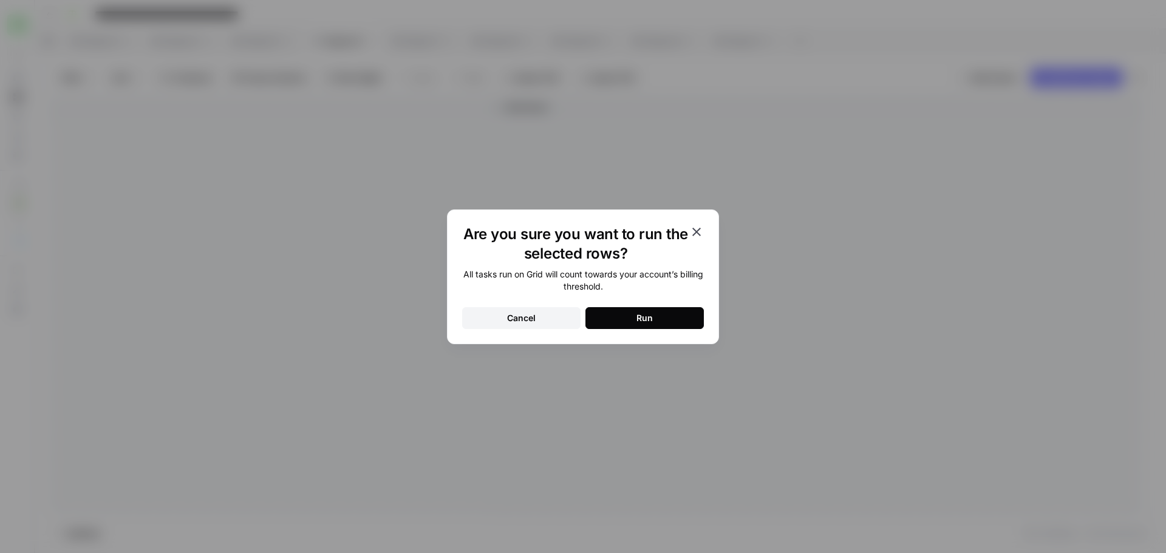
click at [625, 310] on button "Run" at bounding box center [644, 318] width 118 height 22
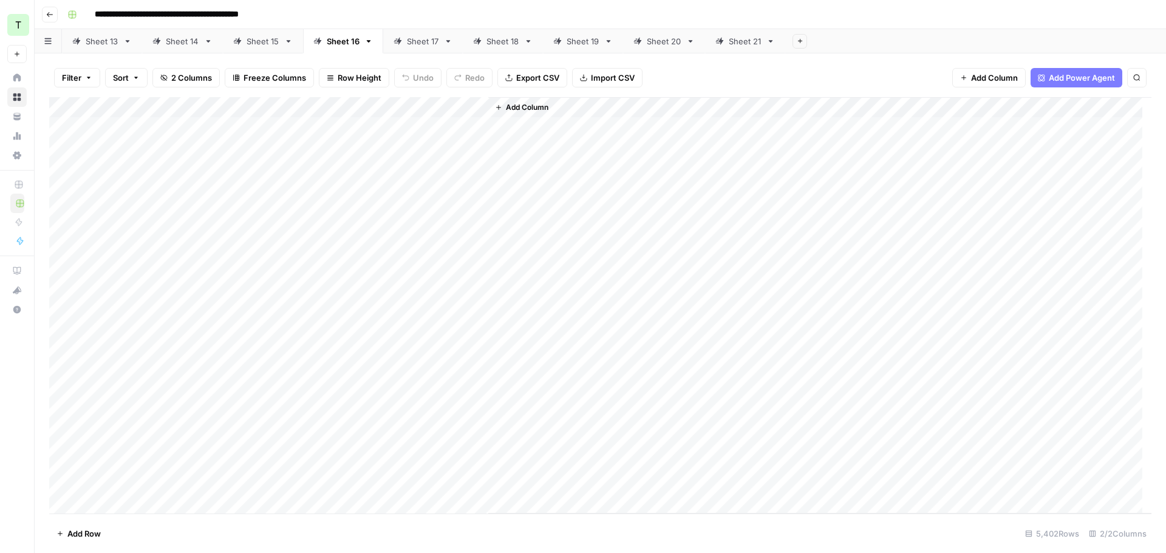
click at [422, 43] on div "Sheet 17" at bounding box center [423, 41] width 32 height 12
click at [476, 104] on div "Add Column" at bounding box center [600, 305] width 1102 height 417
click at [481, 127] on button "All Rows" at bounding box center [522, 135] width 91 height 17
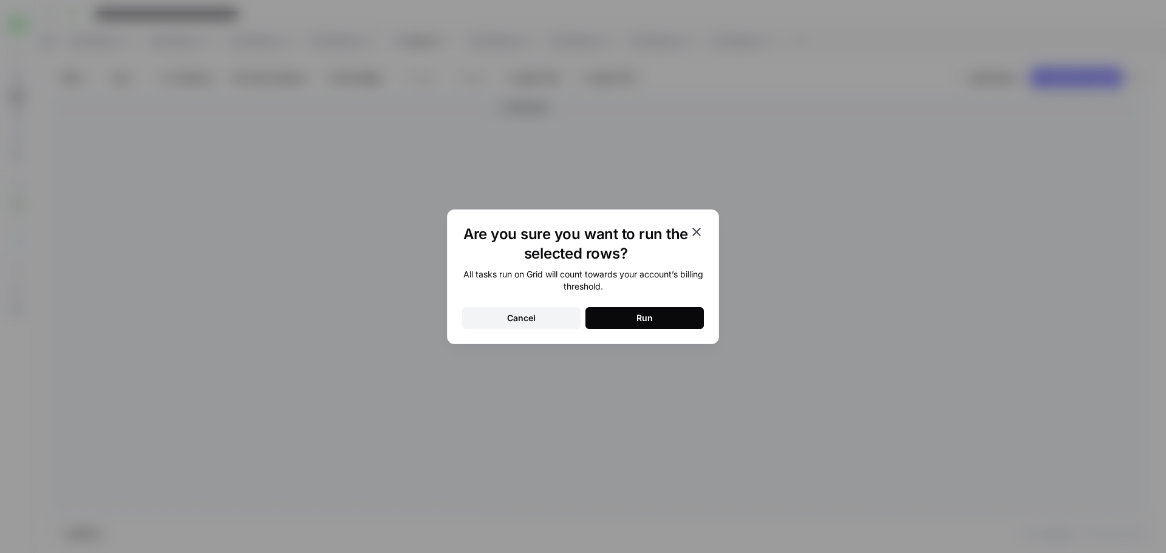
click at [613, 319] on button "Run" at bounding box center [644, 318] width 118 height 22
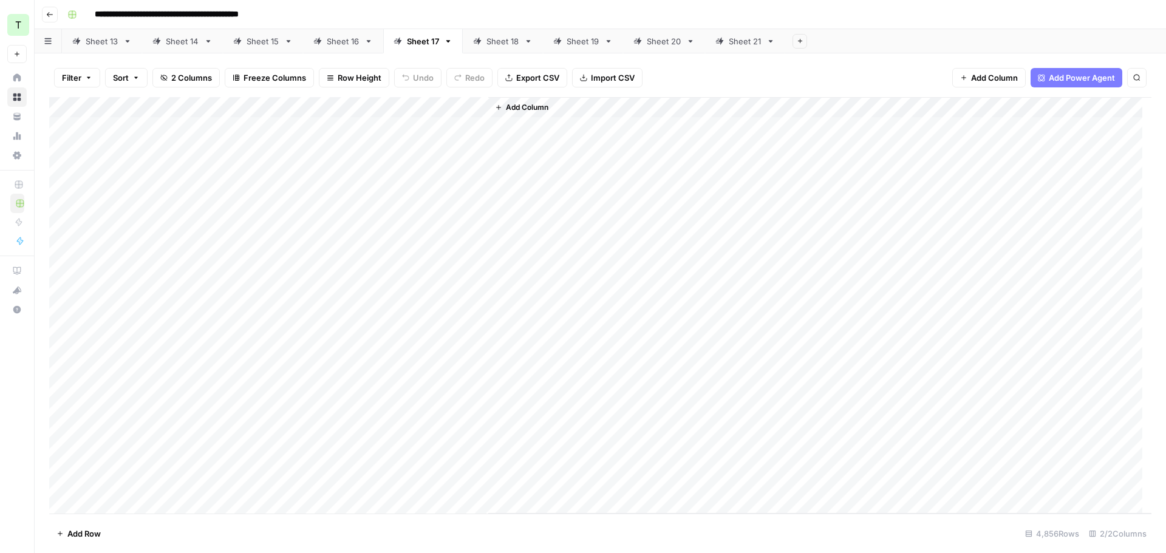
click at [498, 38] on div "Sheet 18" at bounding box center [502, 41] width 33 height 12
click at [483, 107] on div "Add Column" at bounding box center [600, 305] width 1102 height 417
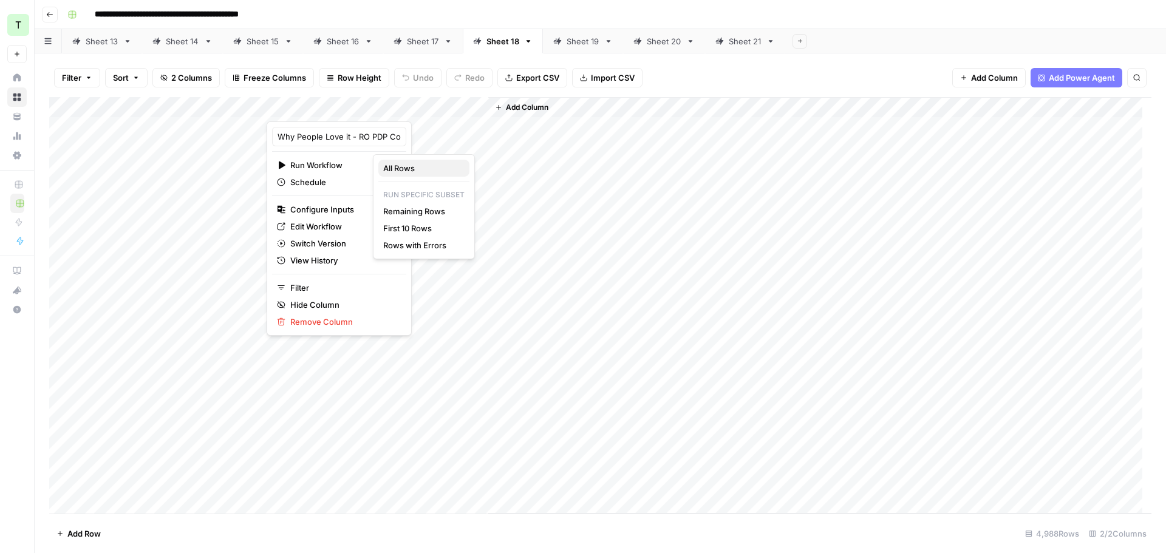
click at [379, 169] on button "All Rows" at bounding box center [423, 168] width 91 height 17
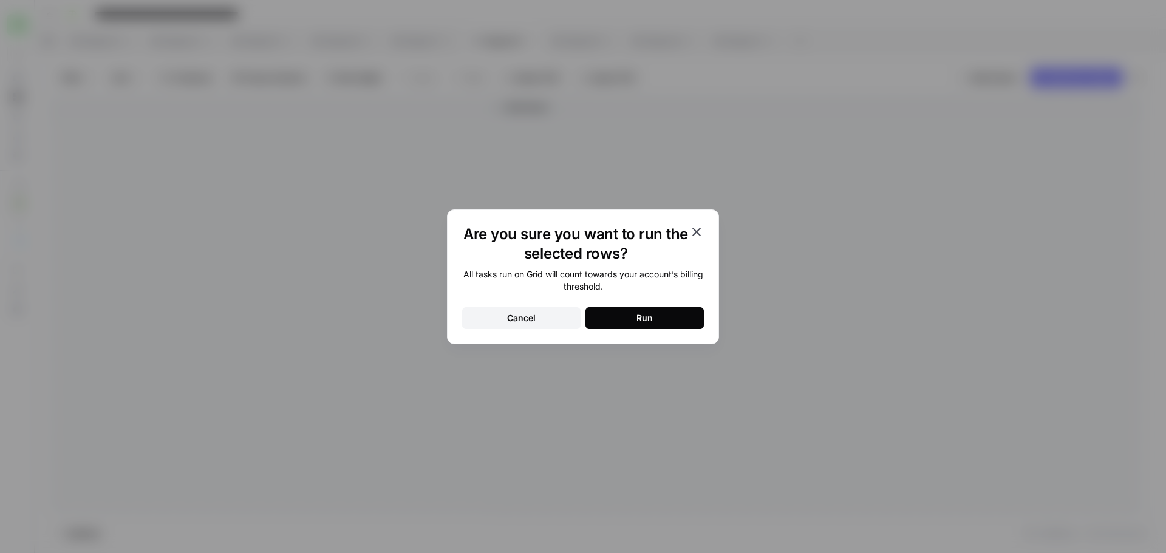
drag, startPoint x: 642, startPoint y: 325, endPoint x: 640, endPoint y: 309, distance: 16.5
click at [642, 325] on button "Run" at bounding box center [644, 318] width 118 height 22
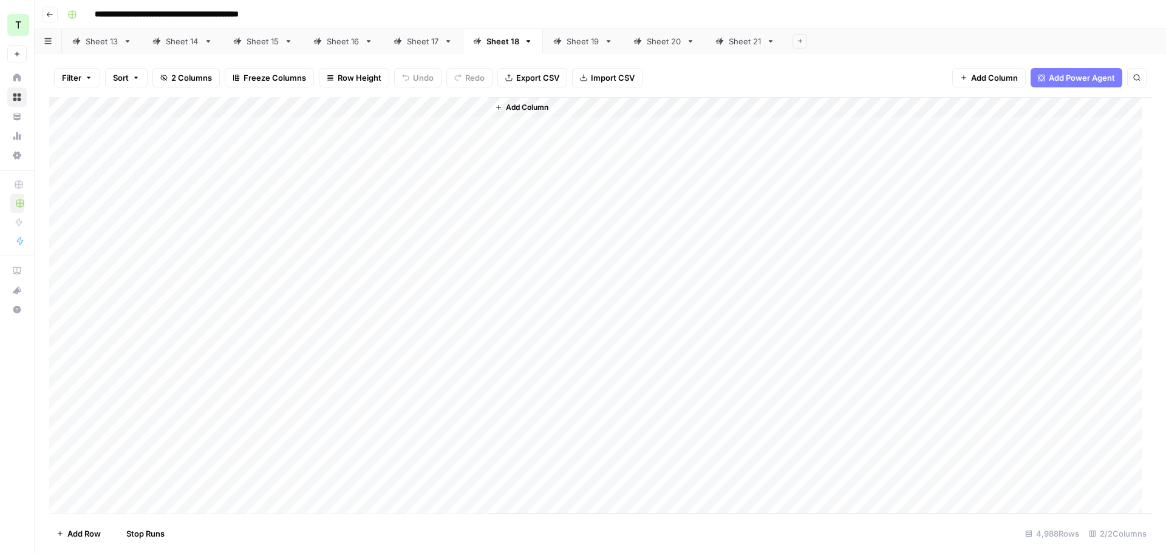
click at [570, 41] on div "Sheet 19" at bounding box center [582, 41] width 33 height 12
click at [479, 105] on div "Add Column" at bounding box center [600, 305] width 1102 height 417
click at [492, 135] on span "All Rows" at bounding box center [520, 135] width 77 height 12
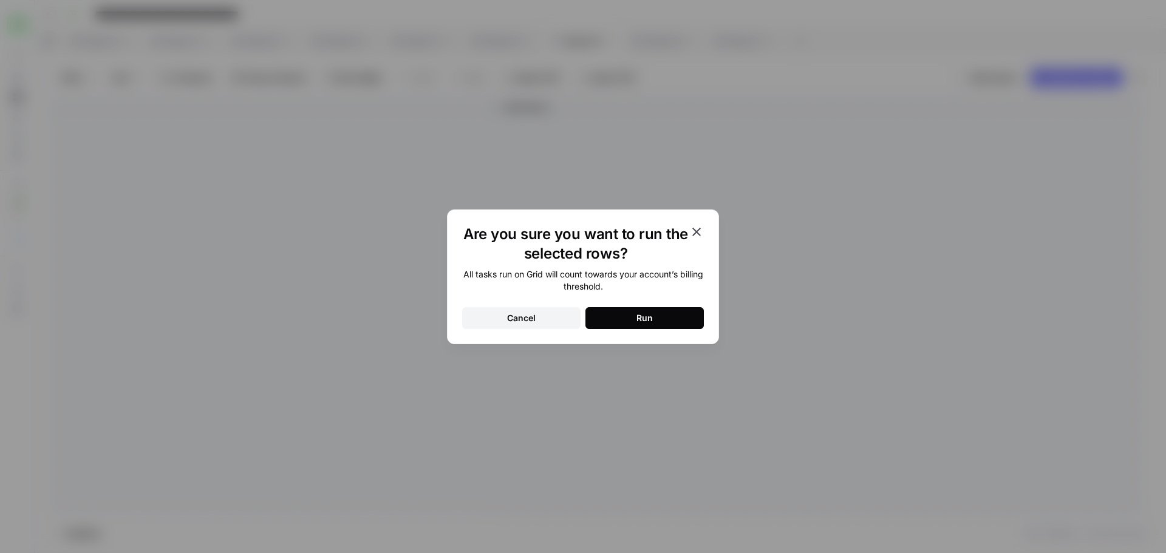
click at [636, 318] on div "Run" at bounding box center [644, 318] width 16 height 12
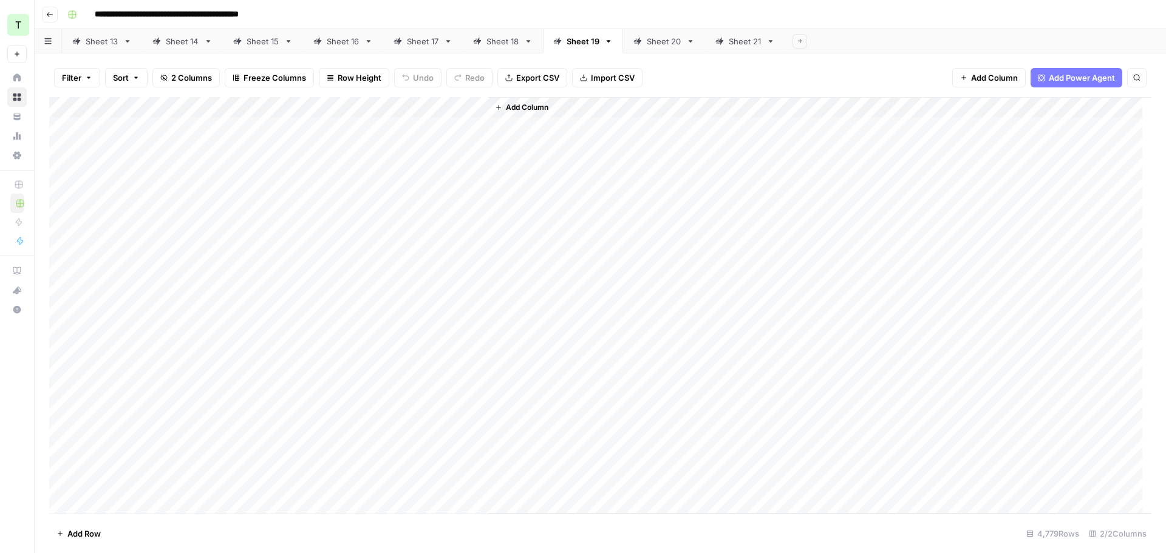
click at [656, 39] on div "Sheet 20" at bounding box center [664, 41] width 35 height 12
click at [475, 104] on div "Add Column" at bounding box center [600, 305] width 1102 height 417
click at [493, 138] on span "All Rows" at bounding box center [520, 135] width 77 height 12
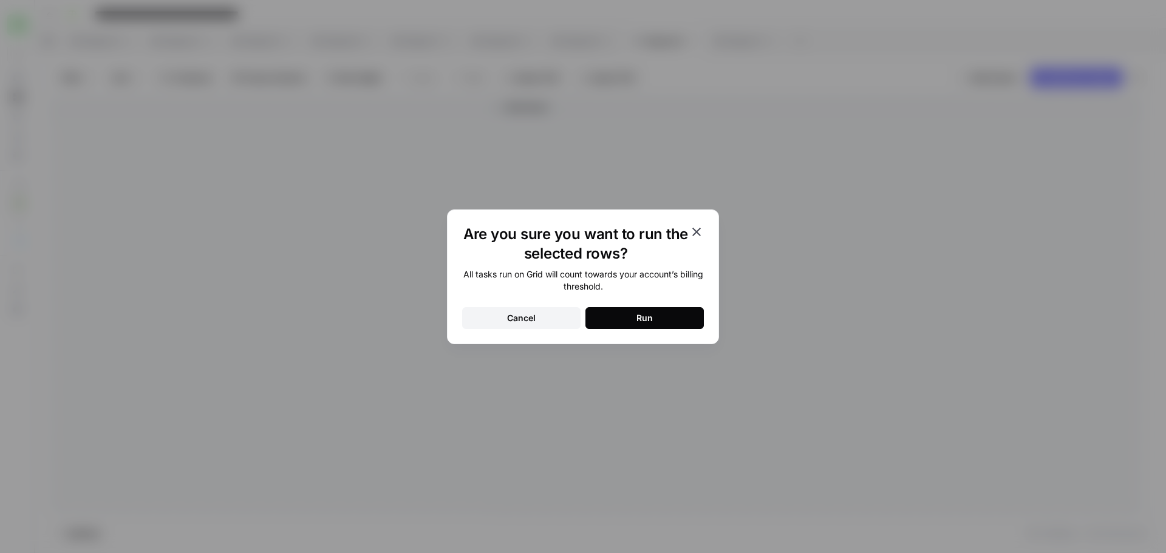
click at [659, 313] on button "Run" at bounding box center [644, 318] width 118 height 22
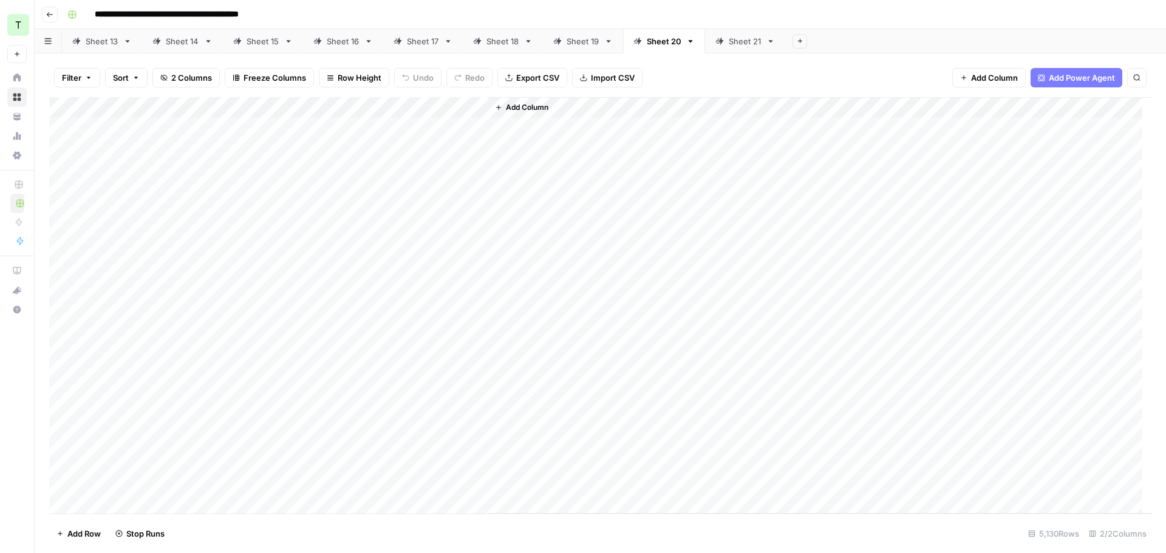
click at [738, 38] on div "Sheet 21" at bounding box center [745, 41] width 33 height 12
click at [472, 107] on div "Add Column" at bounding box center [600, 305] width 1102 height 417
click at [483, 132] on span "All Rows" at bounding box center [520, 135] width 77 height 12
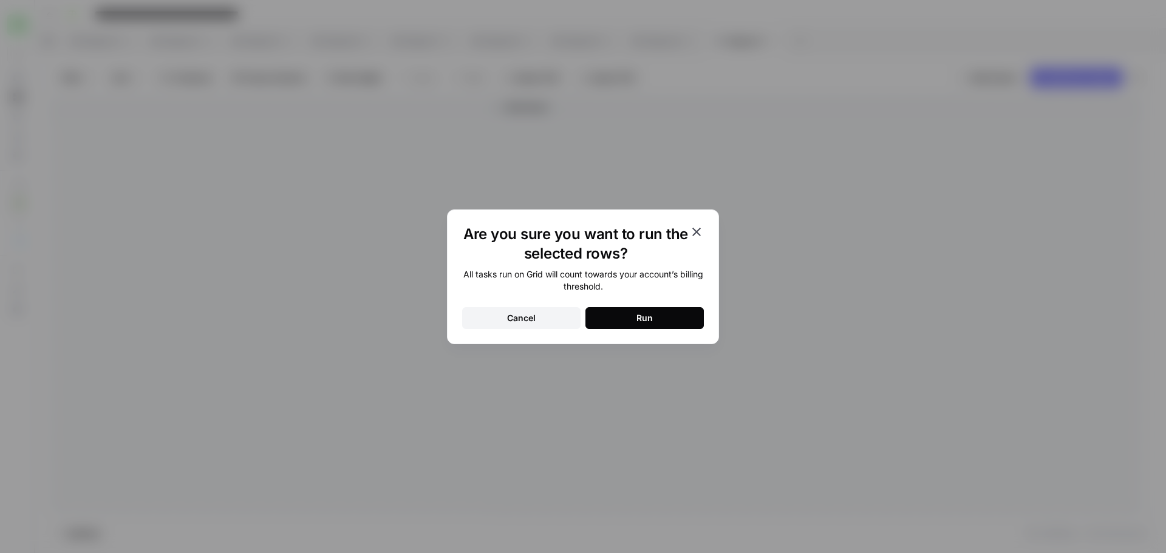
click at [645, 318] on div "Run" at bounding box center [644, 318] width 16 height 12
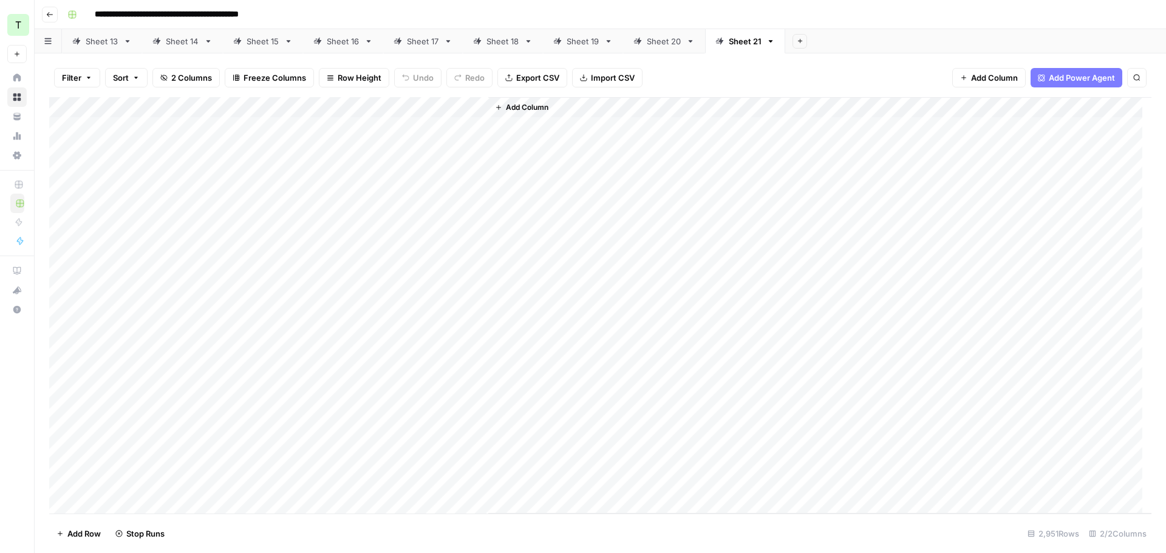
click at [177, 44] on div "Sheet 14" at bounding box center [182, 41] width 33 height 12
click at [257, 43] on div "Sheet 15" at bounding box center [263, 41] width 33 height 12
click at [341, 38] on div "Sheet 16" at bounding box center [343, 41] width 33 height 12
click at [410, 41] on div "Sheet 17" at bounding box center [423, 41] width 32 height 12
click at [497, 41] on div "Sheet 18" at bounding box center [502, 41] width 33 height 12
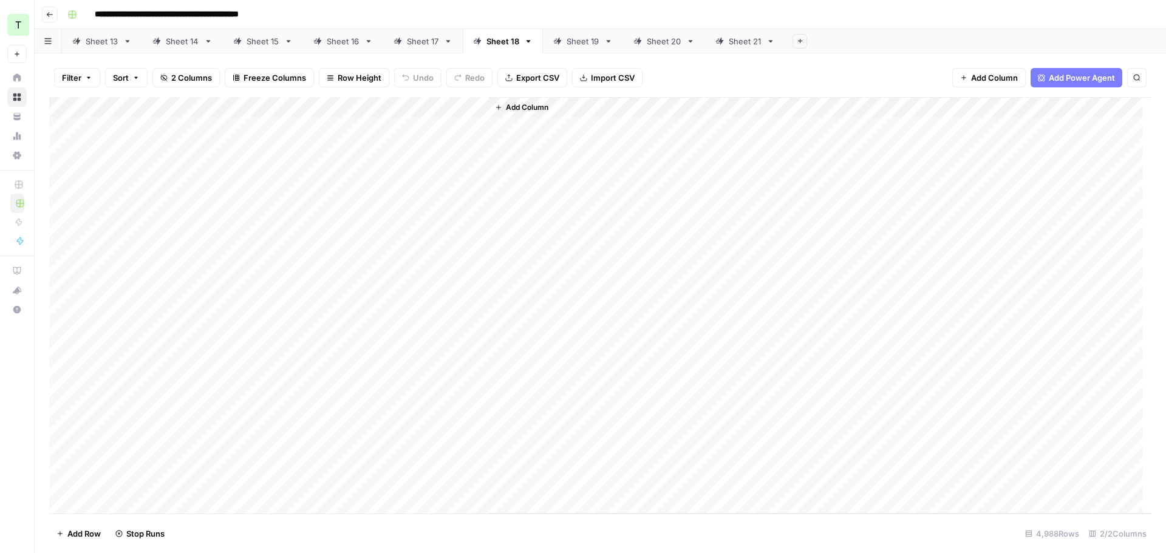
click at [566, 43] on div "Sheet 19" at bounding box center [582, 41] width 33 height 12
click at [661, 41] on div "Sheet 20" at bounding box center [664, 41] width 35 height 12
click at [745, 39] on div "Sheet 21" at bounding box center [745, 41] width 33 height 12
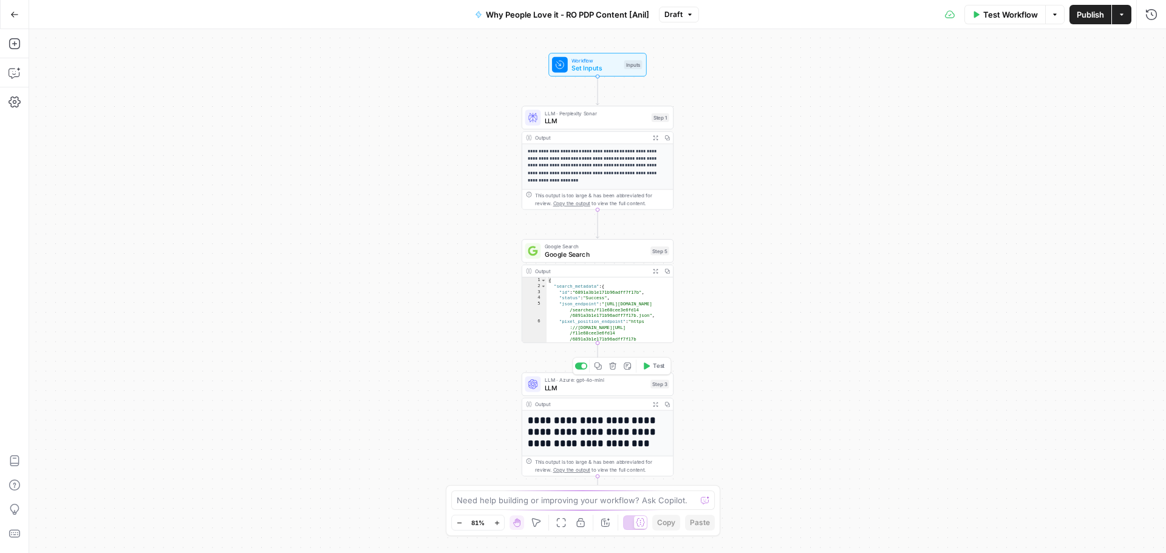
click at [609, 395] on div "LLM · Azure: gpt-4o-mini LLM Step 3 Copy step Delete step Add Note Test" at bounding box center [598, 384] width 152 height 24
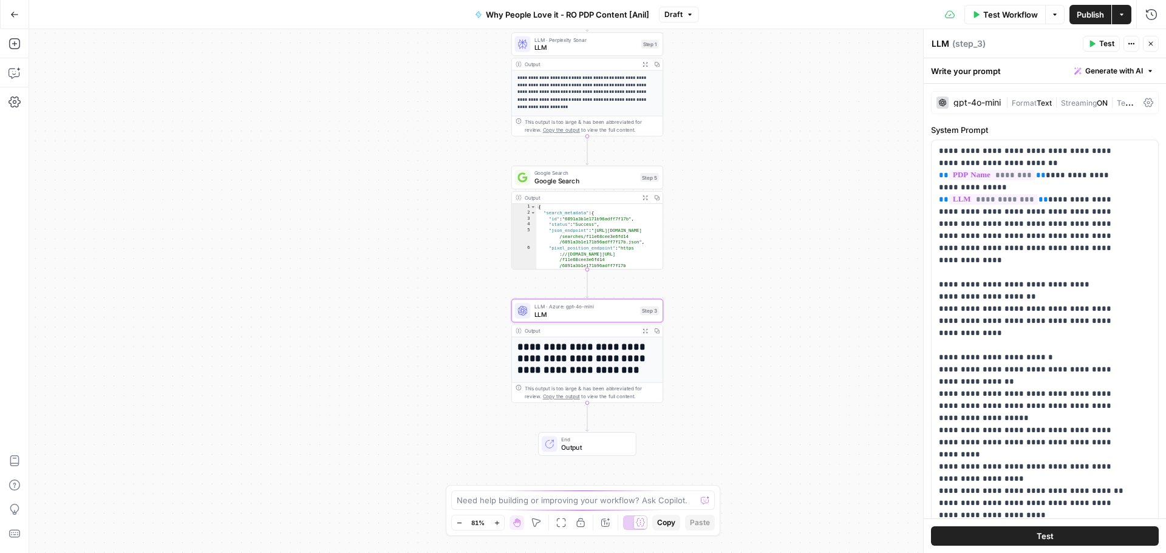
drag, startPoint x: 824, startPoint y: 276, endPoint x: 813, endPoint y: 211, distance: 66.5
click at [813, 211] on div "**********" at bounding box center [597, 291] width 1137 height 524
click at [969, 103] on div "gpt-4o-mini" at bounding box center [976, 102] width 47 height 9
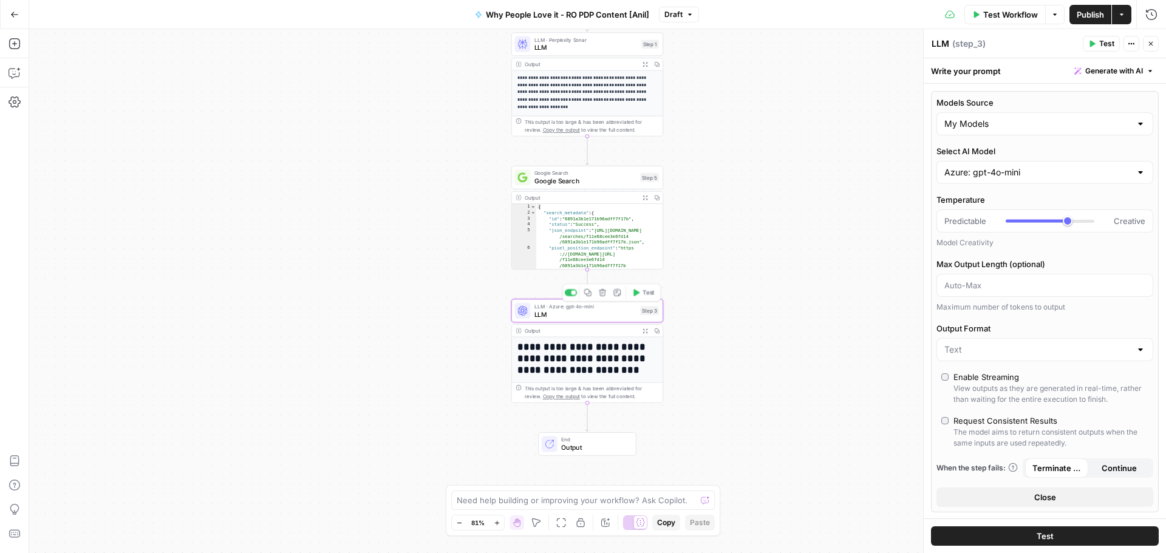
click at [595, 311] on span "LLM" at bounding box center [585, 314] width 102 height 10
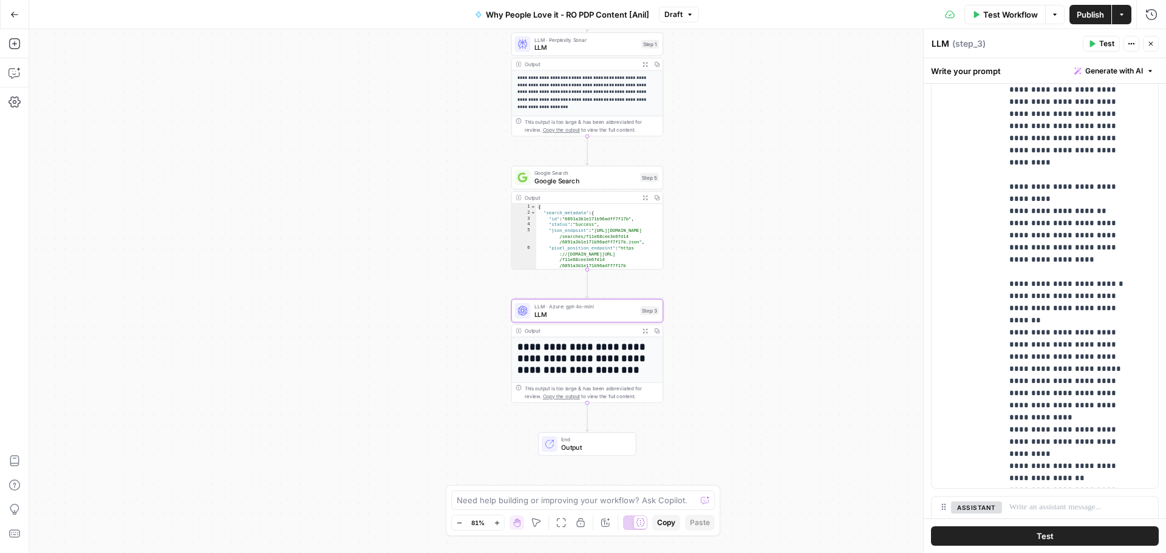
scroll to position [1136, 0]
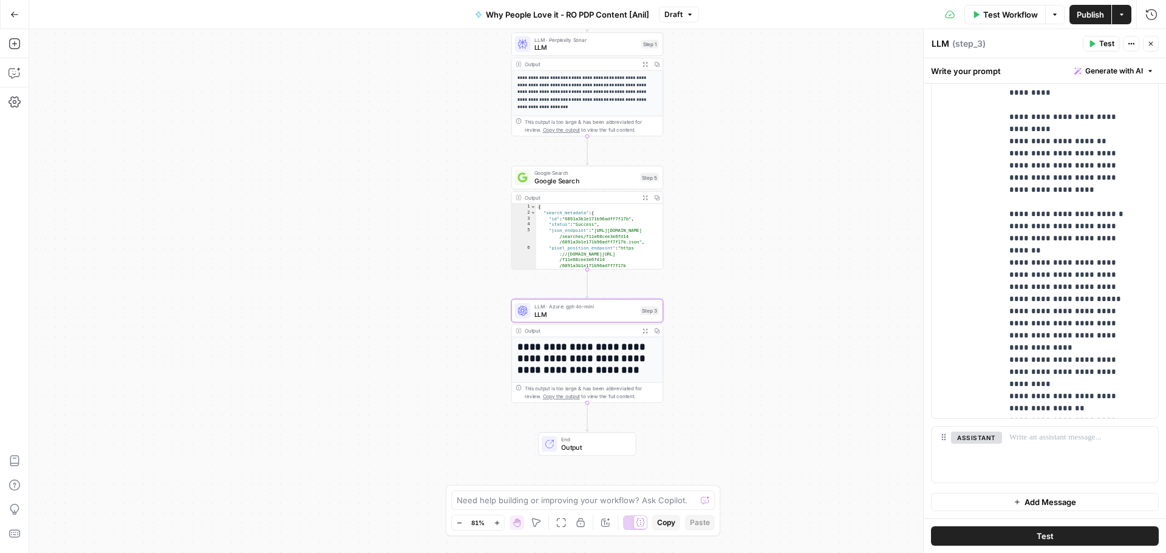
drag, startPoint x: 1154, startPoint y: 46, endPoint x: 1083, endPoint y: 33, distance: 72.7
click at [1154, 46] on button "Close" at bounding box center [1151, 44] width 16 height 16
